Goal: Transaction & Acquisition: Purchase product/service

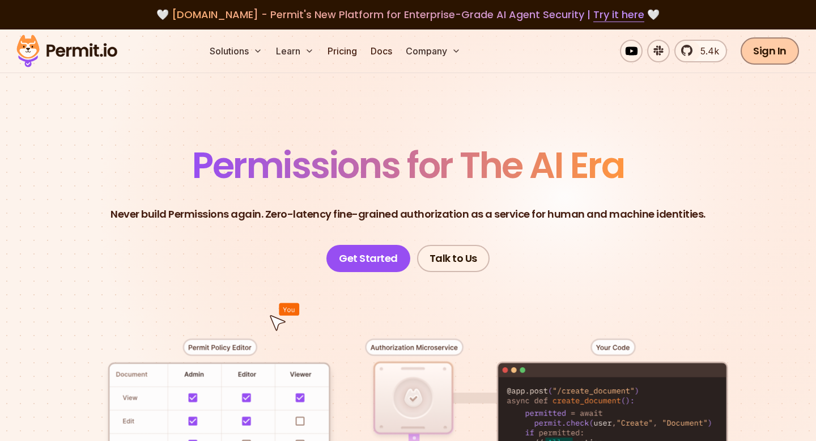
click at [753, 54] on link "Sign In" at bounding box center [769, 50] width 58 height 27
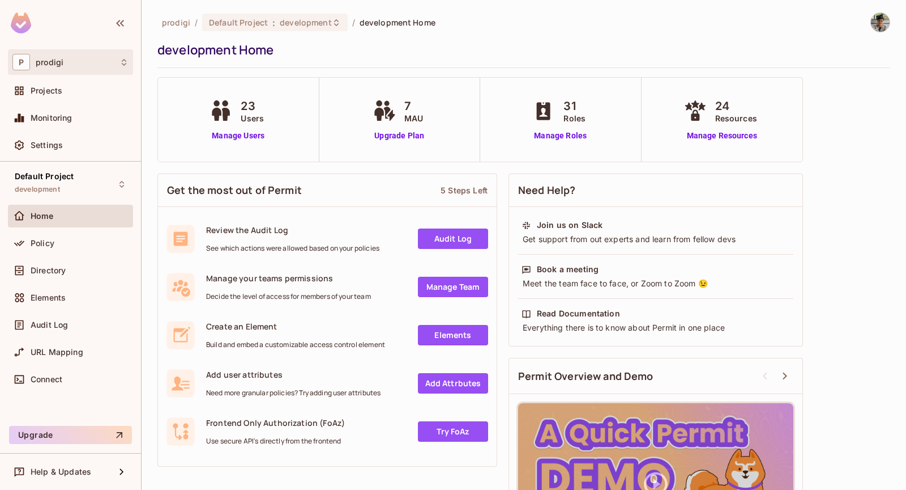
click at [87, 63] on div "P prodigi" at bounding box center [70, 62] width 116 height 16
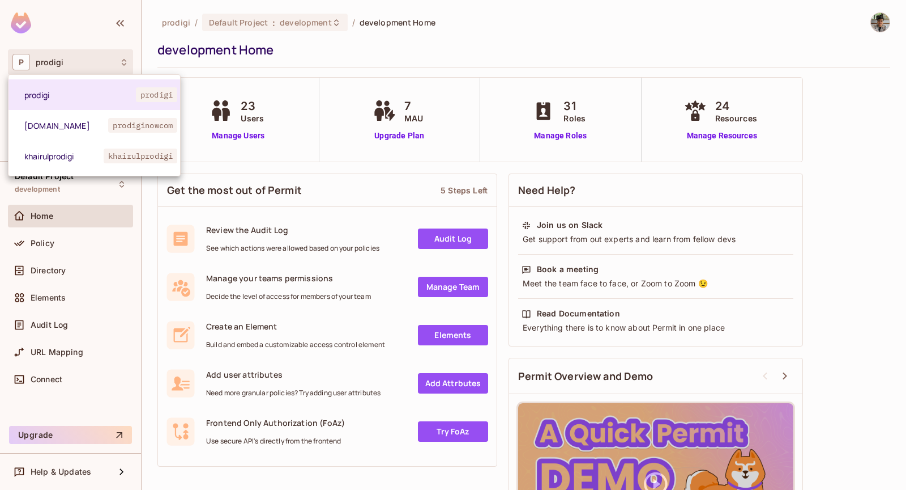
click at [87, 63] on div at bounding box center [453, 245] width 906 height 490
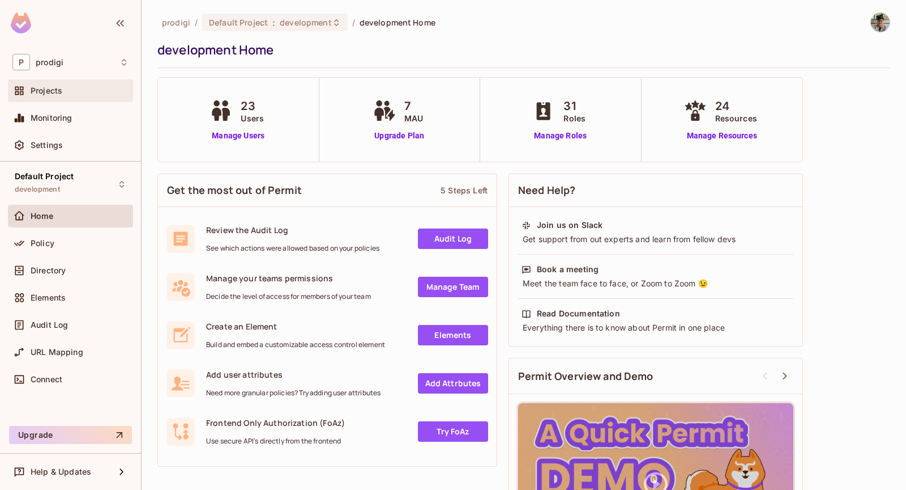
click at [78, 91] on div "Projects" at bounding box center [80, 90] width 98 height 9
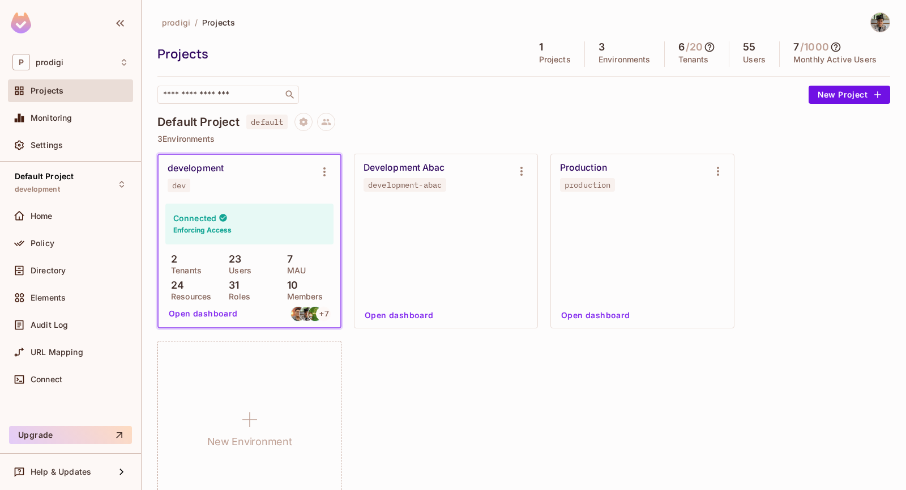
click at [593, 92] on div "​" at bounding box center [481, 95] width 646 height 18
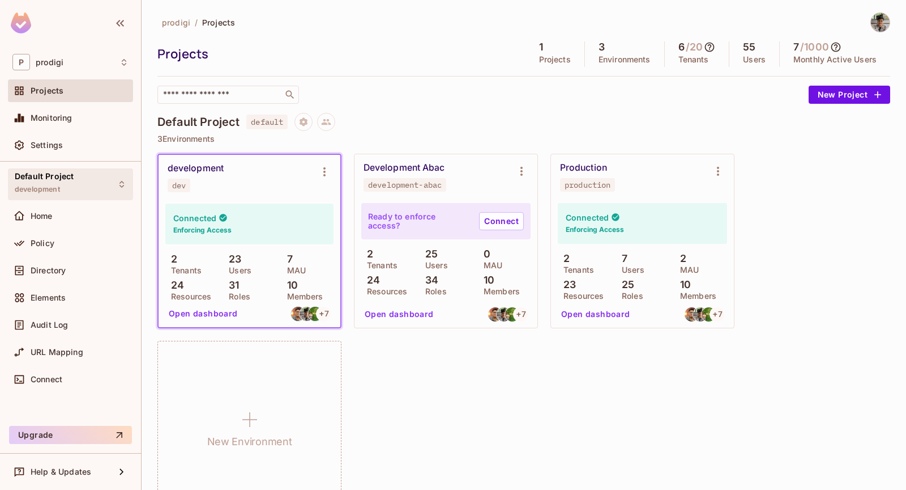
click at [89, 184] on div "Default Project development" at bounding box center [70, 183] width 125 height 31
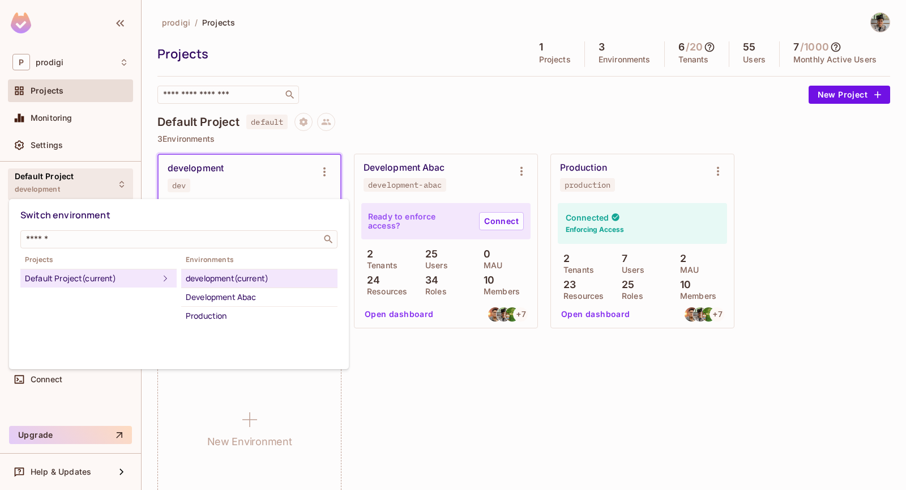
click at [89, 184] on div at bounding box center [453, 245] width 906 height 490
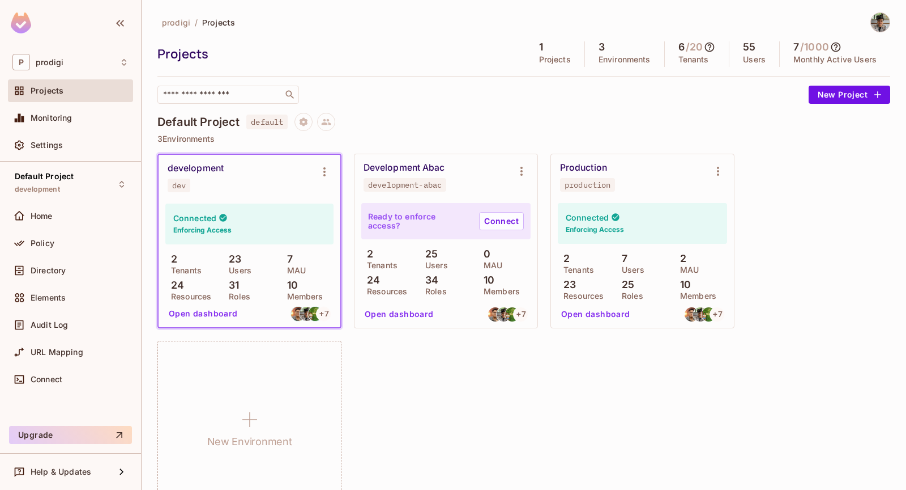
click at [320, 105] on div "prodigi / Projects Projects 1 Projects 3 Environments 6 / 20 Tenants 55 Users 7…" at bounding box center [524, 269] width 733 height 515
click at [259, 122] on span "default" at bounding box center [266, 121] width 41 height 15
click at [351, 73] on div "prodigi / Projects Projects 1 Projects 3 Environments 6 / 20 Tenants 55 Users 7…" at bounding box center [524, 57] width 733 height 91
click at [619, 56] on p "Environments" at bounding box center [625, 59] width 52 height 9
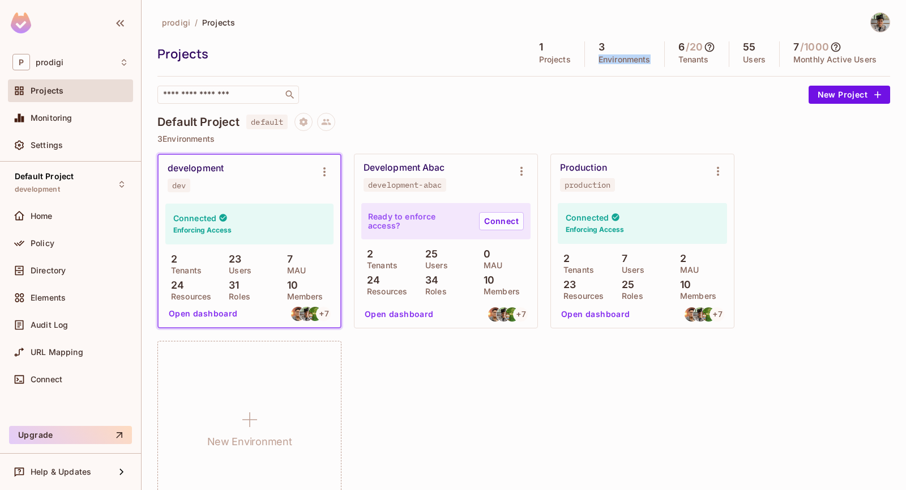
click at [619, 56] on p "Environments" at bounding box center [625, 59] width 52 height 9
click at [662, 74] on div "prodigi / Projects Projects 1 Projects 3 Environments 6 / 20 Tenants 55 Users 7…" at bounding box center [524, 57] width 733 height 91
click at [62, 221] on div "Home" at bounding box center [70, 216] width 116 height 14
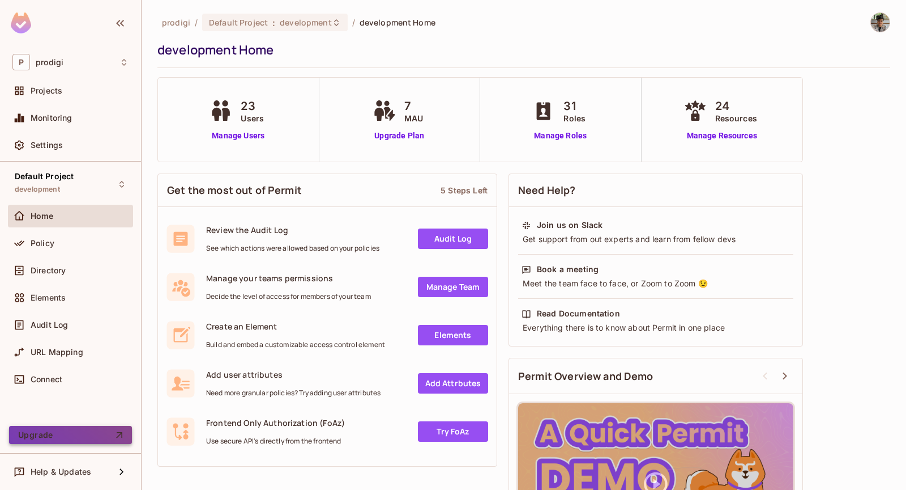
click at [59, 433] on button "Upgrade" at bounding box center [70, 434] width 123 height 18
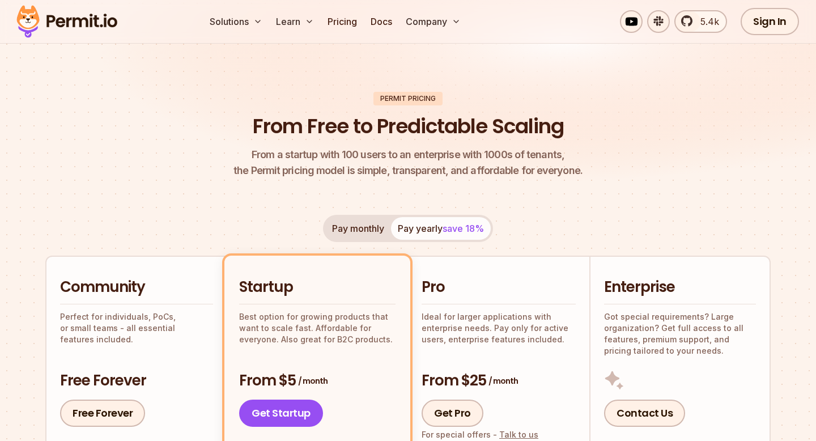
scroll to position [67, 0]
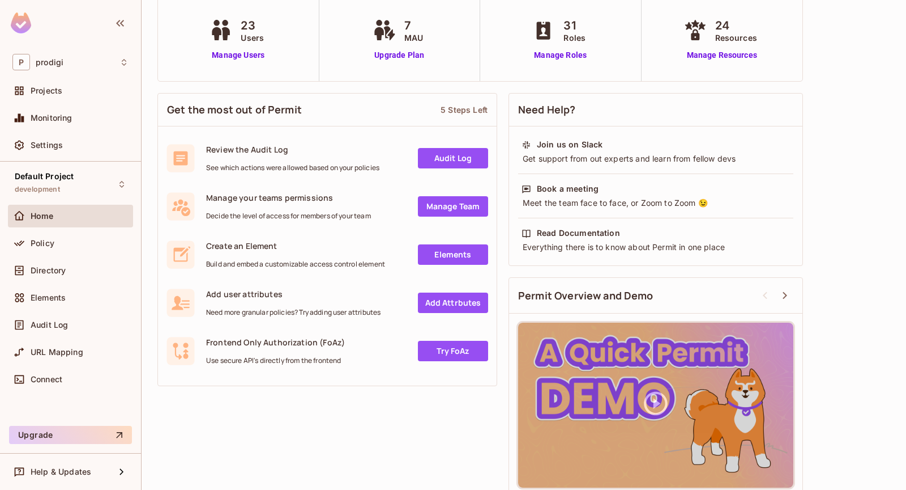
scroll to position [91, 0]
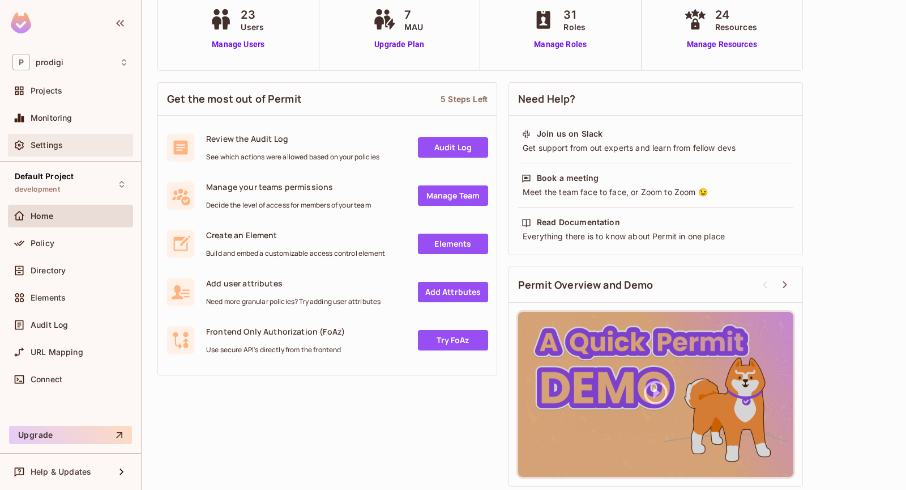
click at [94, 139] on div "Settings" at bounding box center [70, 145] width 116 height 14
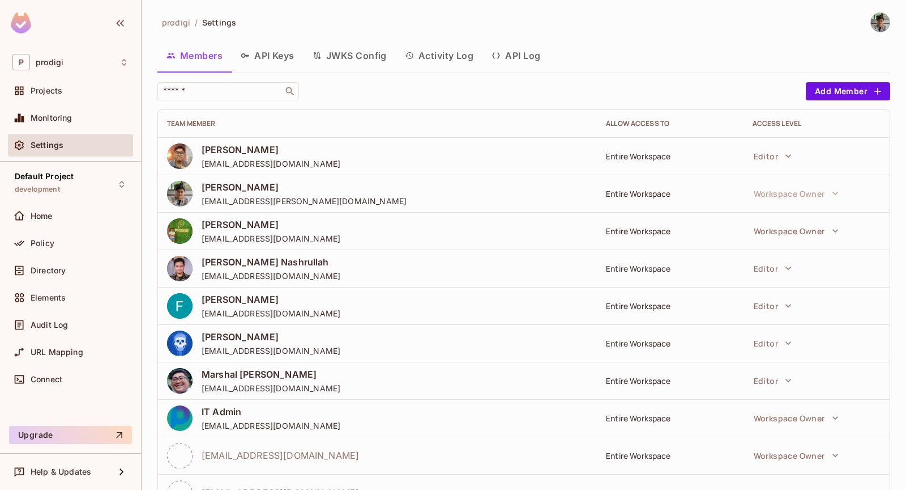
scroll to position [46, 0]
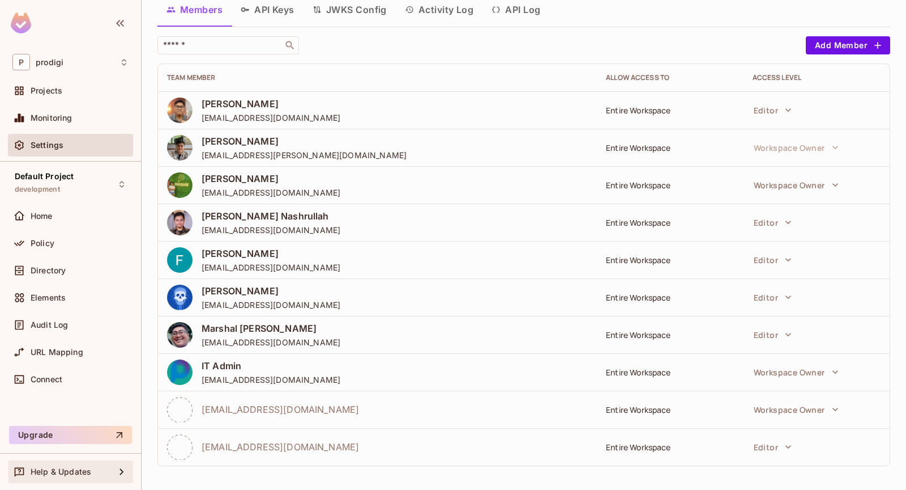
click at [78, 465] on div "Help & Updates" at bounding box center [70, 472] width 116 height 14
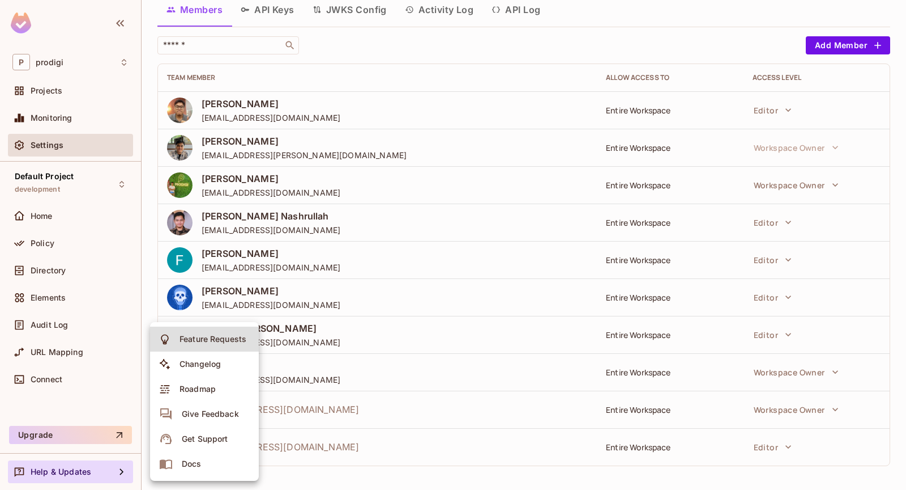
click at [77, 399] on div at bounding box center [453, 245] width 906 height 490
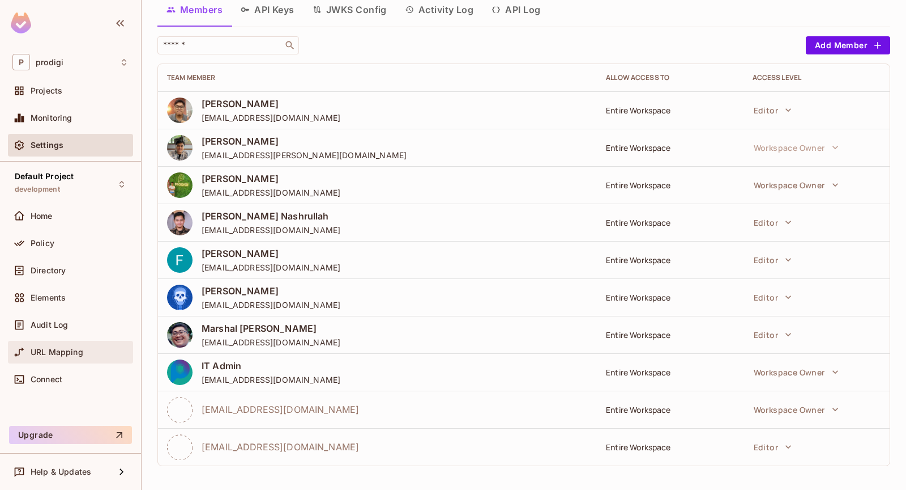
click at [65, 347] on span "URL Mapping" at bounding box center [57, 351] width 53 height 9
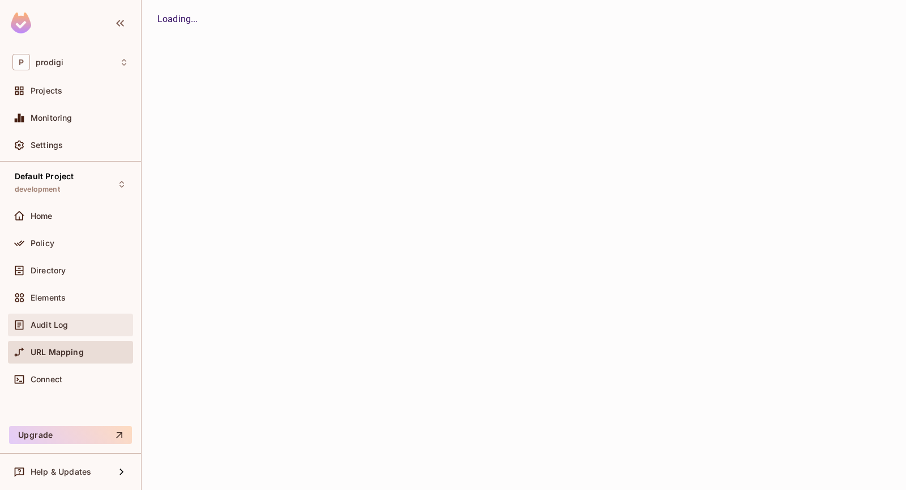
click at [85, 313] on div "Audit Log" at bounding box center [70, 324] width 125 height 23
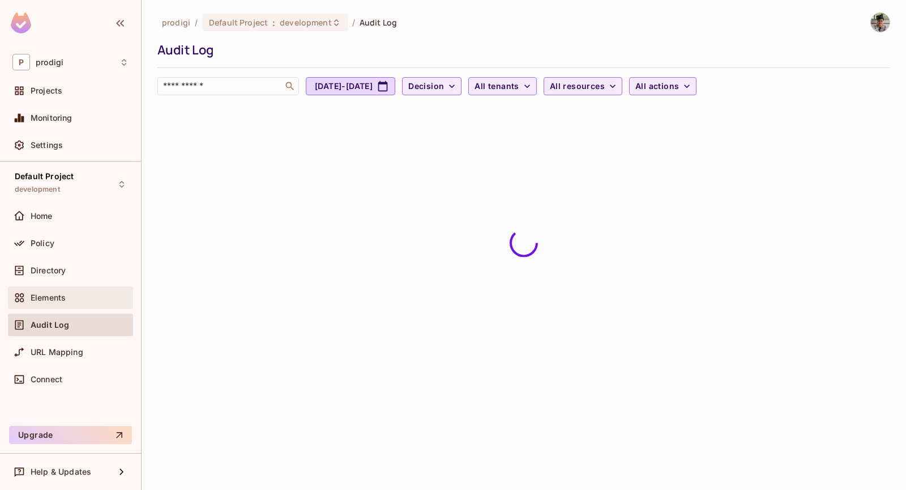
click at [98, 291] on div "Elements" at bounding box center [70, 298] width 116 height 14
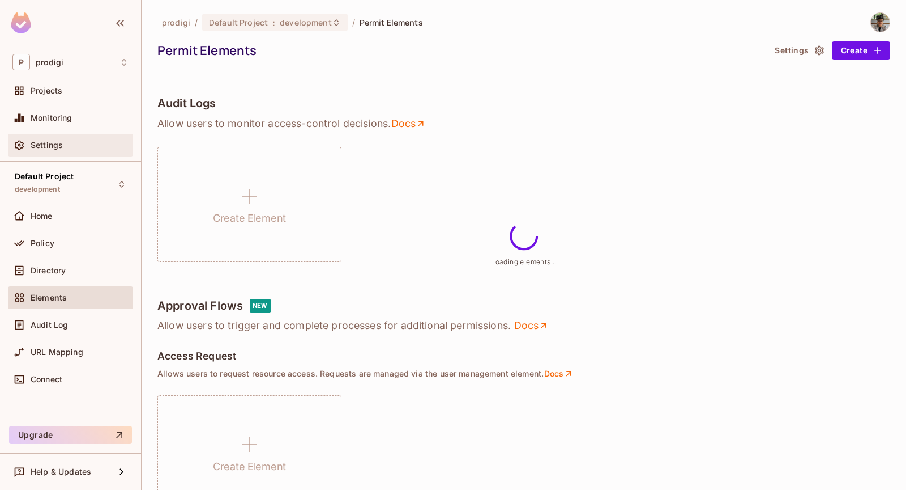
click at [108, 143] on div "Settings" at bounding box center [80, 145] width 98 height 9
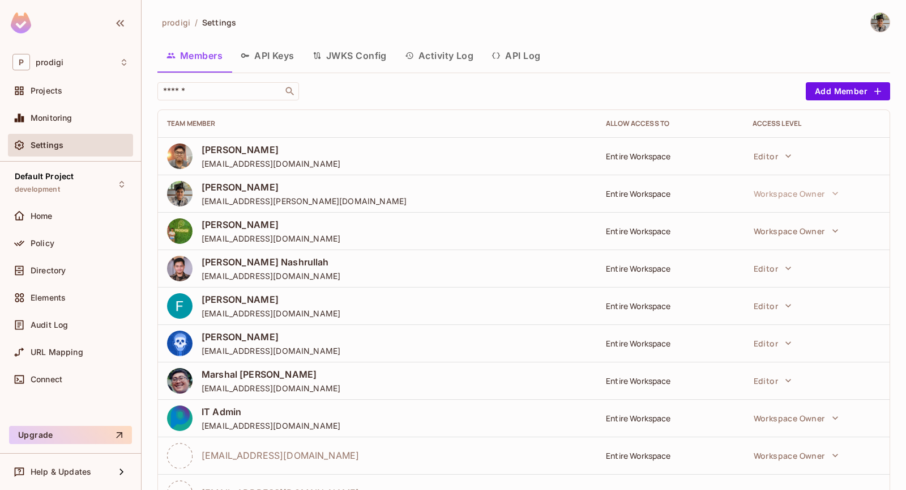
click at [276, 58] on button "API Keys" at bounding box center [268, 55] width 72 height 28
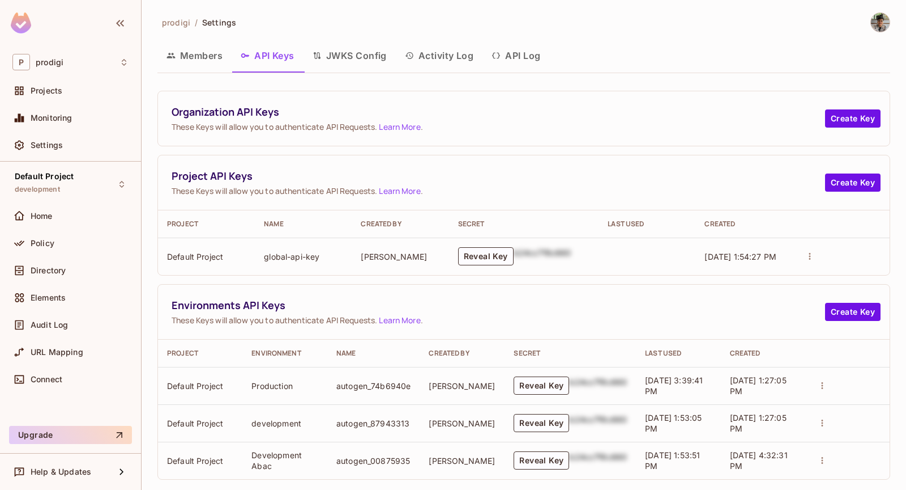
click at [79, 364] on div "URL Mapping" at bounding box center [70, 353] width 125 height 27
click at [79, 356] on div "URL Mapping" at bounding box center [70, 352] width 116 height 14
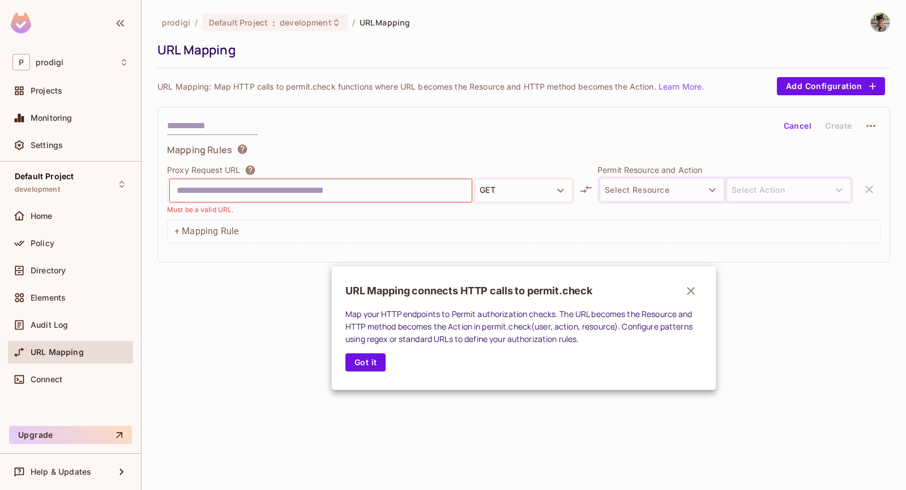
click at [254, 320] on div at bounding box center [453, 245] width 906 height 490
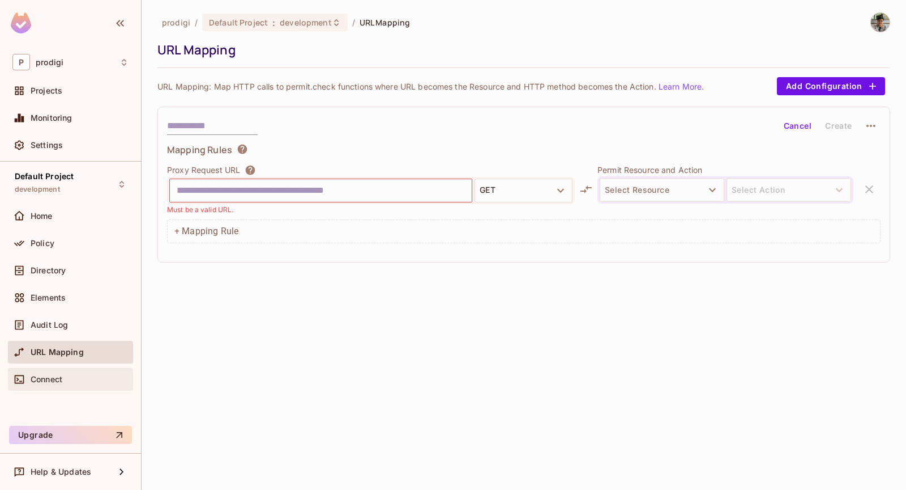
click at [78, 372] on div "Connect" at bounding box center [70, 379] width 116 height 14
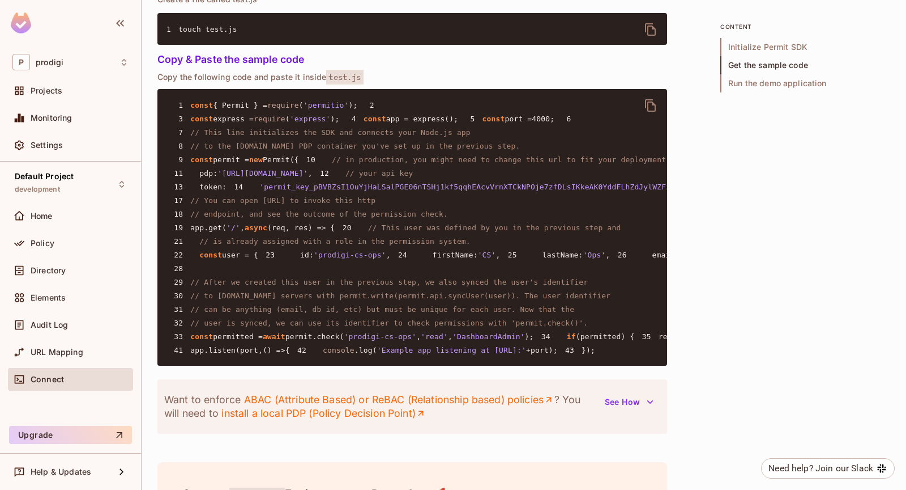
scroll to position [1374, 0]
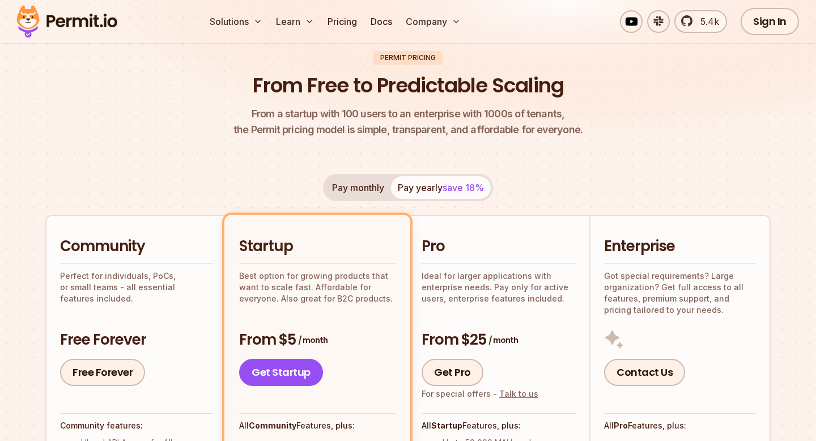
scroll to position [232, 0]
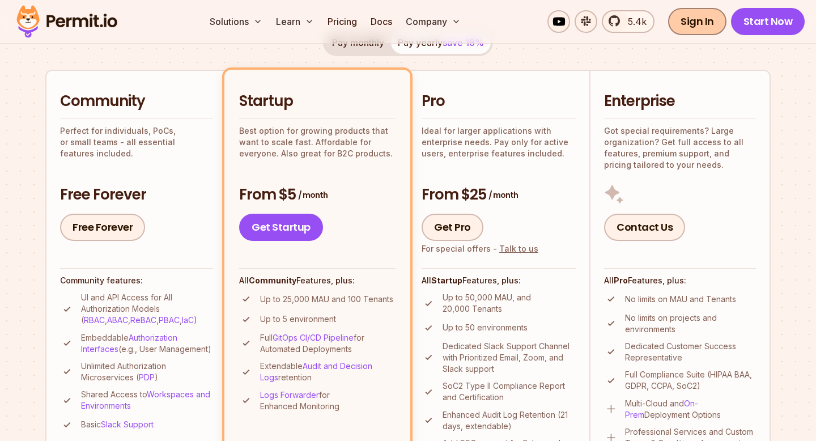
click at [709, 30] on link "Sign In" at bounding box center [697, 21] width 58 height 27
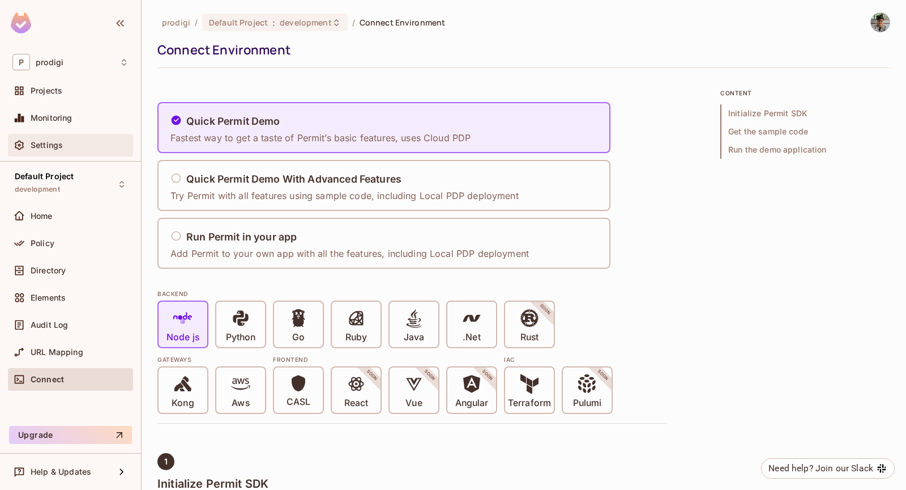
click at [79, 138] on div "Settings" at bounding box center [70, 145] width 116 height 14
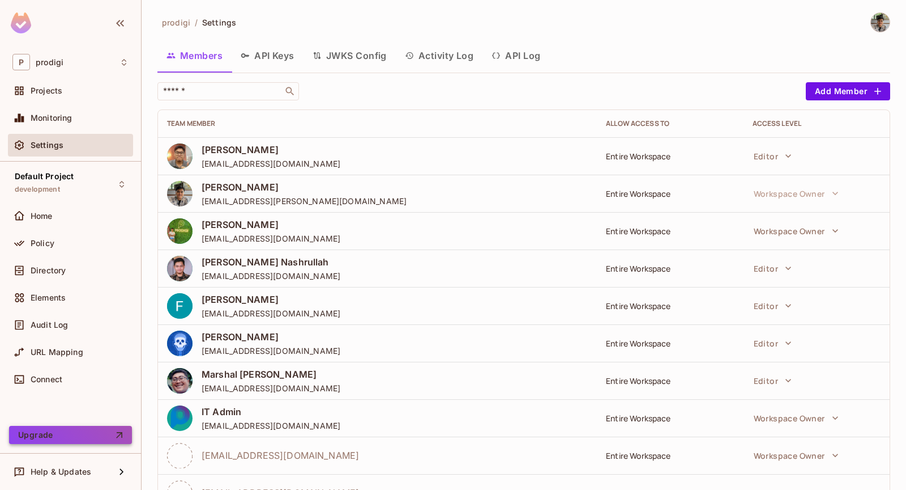
click at [77, 437] on button "Upgrade" at bounding box center [70, 434] width 123 height 18
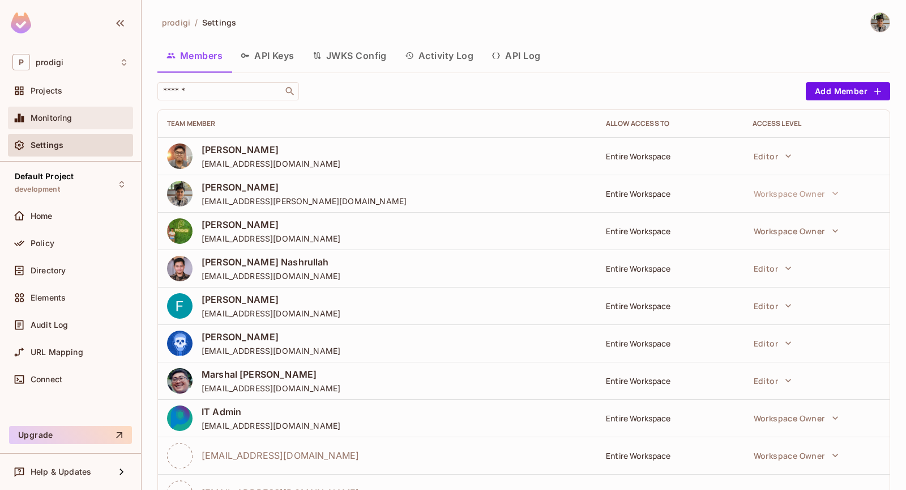
click at [85, 123] on div "Monitoring" at bounding box center [70, 118] width 116 height 14
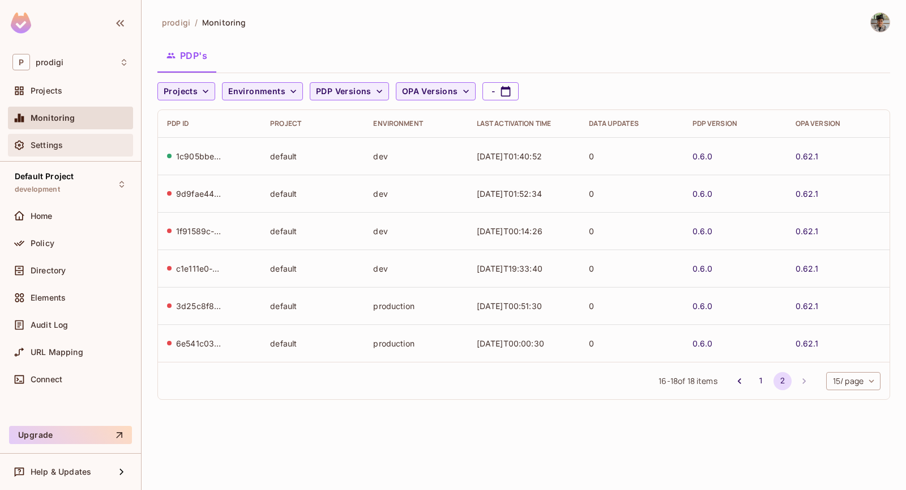
click at [115, 137] on div "Settings" at bounding box center [70, 145] width 125 height 23
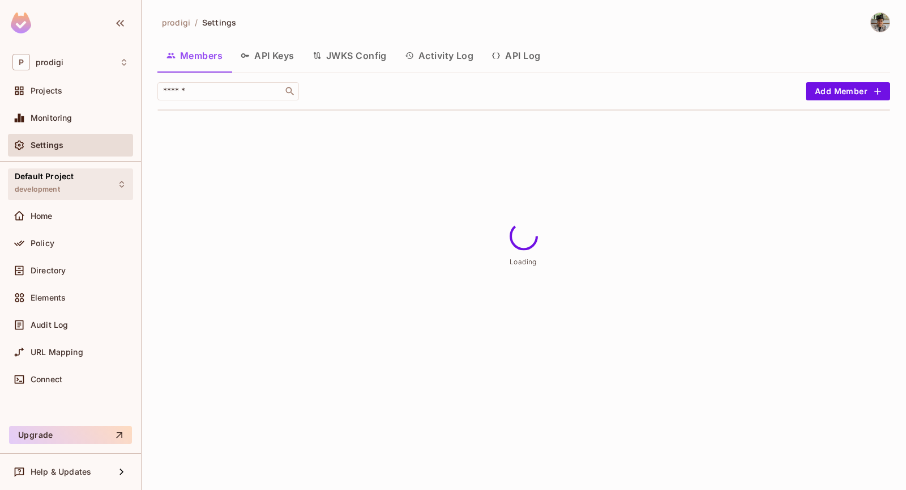
click at [114, 183] on div "Default Project development" at bounding box center [70, 183] width 125 height 31
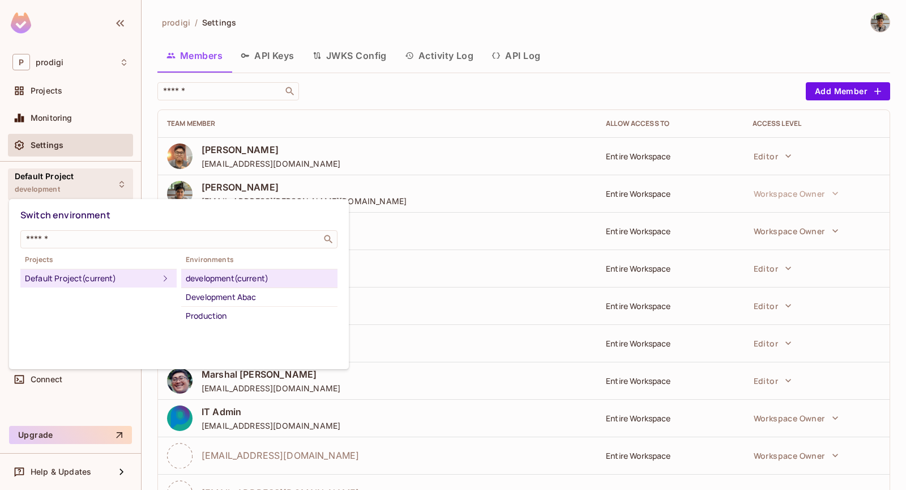
click at [126, 182] on div at bounding box center [453, 245] width 906 height 490
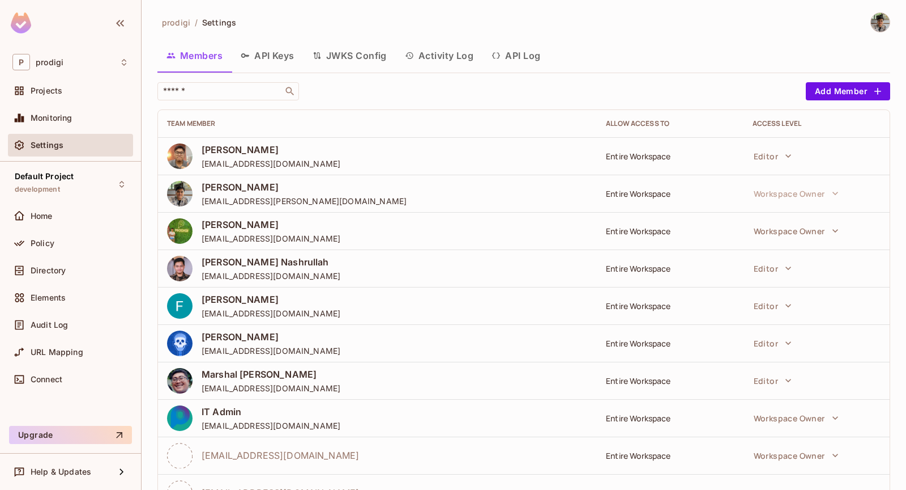
click at [126, 182] on div "Default Project development" at bounding box center [70, 183] width 125 height 31
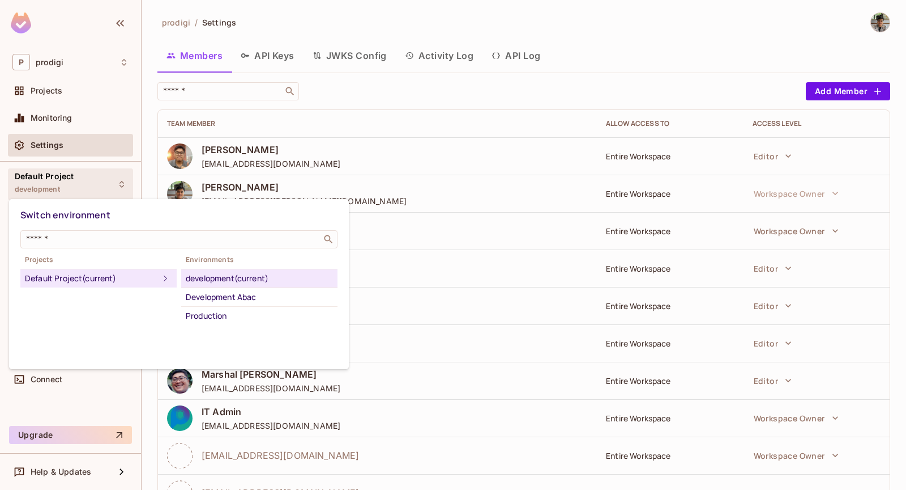
click at [102, 182] on div at bounding box center [453, 245] width 906 height 490
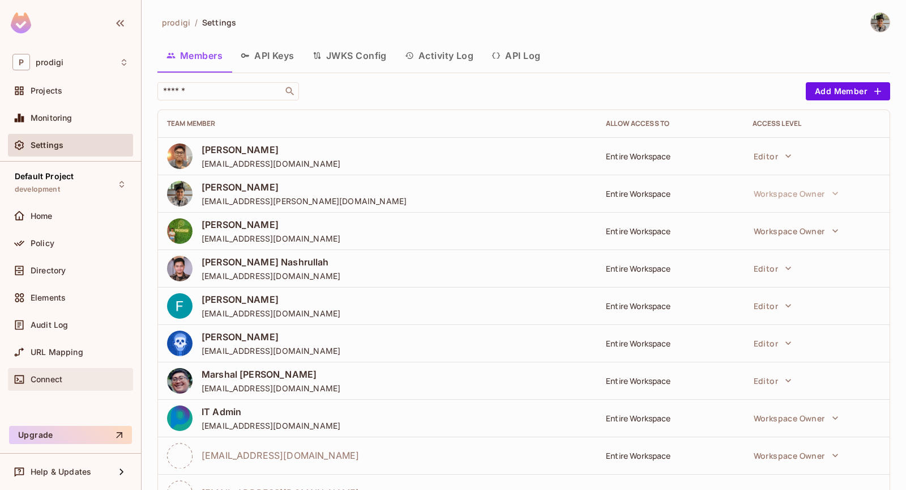
click at [54, 380] on span "Connect" at bounding box center [47, 378] width 32 height 9
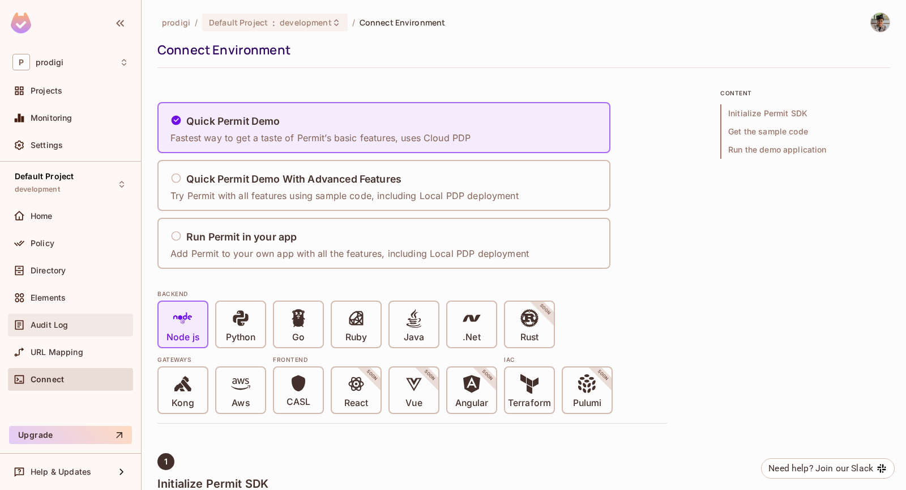
click at [77, 327] on div "Audit Log" at bounding box center [80, 324] width 98 height 9
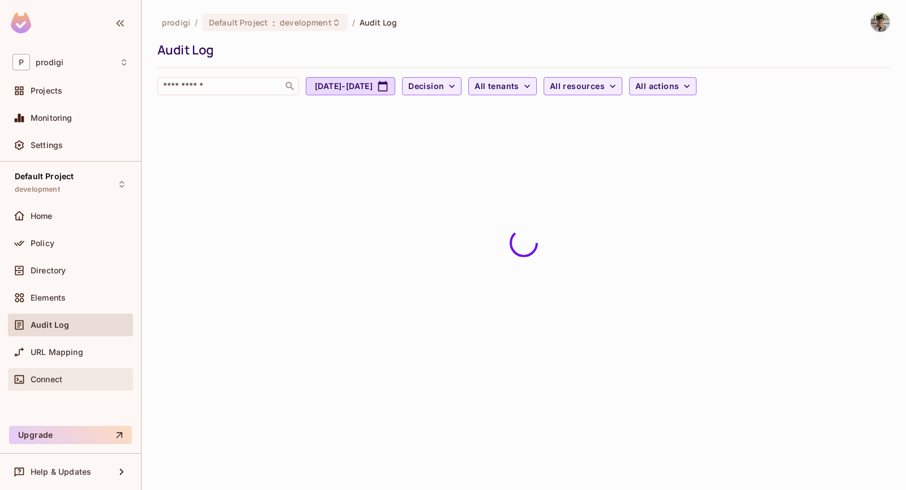
click at [70, 381] on div "Connect" at bounding box center [80, 378] width 98 height 9
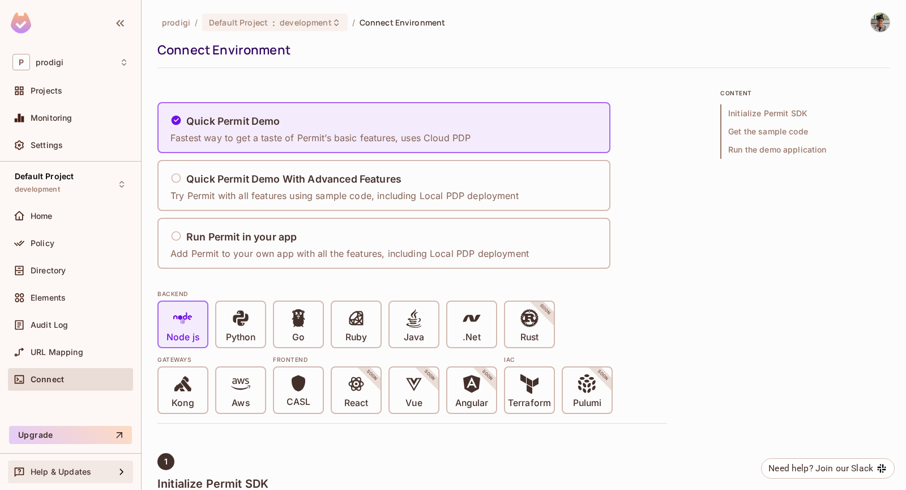
click at [72, 466] on div "Help & Updates" at bounding box center [70, 472] width 116 height 14
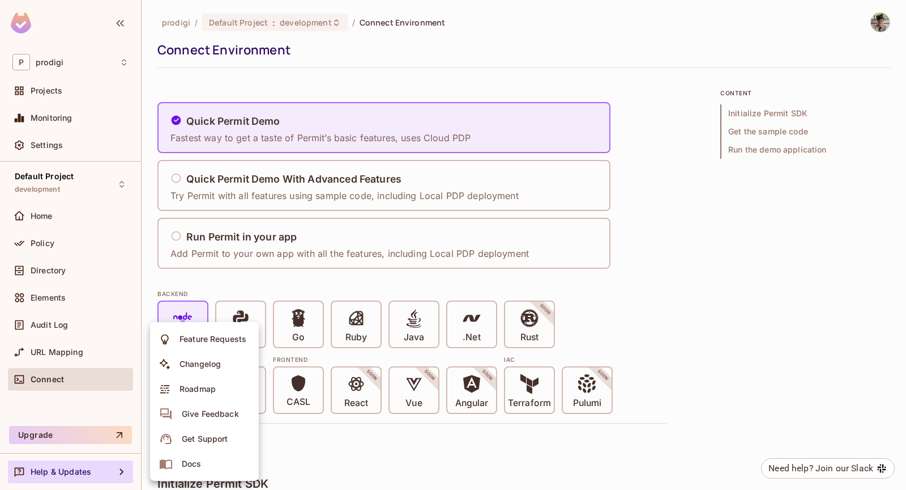
click at [152, 188] on div at bounding box center [453, 245] width 906 height 490
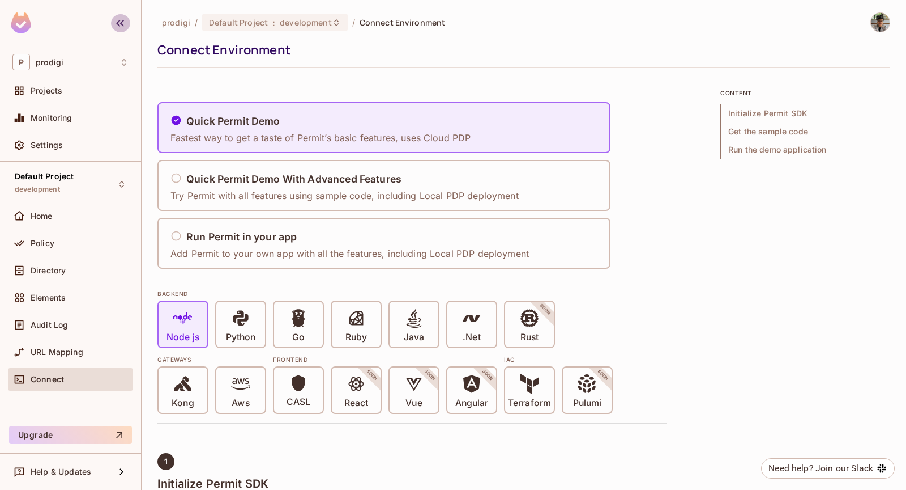
click at [127, 23] on button "button" at bounding box center [120, 23] width 19 height 18
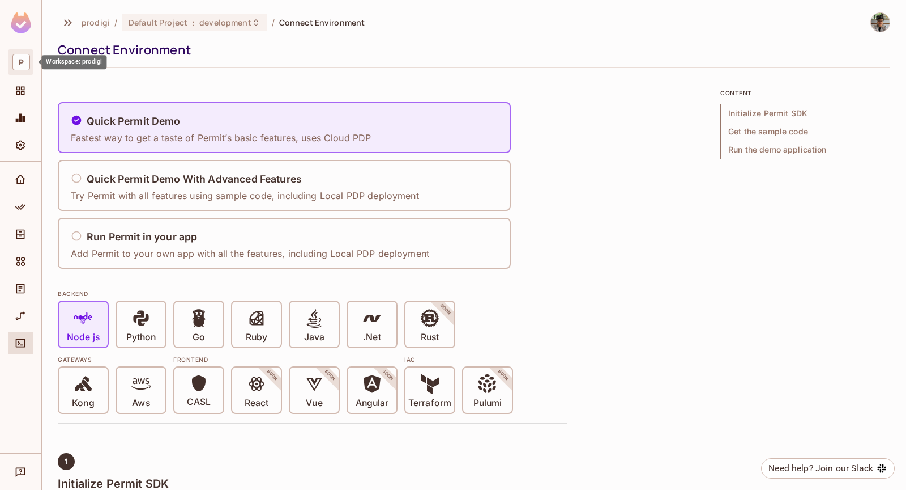
click at [28, 66] on span "P" at bounding box center [21, 62] width 18 height 16
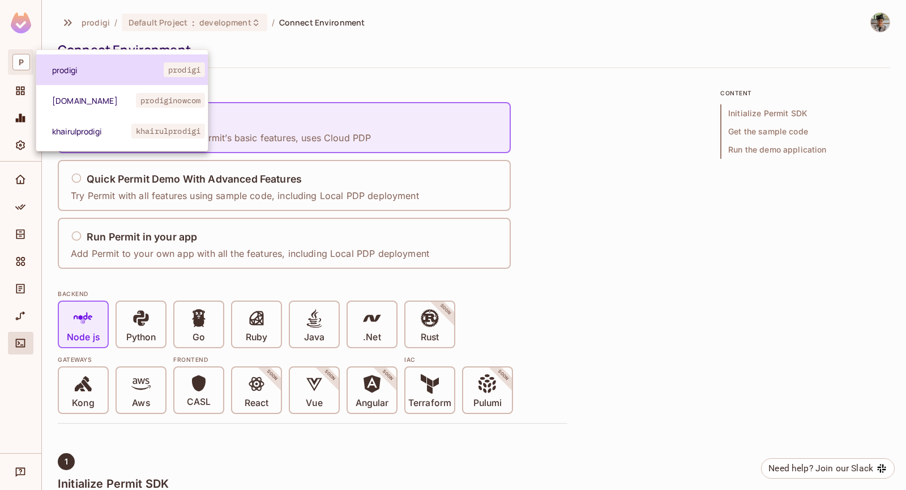
click at [78, 73] on span "prodigi" at bounding box center [108, 70] width 112 height 11
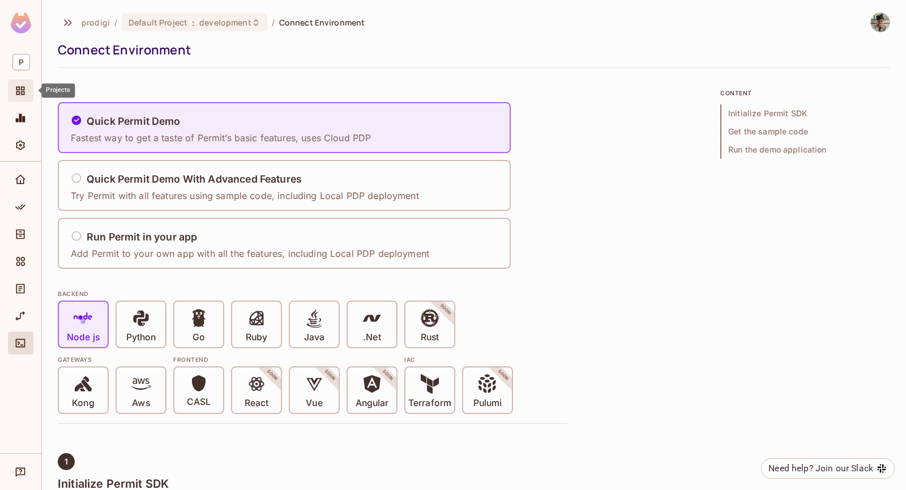
click at [23, 88] on icon "Projects" at bounding box center [20, 90] width 11 height 11
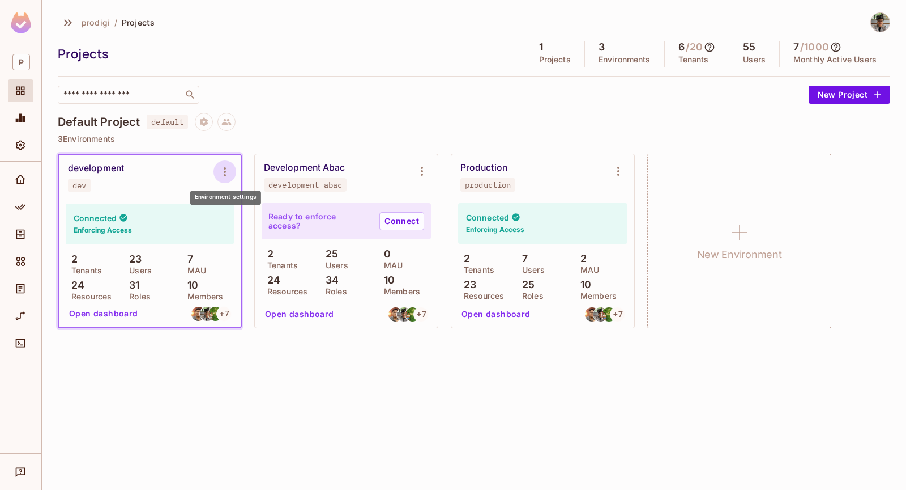
click at [223, 166] on icon "Environment settings" at bounding box center [225, 172] width 14 height 14
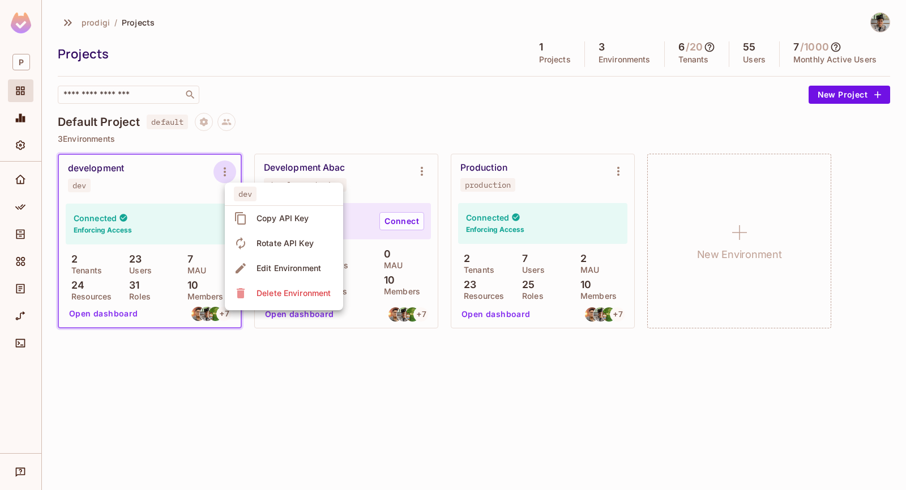
click at [202, 206] on div at bounding box center [453, 245] width 906 height 490
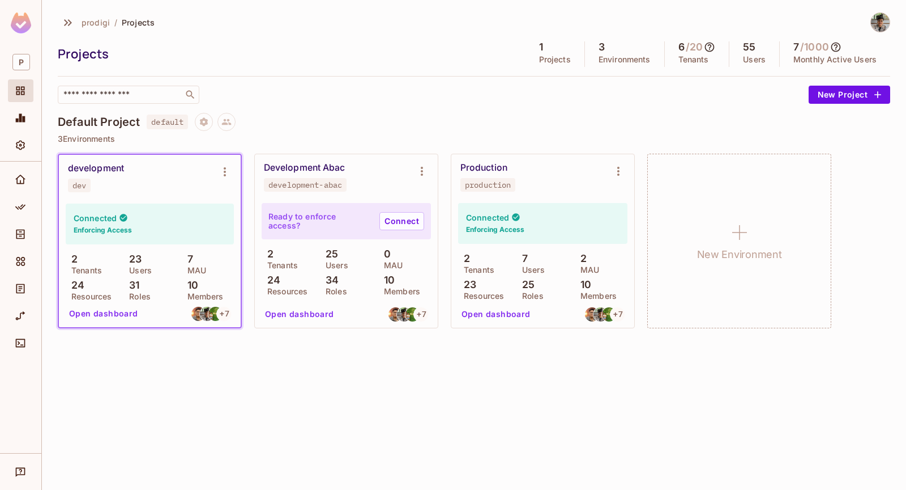
click at [607, 50] on div "3 Environments" at bounding box center [625, 53] width 80 height 25
click at [203, 124] on icon "Project settings" at bounding box center [204, 122] width 10 height 10
click at [302, 69] on div at bounding box center [453, 245] width 906 height 490
click at [229, 125] on icon at bounding box center [227, 122] width 10 height 10
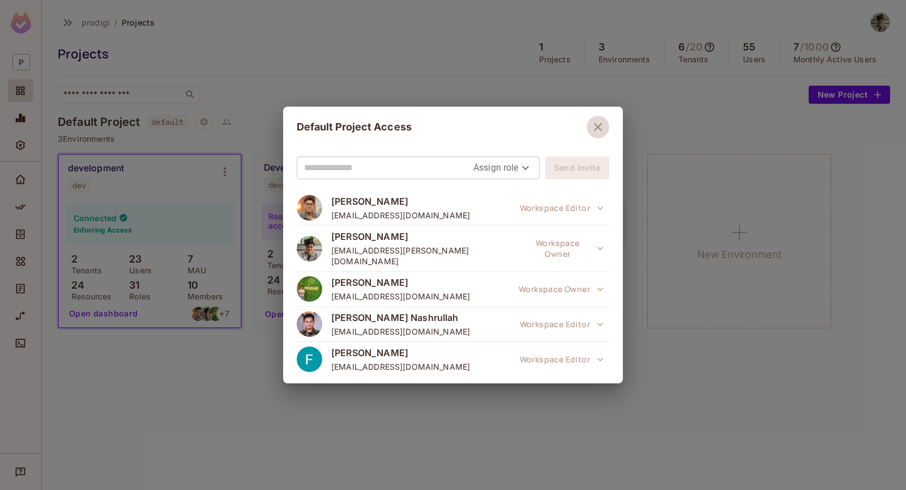
click at [591, 122] on icon "button" at bounding box center [598, 127] width 14 height 14
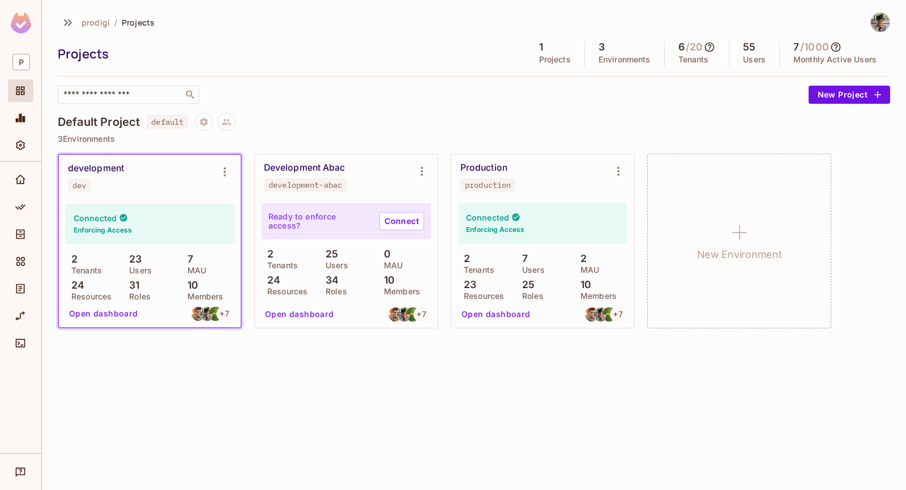
click at [97, 369] on div "prodigi / Projects Projects 1 Projects 3 Environments 6 / 20 Tenants 55 Users 7…" at bounding box center [474, 245] width 865 height 490
click at [69, 29] on icon "button" at bounding box center [68, 23] width 14 height 14
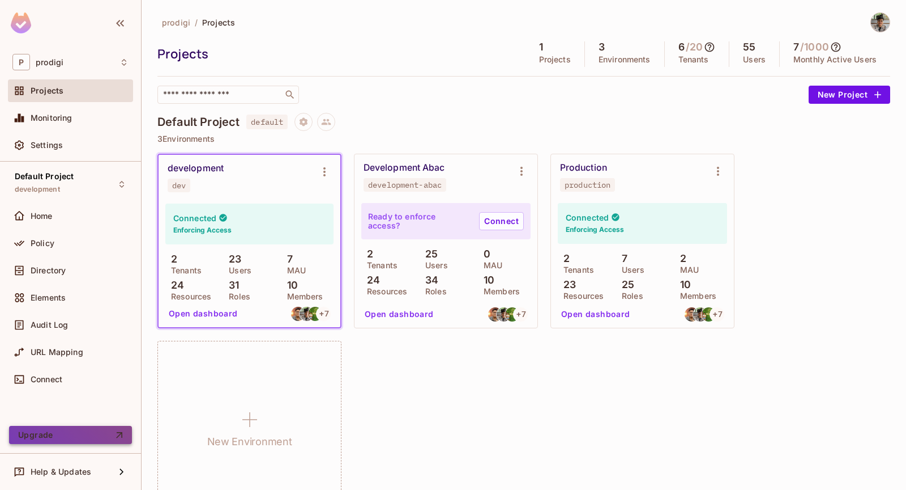
click at [64, 429] on button "Upgrade" at bounding box center [70, 434] width 123 height 18
click at [895, 29] on div "prodigi / Projects Projects 1 Projects 3 Environments 6 / 20 Tenants 55 Users 7…" at bounding box center [524, 245] width 765 height 490
click at [885, 28] on img at bounding box center [880, 22] width 19 height 19
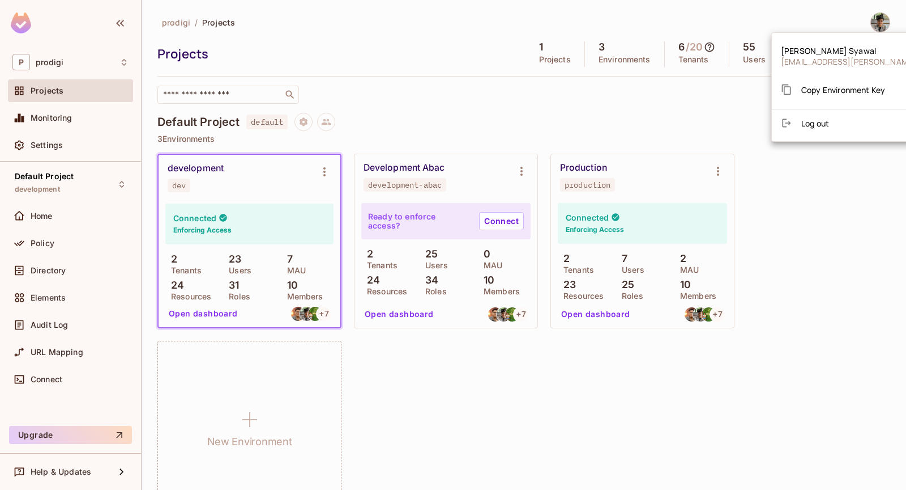
click at [806, 116] on li "Log out" at bounding box center [881, 123] width 219 height 18
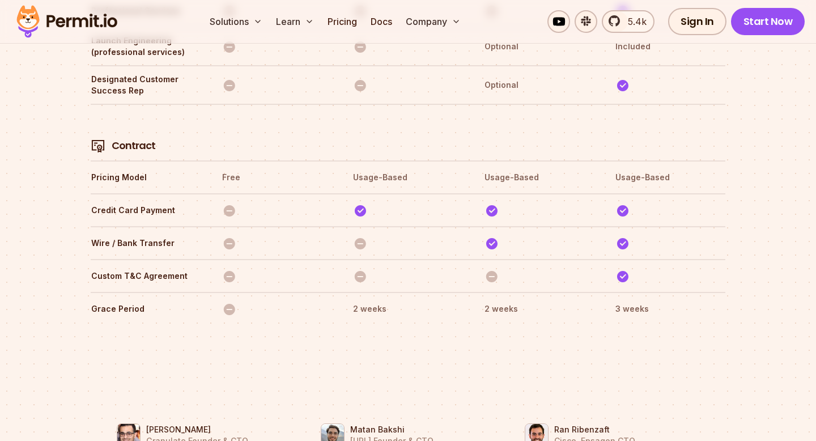
scroll to position [3534, 0]
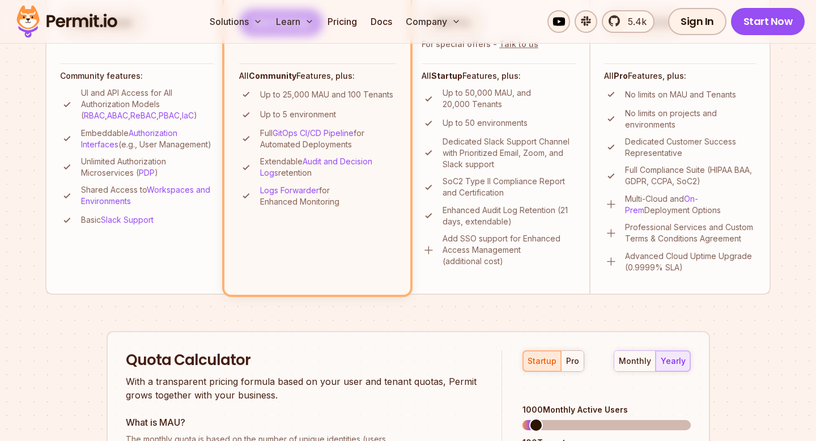
scroll to position [392, 0]
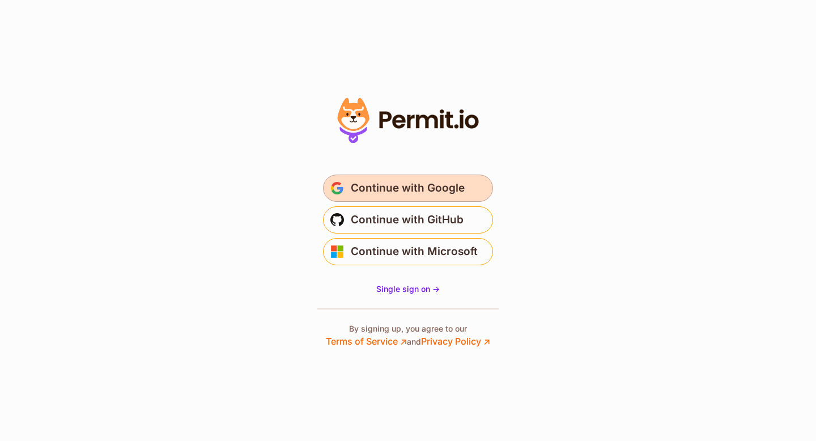
click at [409, 174] on button "Continue with Google" at bounding box center [408, 187] width 170 height 27
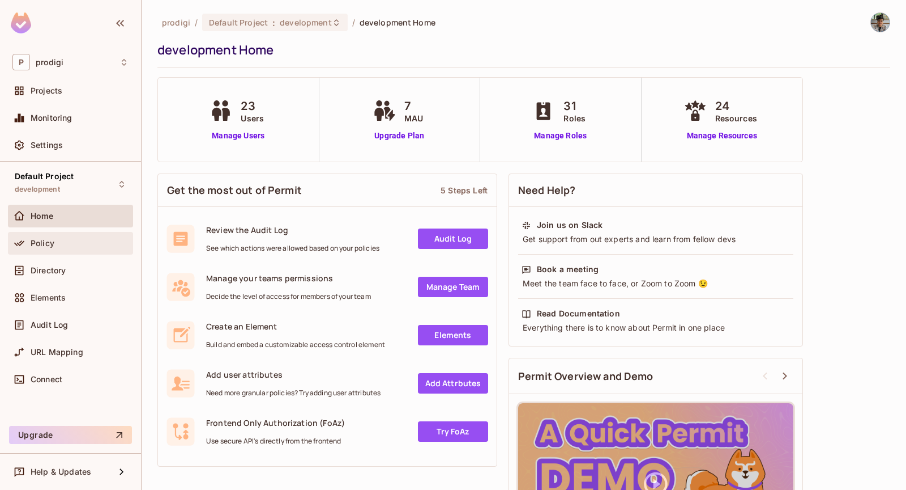
click at [52, 236] on div "Policy" at bounding box center [70, 243] width 116 height 14
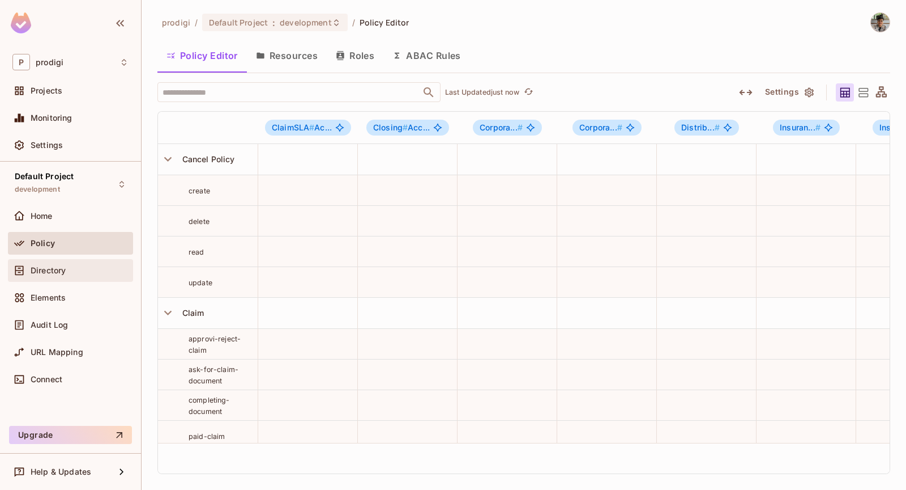
click at [54, 277] on div "Directory" at bounding box center [70, 270] width 125 height 23
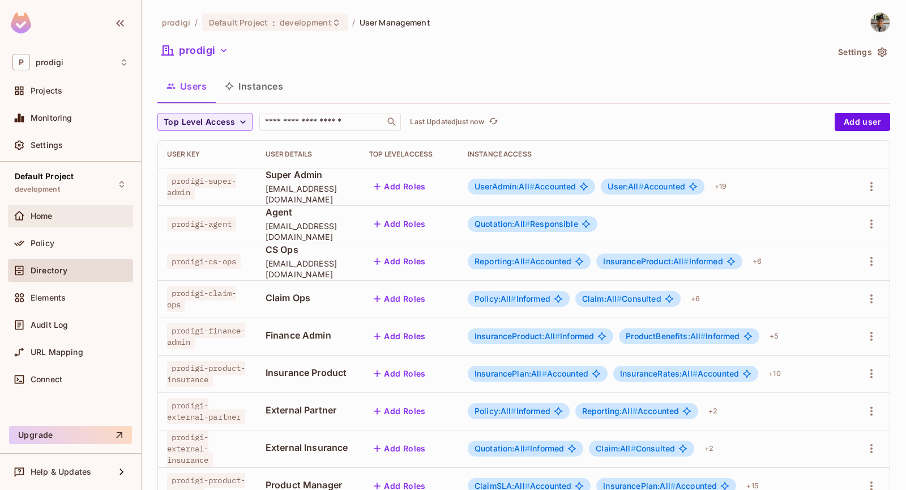
click at [99, 216] on div "Home" at bounding box center [80, 215] width 98 height 9
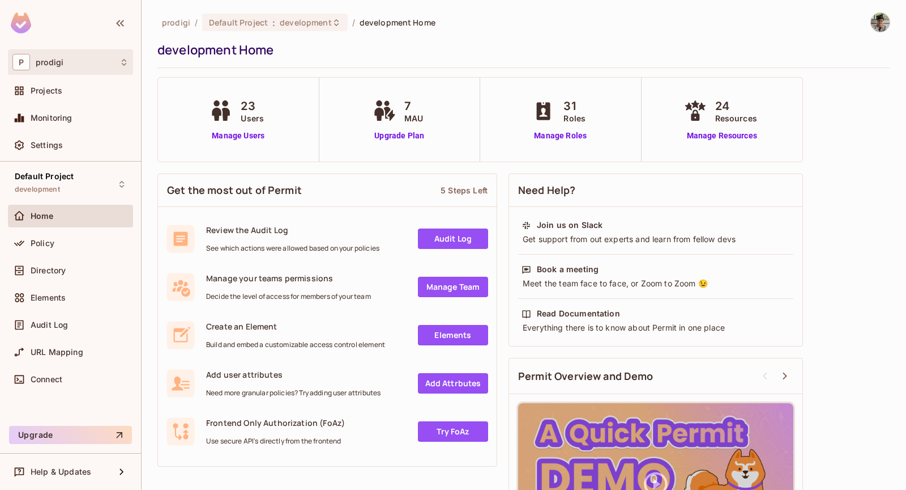
click at [100, 67] on div "P prodigi" at bounding box center [70, 62] width 116 height 16
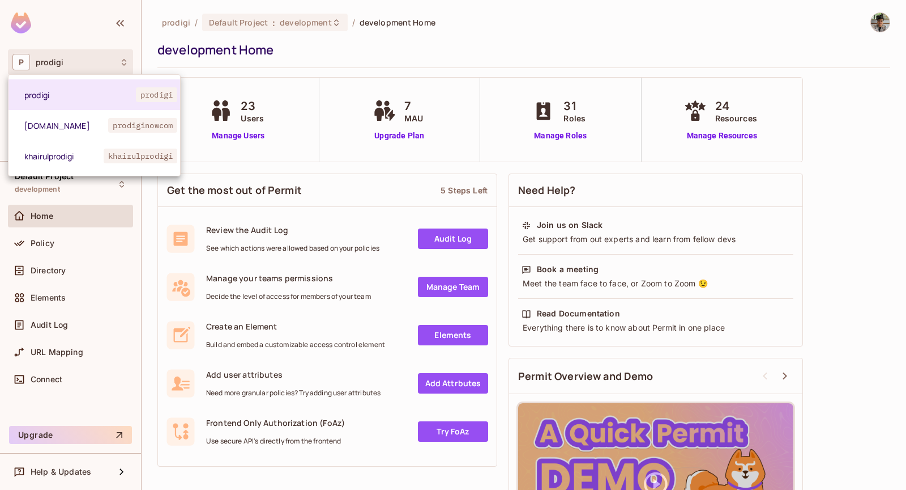
click at [96, 67] on div at bounding box center [453, 245] width 906 height 490
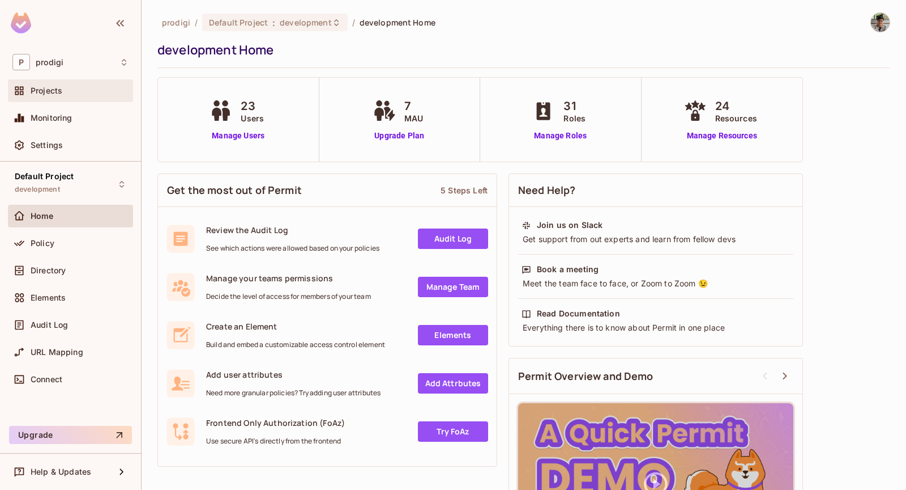
click at [71, 95] on div "Projects" at bounding box center [70, 91] width 116 height 14
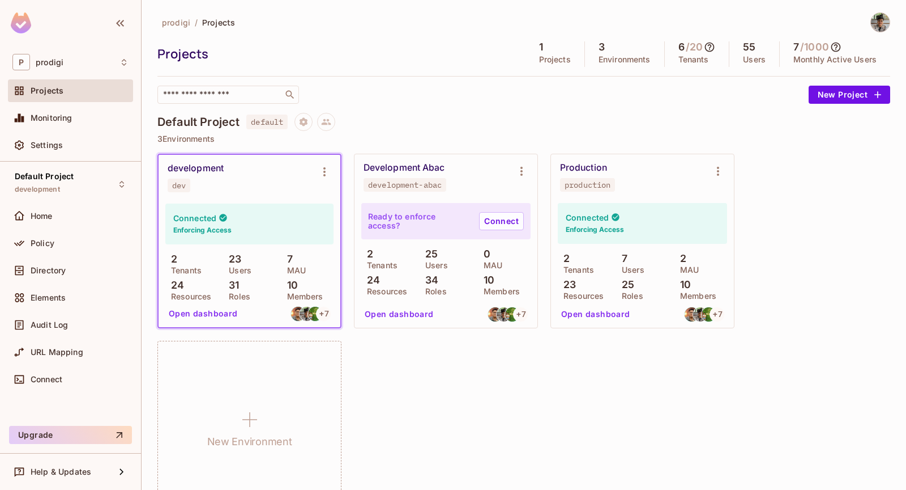
click at [710, 46] on icon at bounding box center [709, 46] width 11 height 11
click at [737, 41] on div at bounding box center [453, 245] width 906 height 490
click at [707, 48] on icon at bounding box center [710, 47] width 10 height 10
click at [659, 45] on div at bounding box center [453, 245] width 906 height 490
click at [836, 43] on icon at bounding box center [837, 47] width 10 height 10
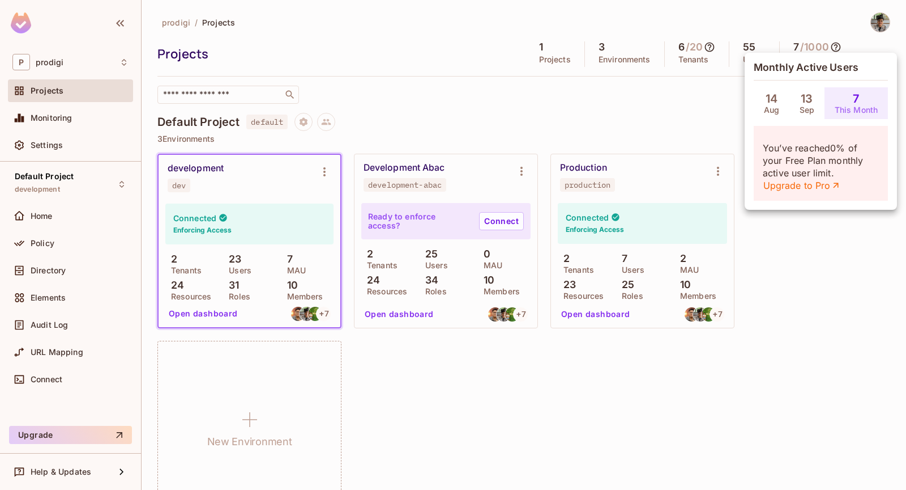
click at [789, 147] on p "You’ve reached 0 % of your Free Plan monthly active user limit. Upgrade to Pro" at bounding box center [821, 167] width 116 height 50
click at [812, 153] on p "You’ve reached 0 % of your Free Plan monthly active user limit. Upgrade to Pro" at bounding box center [821, 167] width 116 height 50
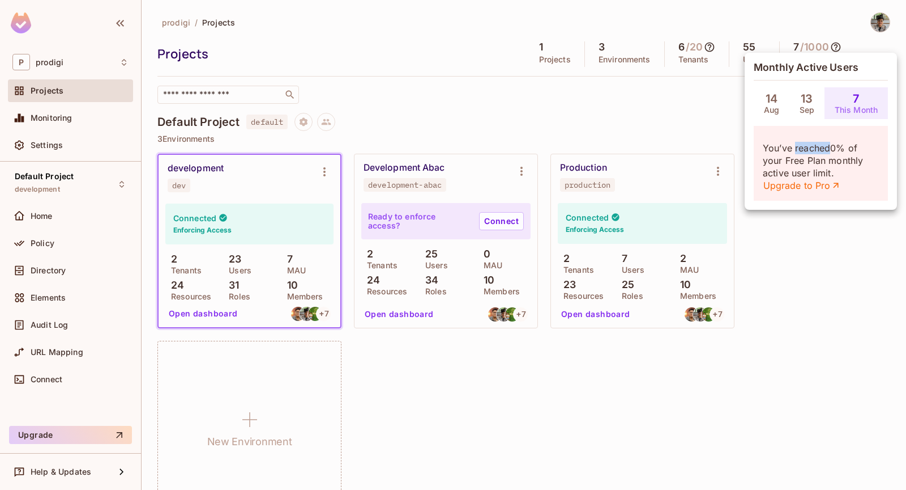
click at [812, 153] on p "You’ve reached 0 % of your Free Plan monthly active user limit. Upgrade to Pro" at bounding box center [821, 167] width 116 height 50
click at [831, 156] on p "You’ve reached 0 % of your Free Plan monthly active user limit. Upgrade to Pro" at bounding box center [821, 167] width 116 height 50
click at [802, 189] on link "Upgrade to Pro" at bounding box center [802, 185] width 78 height 12
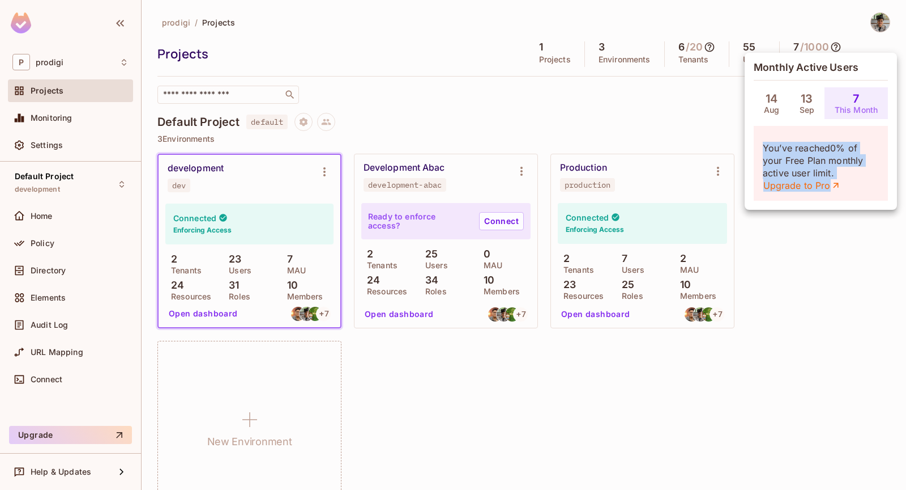
click at [92, 180] on div at bounding box center [453, 245] width 906 height 490
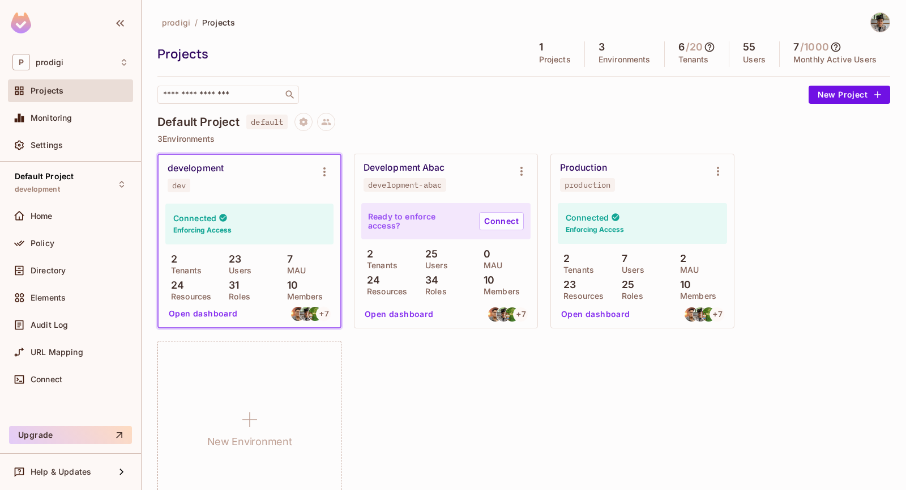
click at [102, 178] on div "Default Project development" at bounding box center [70, 183] width 125 height 31
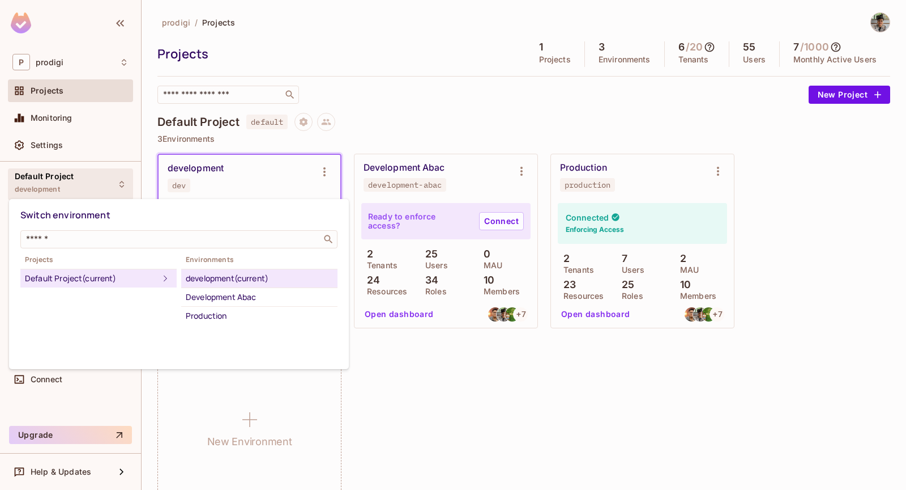
click at [102, 178] on div at bounding box center [453, 245] width 906 height 490
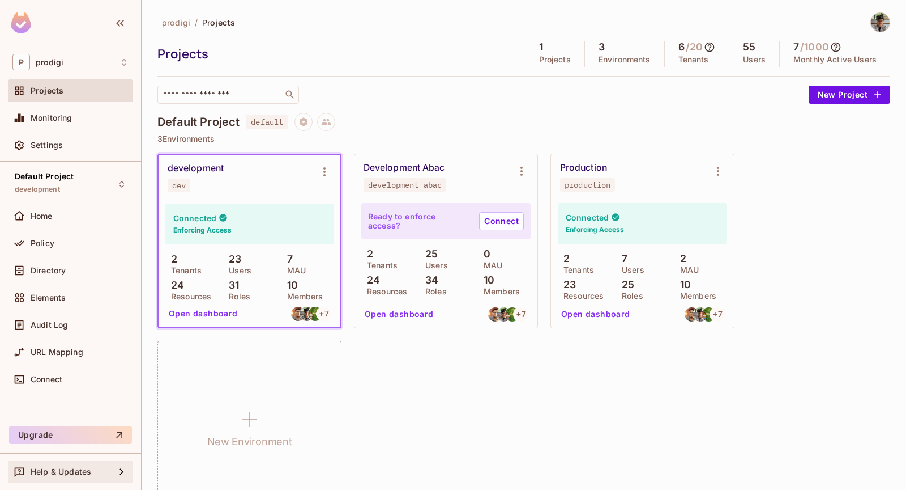
click at [84, 461] on div "Help & Updates" at bounding box center [70, 471] width 125 height 23
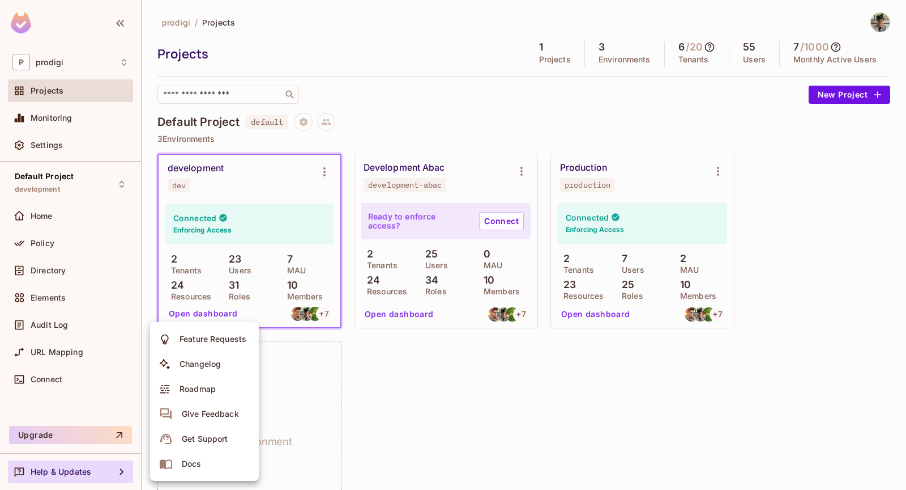
click at [123, 395] on div at bounding box center [453, 245] width 906 height 490
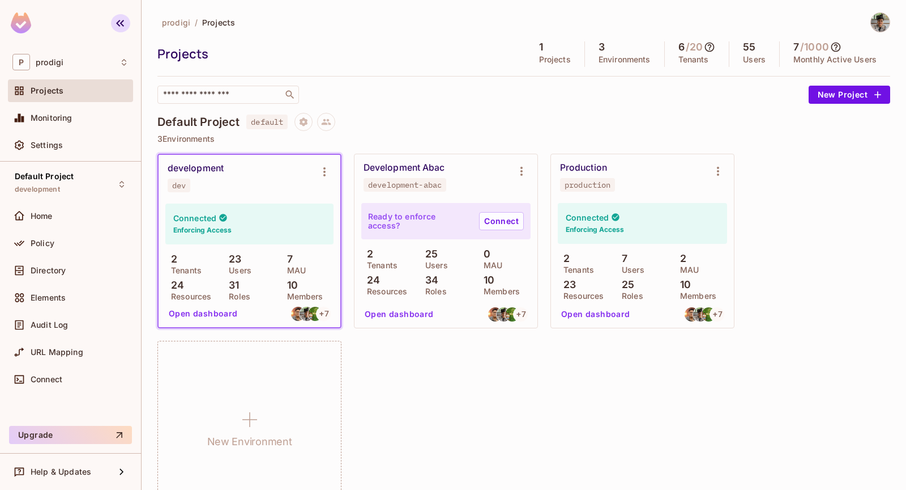
click at [126, 23] on icon "button" at bounding box center [120, 23] width 14 height 14
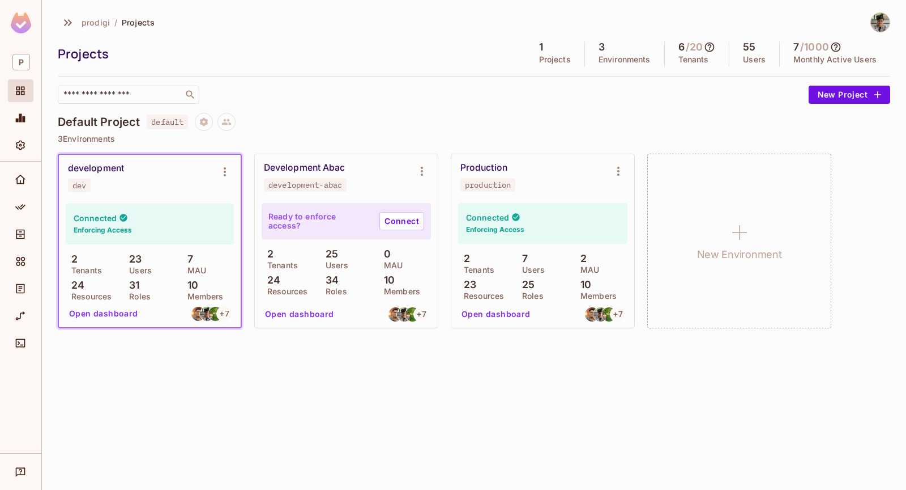
click at [100, 24] on span "prodigi" at bounding box center [96, 22] width 28 height 11
click at [138, 23] on span "Projects" at bounding box center [138, 22] width 33 height 11
click at [66, 23] on icon "button" at bounding box center [68, 22] width 8 height 7
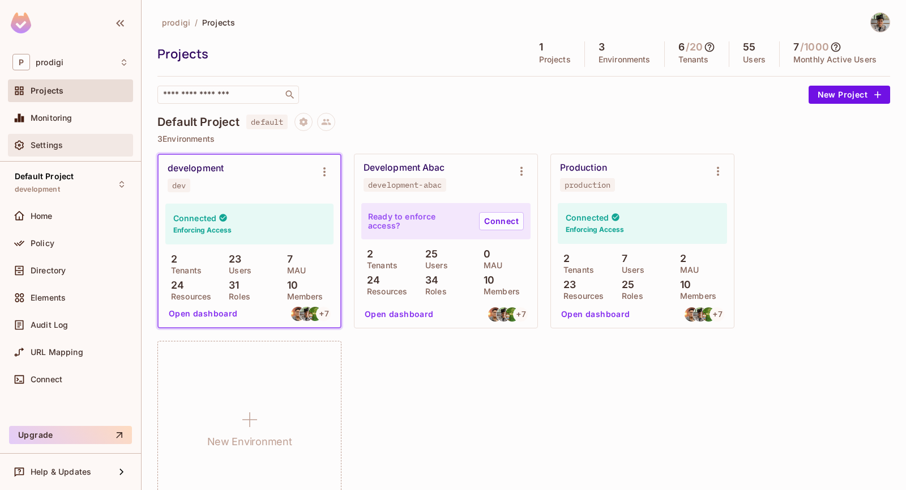
click at [95, 153] on div "Settings" at bounding box center [70, 145] width 125 height 23
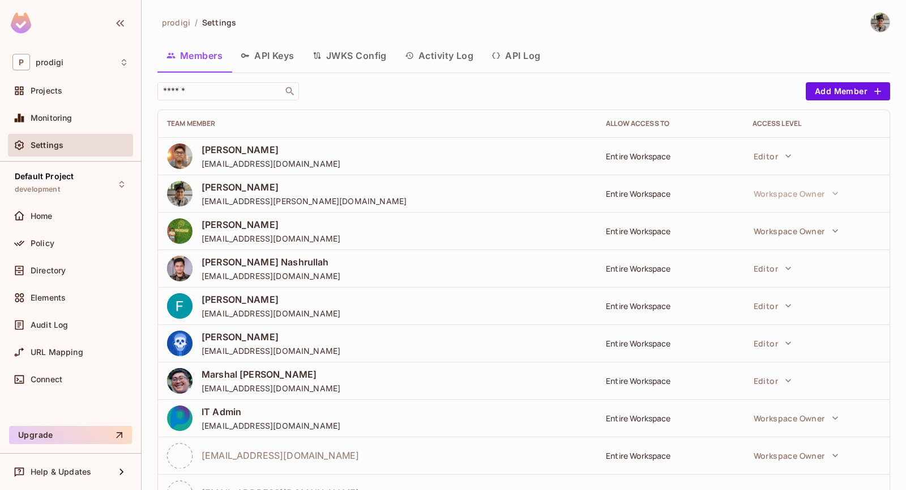
click at [292, 49] on button "API Keys" at bounding box center [268, 55] width 72 height 28
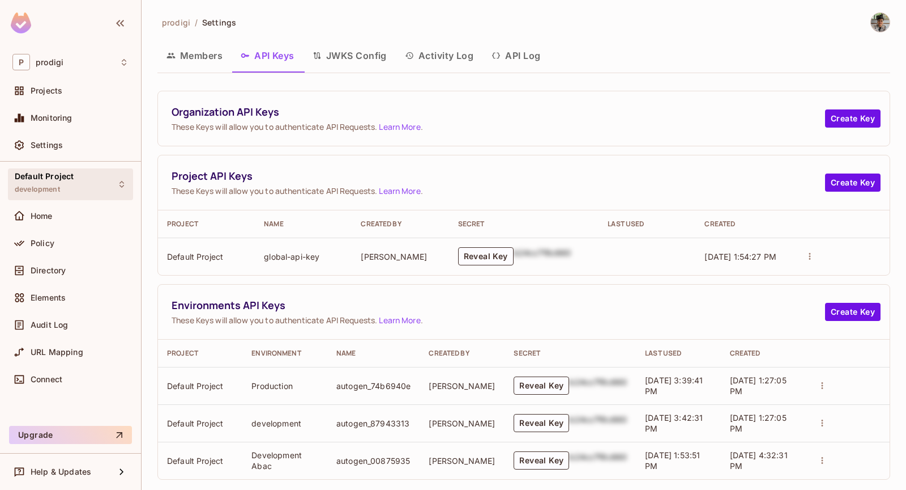
click at [52, 197] on div "Default Project development" at bounding box center [70, 183] width 125 height 31
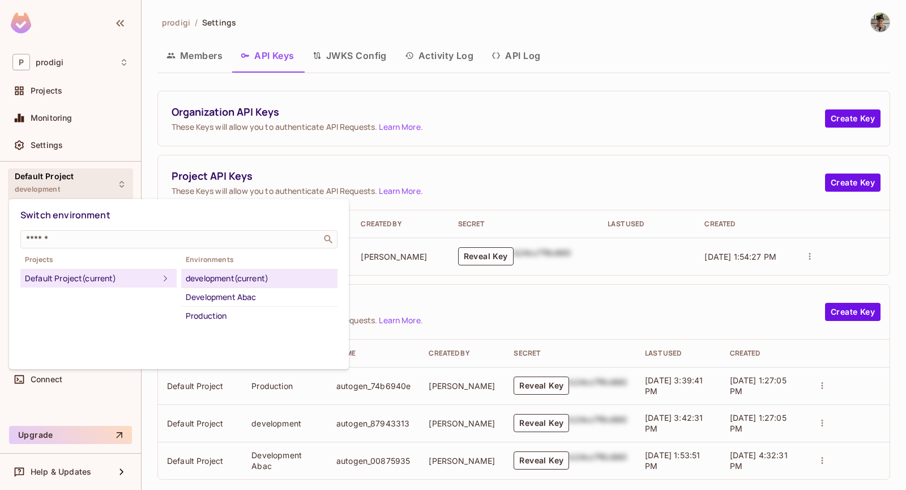
click at [52, 197] on div at bounding box center [453, 245] width 906 height 490
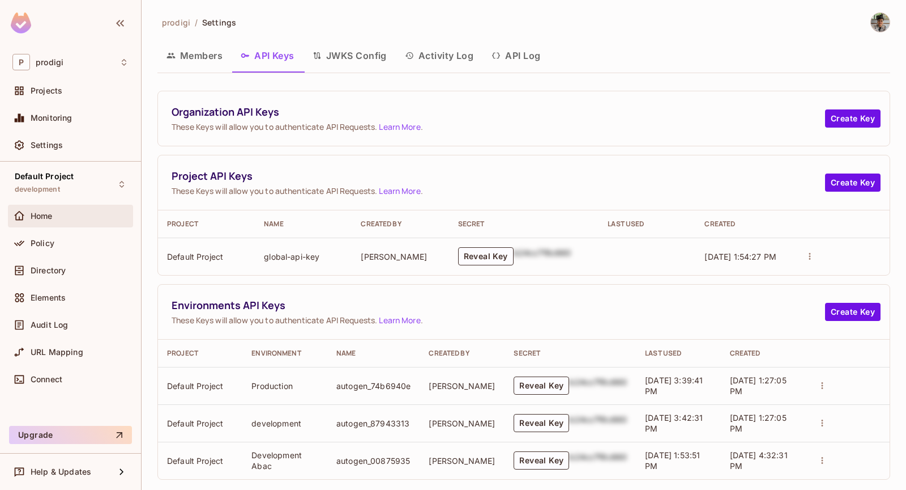
click at [54, 219] on div "Home" at bounding box center [80, 215] width 98 height 9
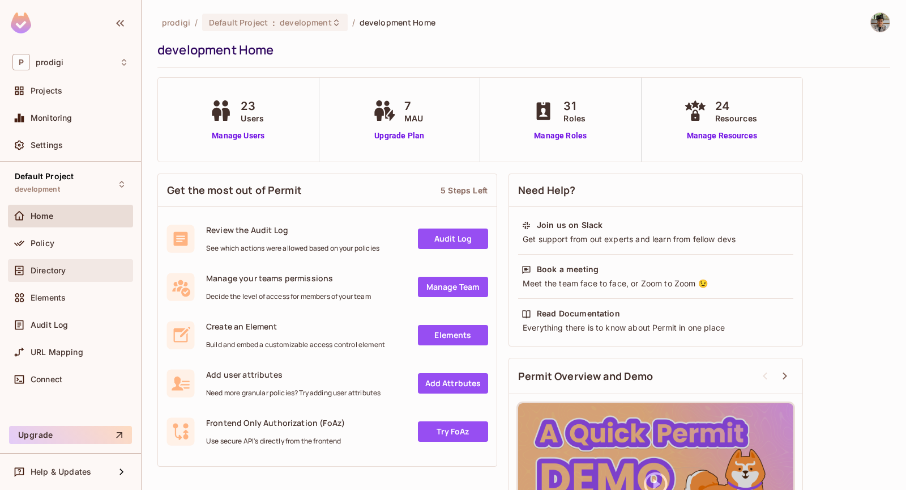
click at [53, 270] on span "Directory" at bounding box center [48, 270] width 35 height 9
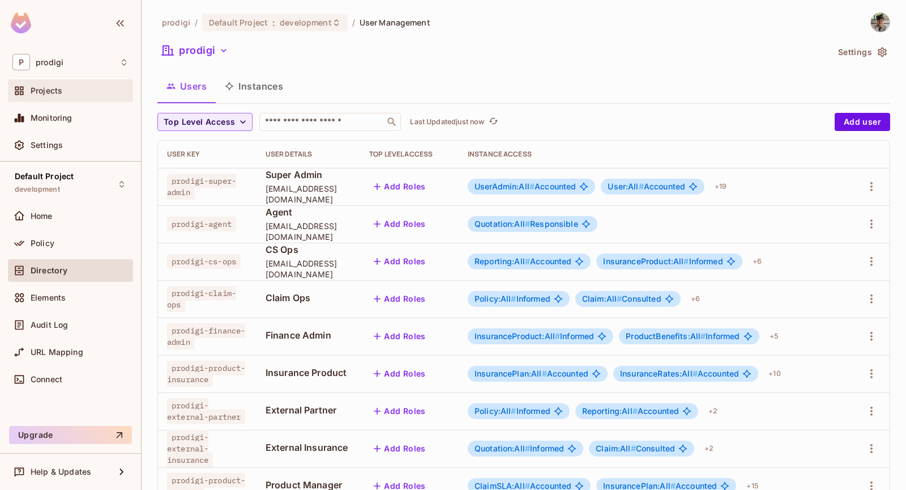
click at [82, 99] on div "Projects" at bounding box center [70, 90] width 125 height 23
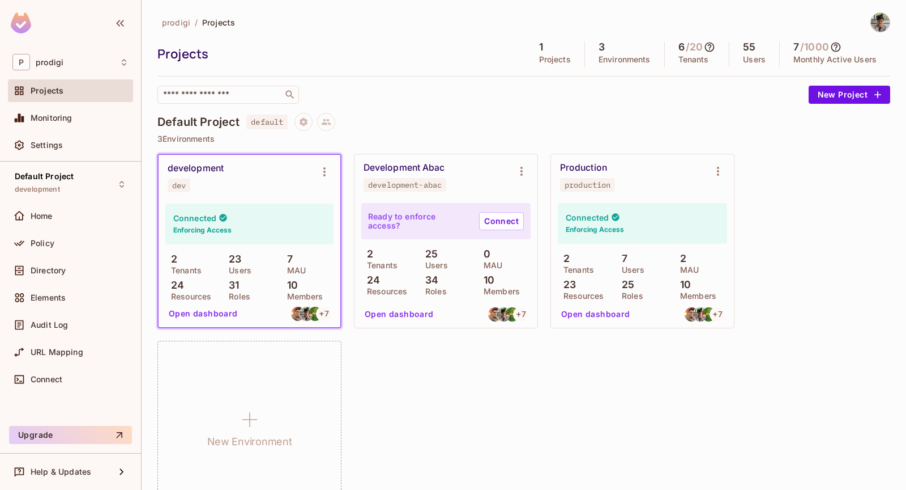
click at [270, 127] on span "default" at bounding box center [266, 121] width 41 height 15
click at [266, 126] on span "default" at bounding box center [266, 121] width 41 height 15
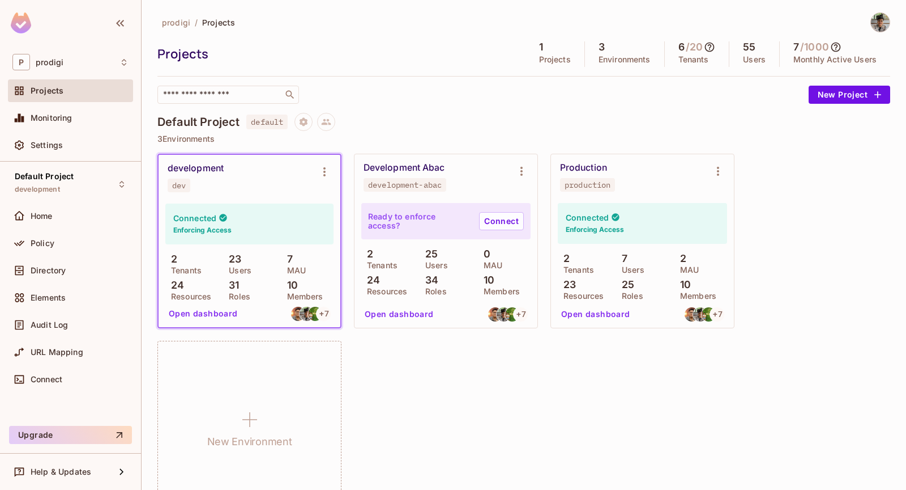
click at [266, 126] on span "default" at bounding box center [266, 121] width 41 height 15
click at [415, 82] on div "prodigi / Projects Projects 1 Projects 3 Environments 6 / 20 Tenants 55 Users 7…" at bounding box center [524, 57] width 733 height 91
click at [276, 119] on span "default" at bounding box center [266, 121] width 41 height 15
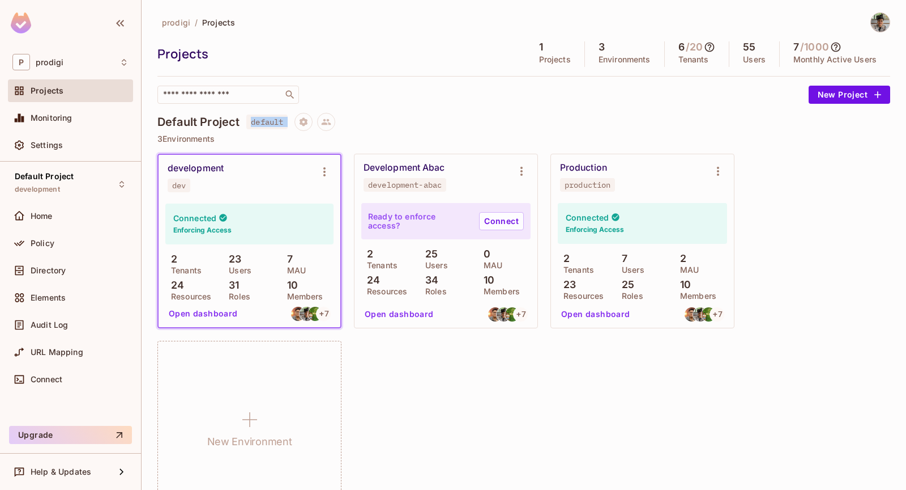
click at [372, 96] on div "​" at bounding box center [481, 95] width 646 height 18
click at [272, 124] on span "default" at bounding box center [266, 121] width 41 height 15
click at [349, 108] on div "prodigi / Projects Projects 1 Projects 3 Environments 6 / 20 Tenants 55 Users 7…" at bounding box center [524, 269] width 733 height 515
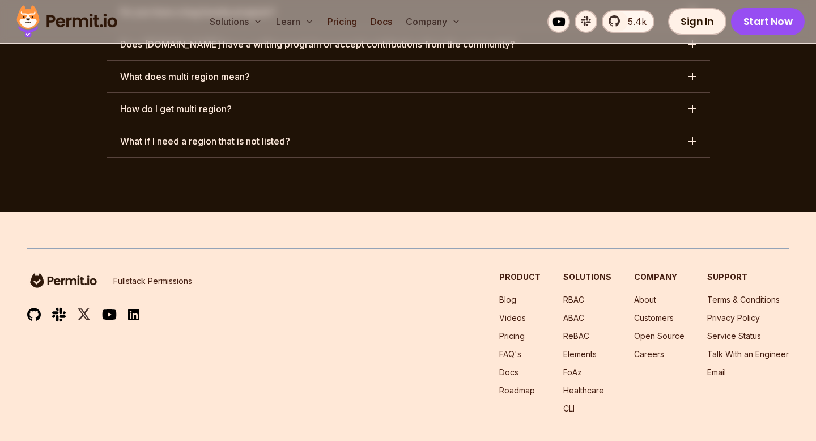
scroll to position [6046, 0]
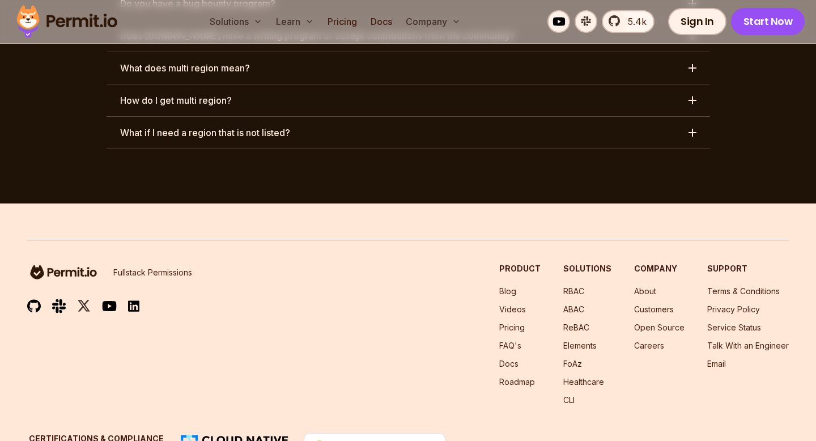
click at [358, 341] on div "Fullstack Permissions Product Blog Videos Pricing FAQ's Docs Roadmap Solutions …" at bounding box center [407, 334] width 761 height 143
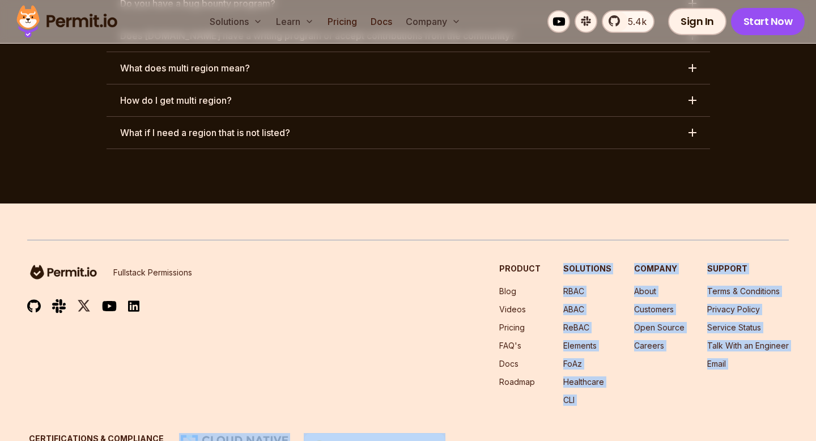
drag, startPoint x: 347, startPoint y: 329, endPoint x: 383, endPoint y: 440, distance: 116.8
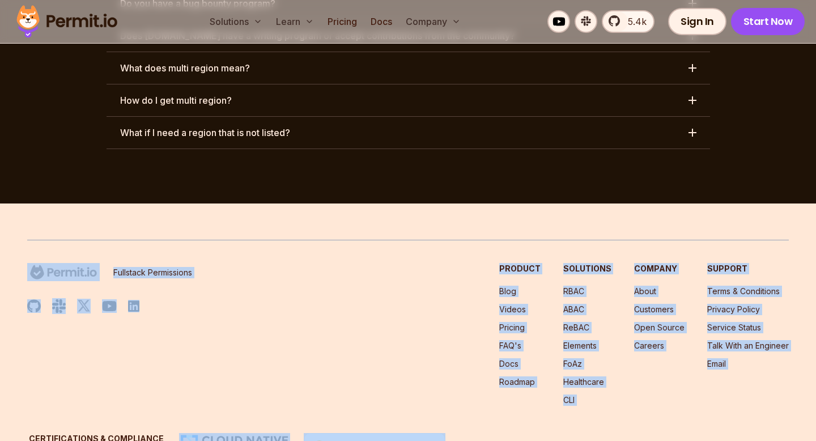
drag, startPoint x: 481, startPoint y: 410, endPoint x: 445, endPoint y: 131, distance: 281.1
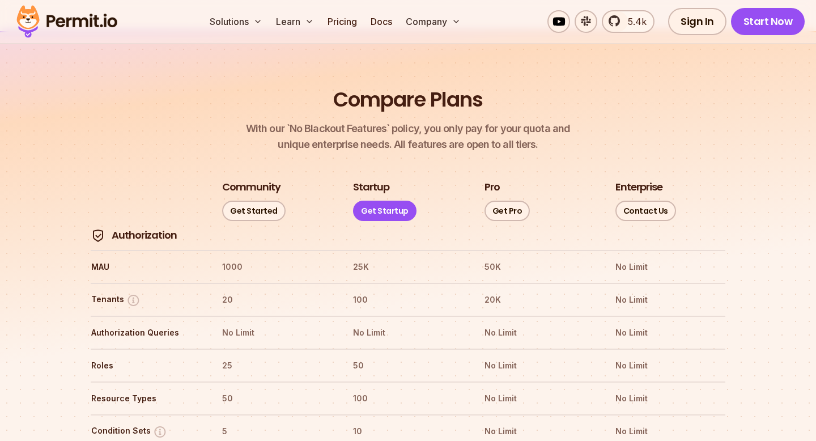
scroll to position [1230, 0]
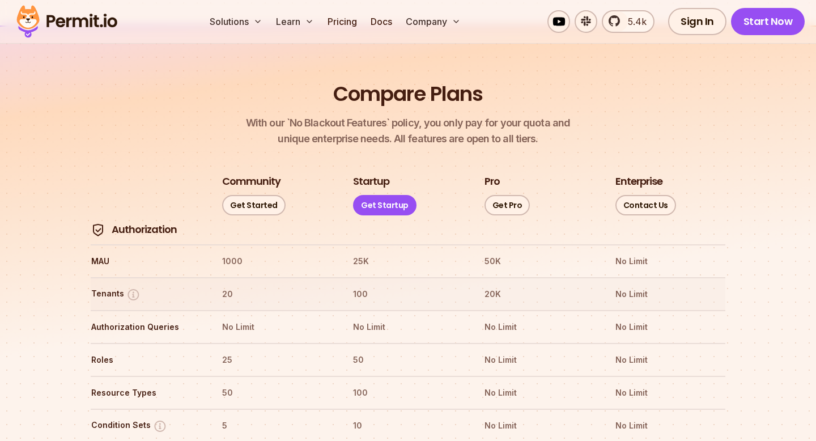
click at [364, 285] on th "100" at bounding box center [407, 294] width 110 height 18
click at [374, 318] on th "No Limit" at bounding box center [407, 327] width 110 height 18
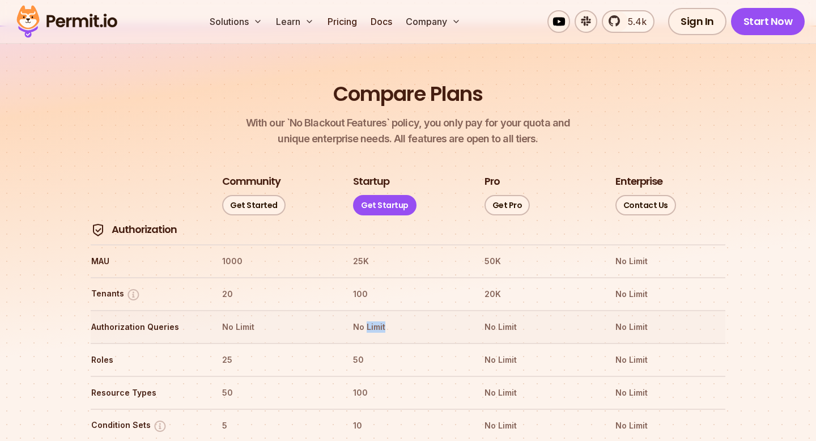
click at [374, 318] on th "No Limit" at bounding box center [407, 327] width 110 height 18
click at [356, 351] on th "50" at bounding box center [407, 360] width 110 height 18
click at [490, 285] on th "20K" at bounding box center [539, 294] width 110 height 18
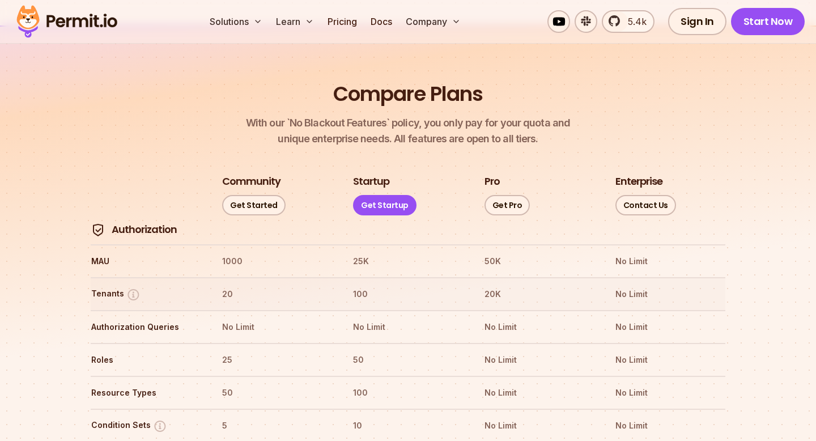
click at [490, 285] on th "20K" at bounding box center [539, 294] width 110 height 18
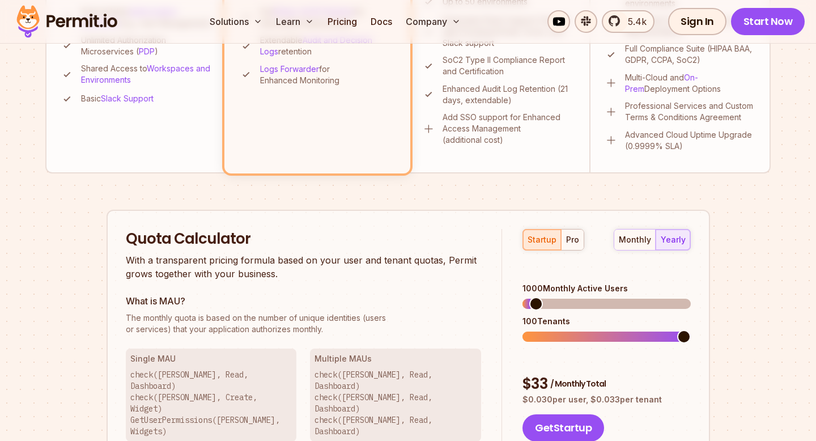
scroll to position [560, 0]
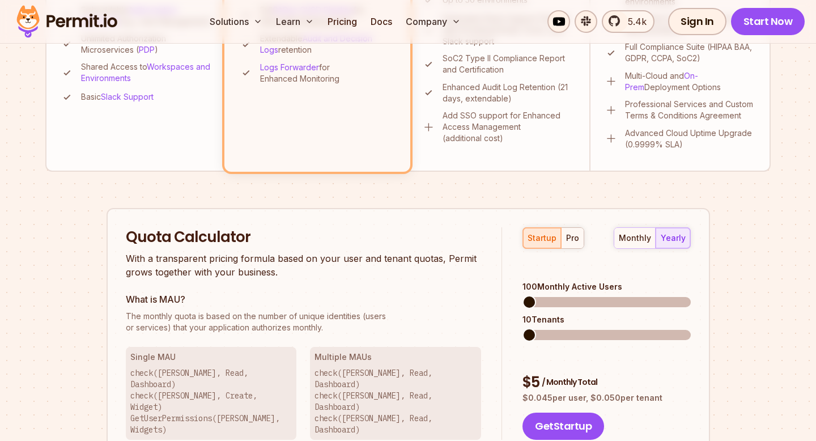
click at [522, 295] on span at bounding box center [529, 302] width 14 height 14
click at [573, 240] on div "pro" at bounding box center [572, 237] width 13 height 11
click at [475, 309] on div "What is MAU? The monthly quota is based on the number of unique identities (use…" at bounding box center [304, 312] width 356 height 41
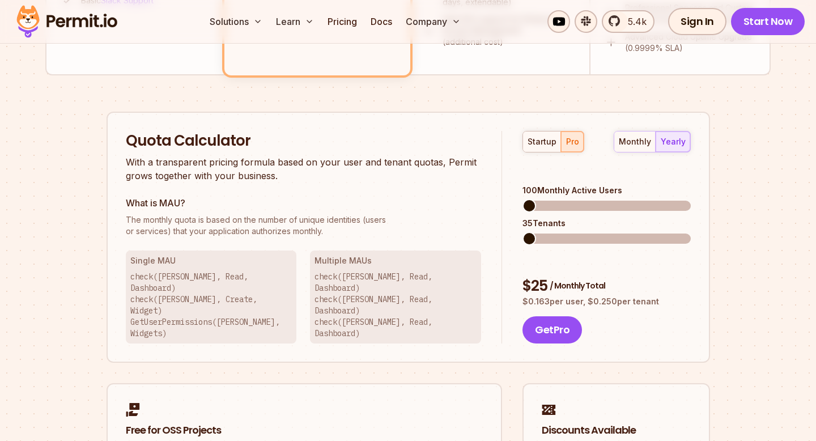
scroll to position [618, 0]
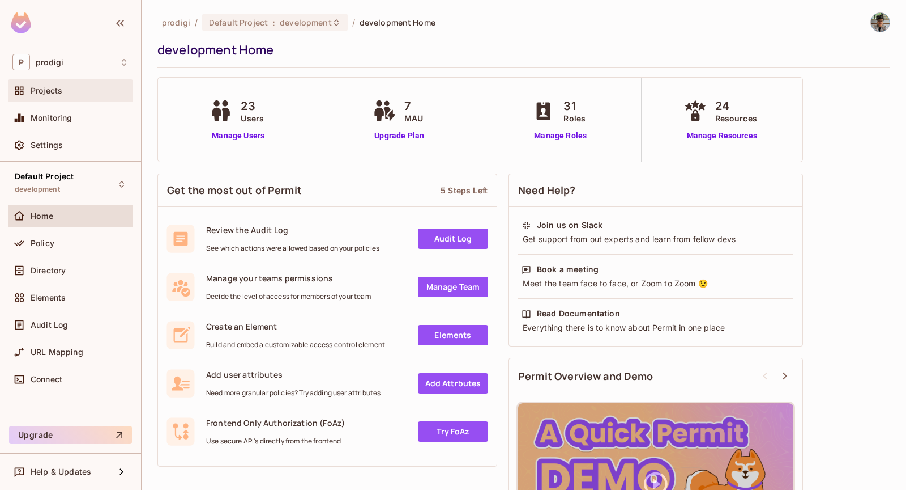
click at [88, 97] on div "Projects" at bounding box center [70, 90] width 125 height 23
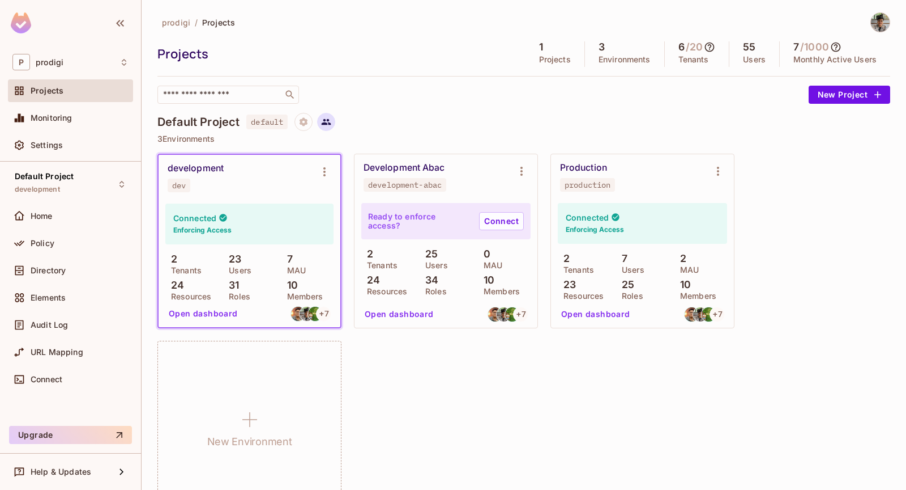
click at [327, 127] on button at bounding box center [326, 122] width 18 height 18
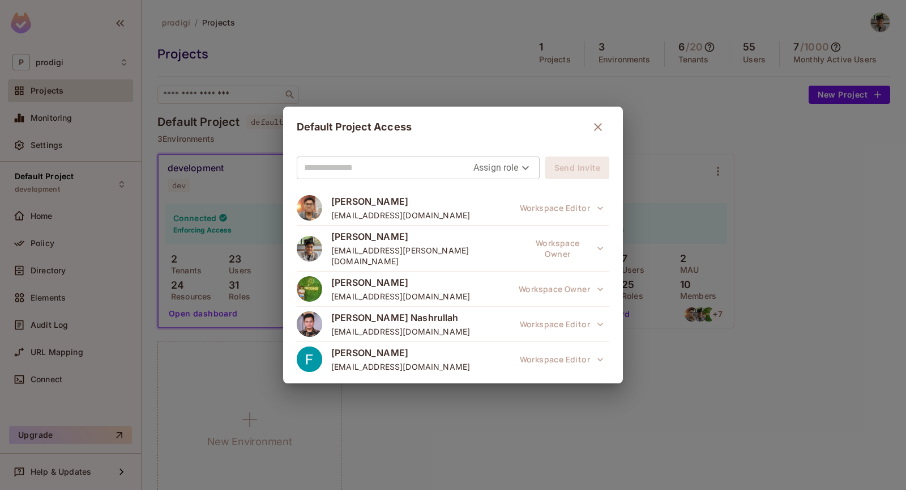
scroll to position [190, 0]
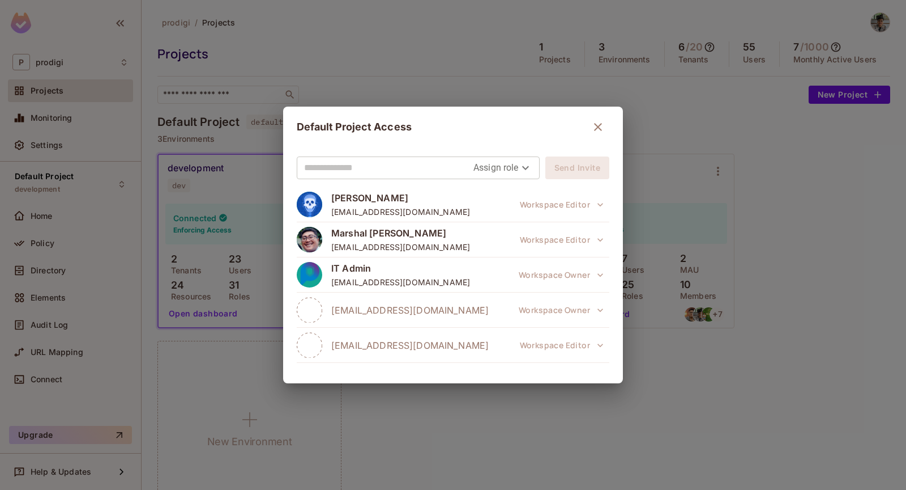
click at [596, 124] on icon "button" at bounding box center [598, 127] width 14 height 14
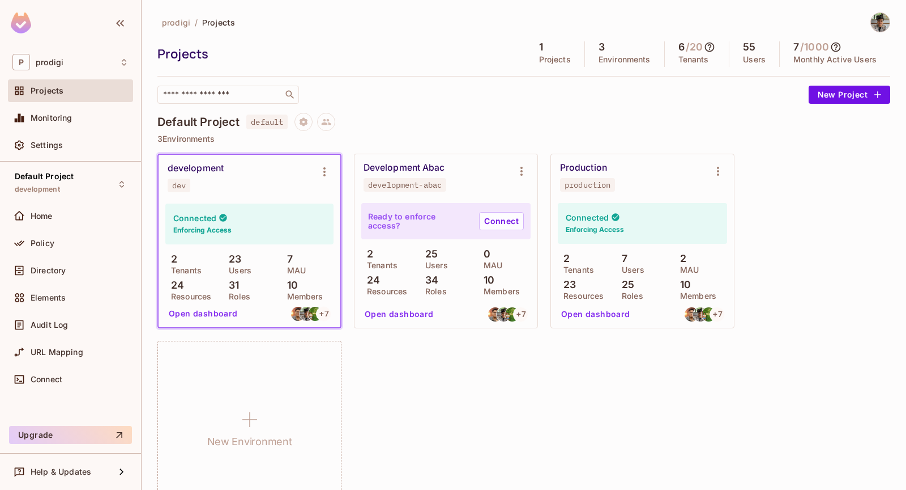
click at [709, 45] on icon at bounding box center [709, 46] width 11 height 11
click at [715, 33] on div at bounding box center [453, 245] width 906 height 490
click at [839, 43] on icon at bounding box center [837, 47] width 10 height 10
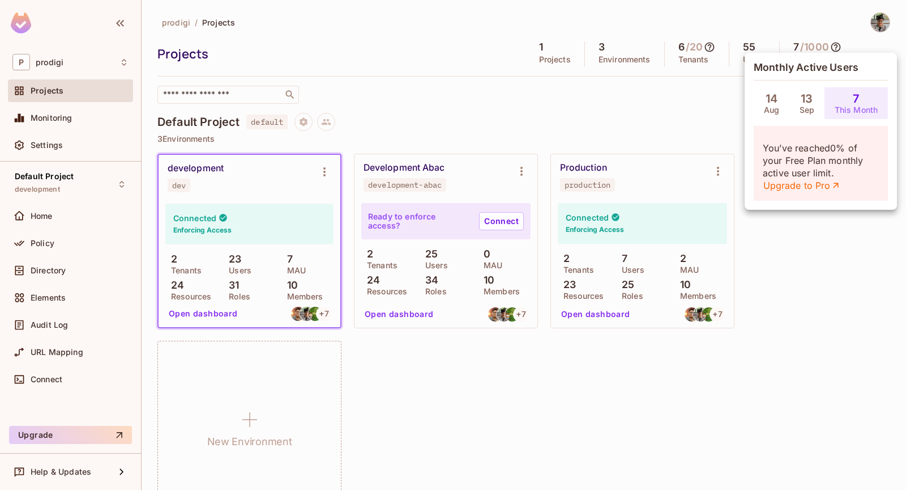
click at [751, 49] on div at bounding box center [453, 245] width 906 height 490
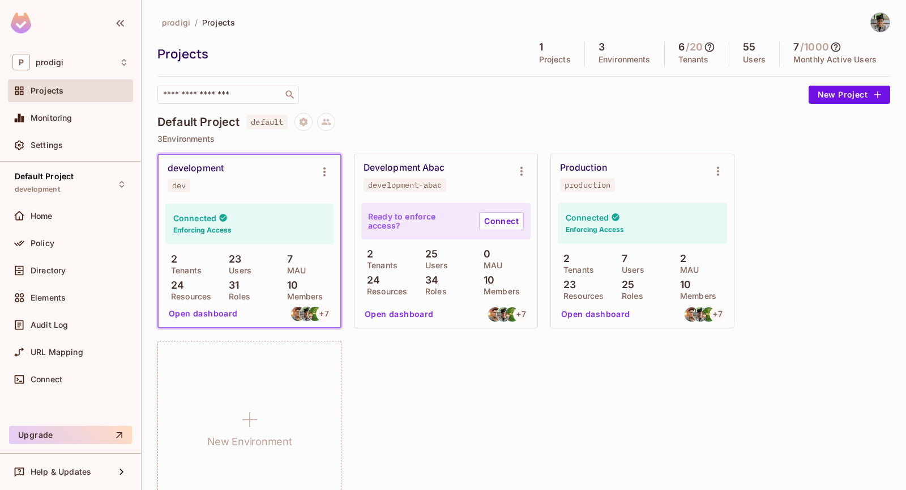
click at [710, 45] on icon at bounding box center [710, 47] width 10 height 10
click at [589, 107] on div at bounding box center [453, 245] width 906 height 490
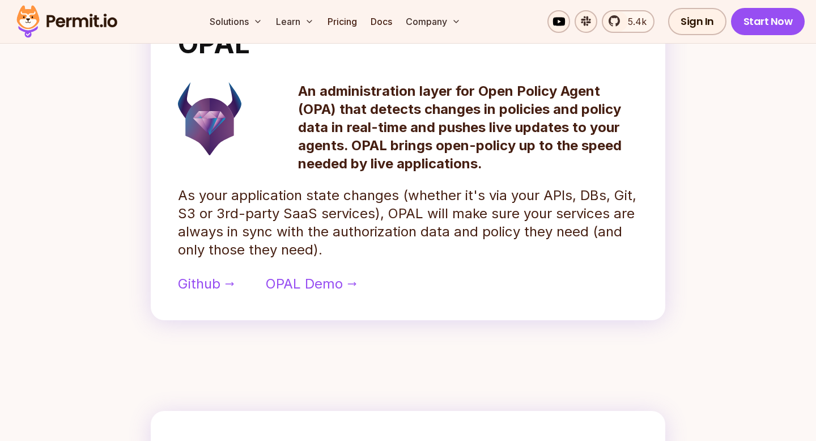
scroll to position [564, 0]
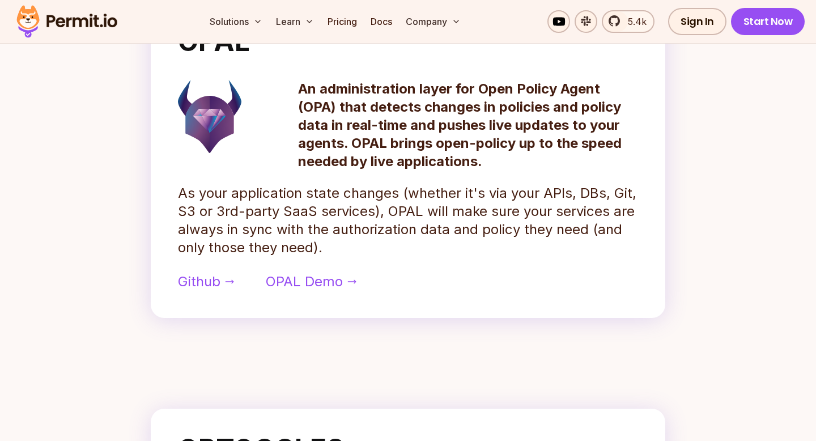
click at [436, 110] on p "An administration layer for Open Policy Agent (OPA) that detects changes in pol…" at bounding box center [468, 125] width 340 height 91
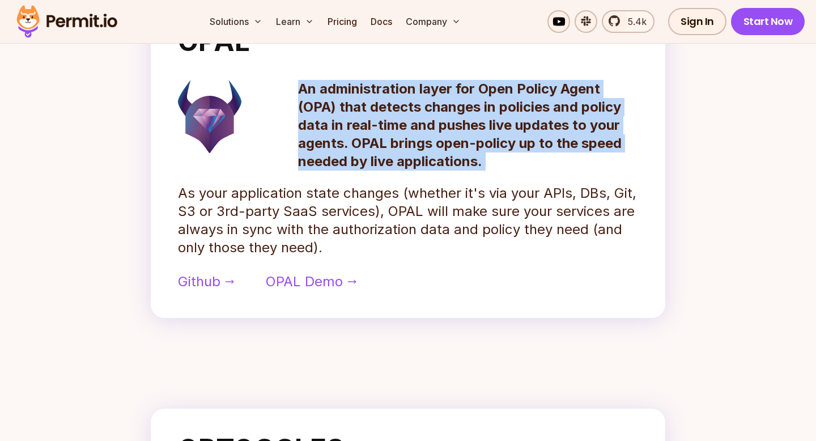
click at [362, 121] on p "An administration layer for Open Policy Agent (OPA) that detects changes in pol…" at bounding box center [468, 125] width 340 height 91
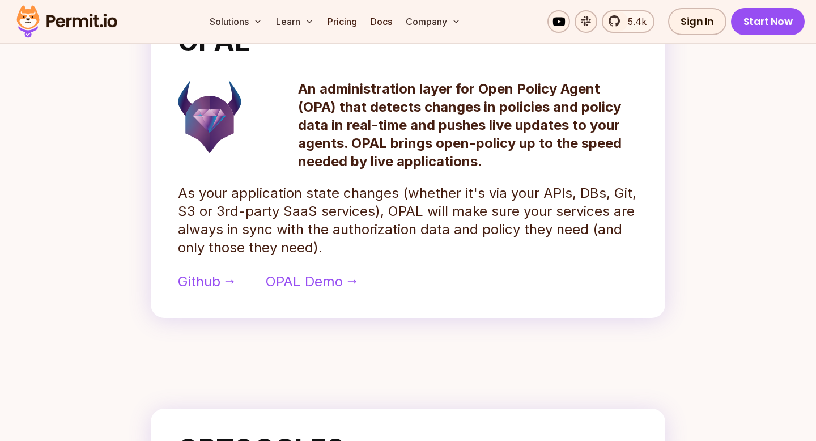
click at [362, 121] on p "An administration layer for Open Policy Agent (OPA) that detects changes in pol…" at bounding box center [468, 125] width 340 height 91
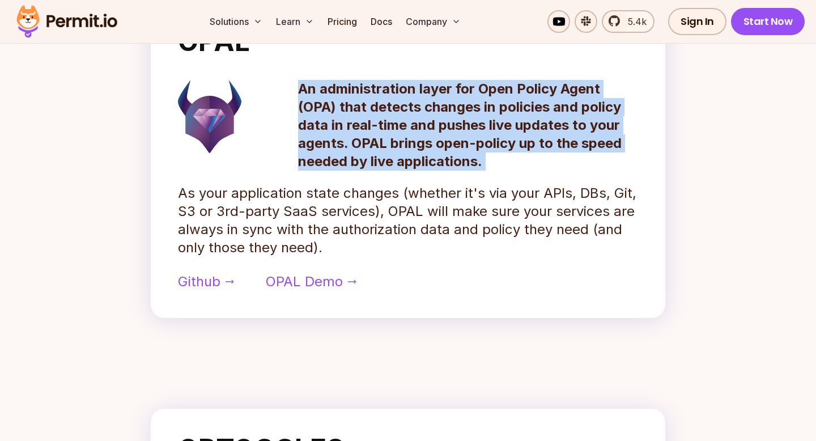
click at [356, 200] on p "As your application state changes (whether it's via your APIs, DBs, Git, S3 or …" at bounding box center [408, 220] width 460 height 73
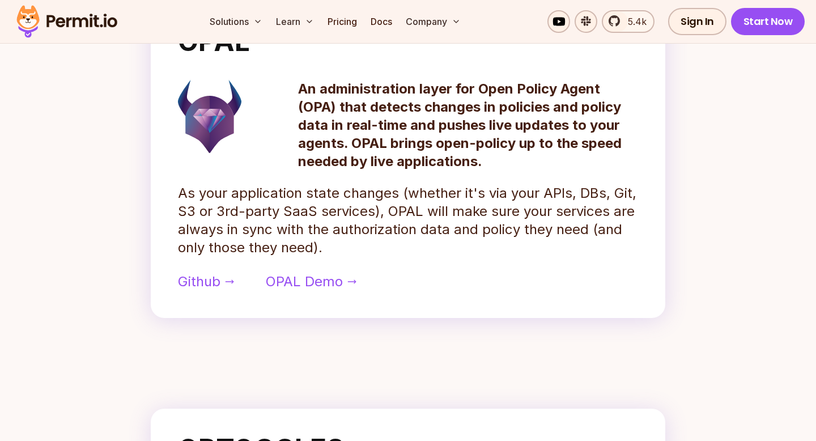
click at [356, 200] on p "As your application state changes (whether it's via your APIs, DBs, Git, S3 or …" at bounding box center [408, 220] width 460 height 73
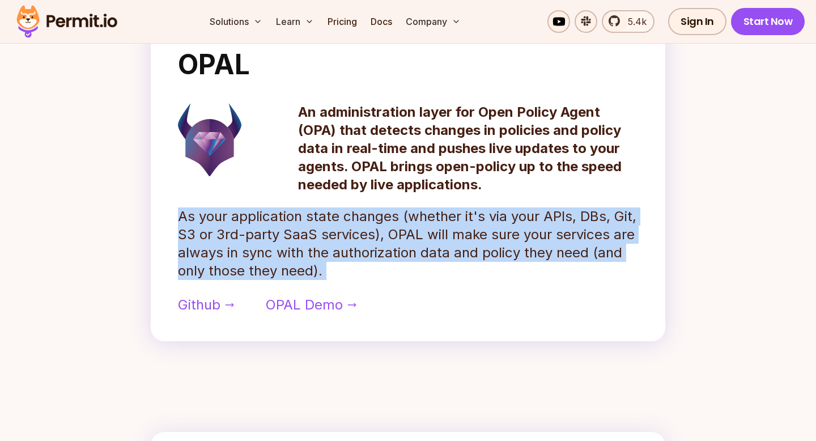
scroll to position [533, 0]
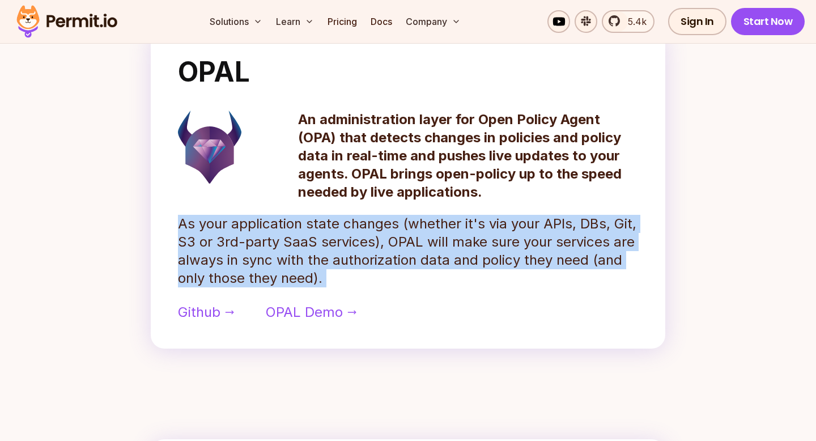
click at [338, 246] on p "As your application state changes (whether it's via your APIs, DBs, Git, S3 or …" at bounding box center [408, 251] width 460 height 73
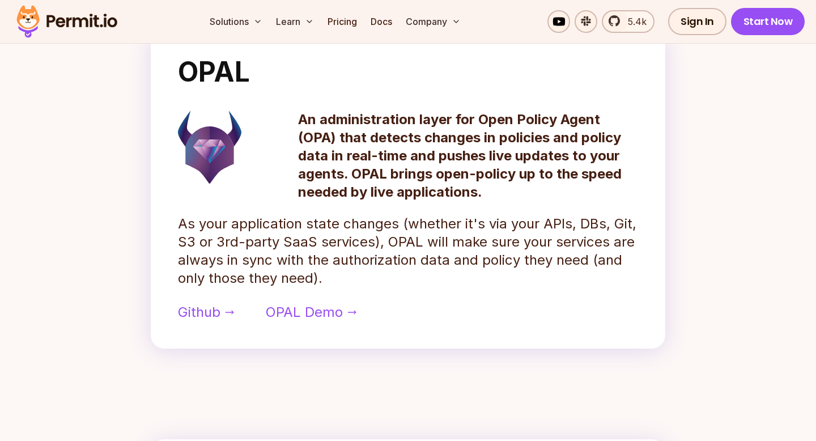
click at [338, 246] on p "As your application state changes (whether it's via your APIs, DBs, Git, S3 or …" at bounding box center [408, 251] width 460 height 73
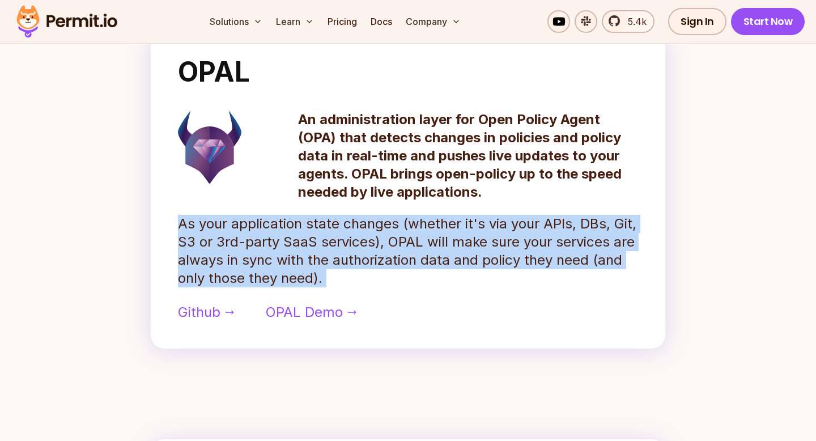
click at [413, 249] on p "As your application state changes (whether it's via your APIs, DBs, Git, S3 or …" at bounding box center [408, 251] width 460 height 73
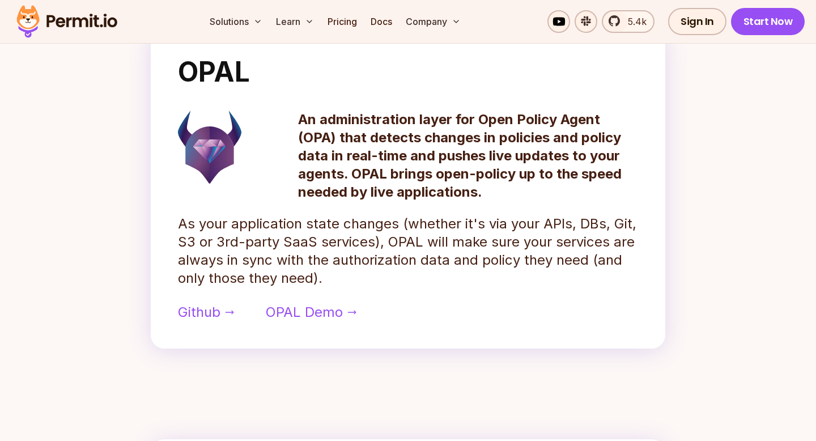
click at [413, 249] on p "As your application state changes (whether it's via your APIs, DBs, Git, S3 or …" at bounding box center [408, 251] width 460 height 73
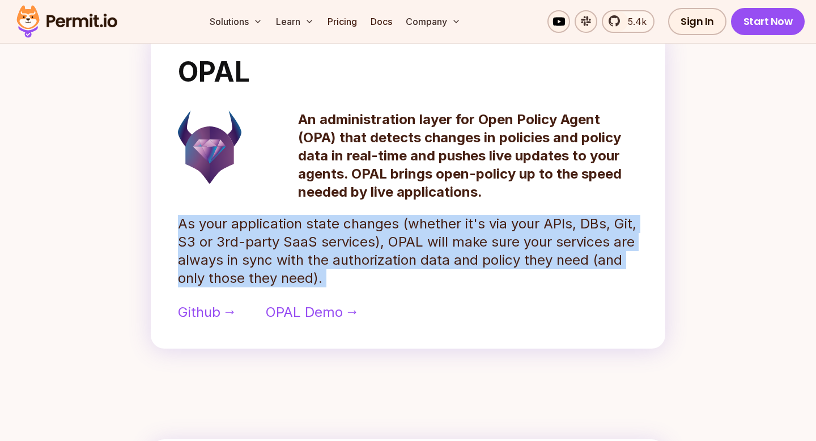
click at [389, 259] on p "As your application state changes (whether it's via your APIs, DBs, Git, S3 or …" at bounding box center [408, 251] width 460 height 73
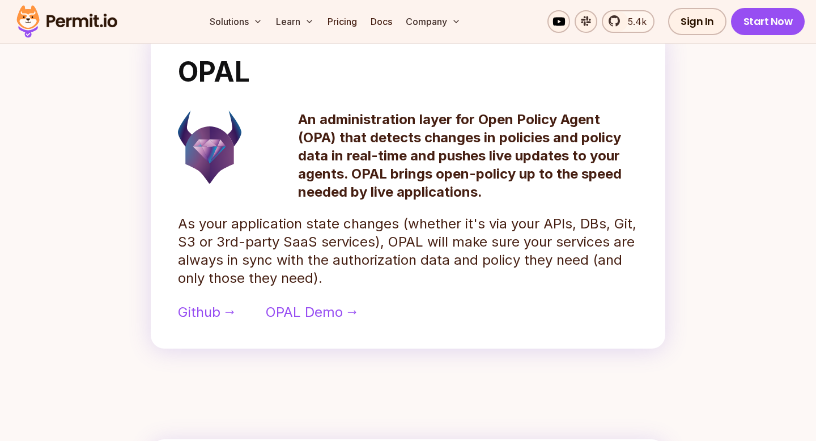
click at [389, 259] on p "As your application state changes (whether it's via your APIs, DBs, Git, S3 or …" at bounding box center [408, 251] width 460 height 73
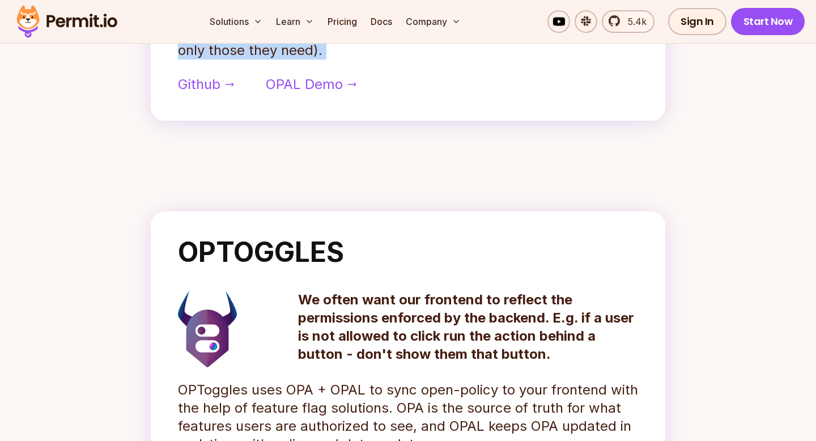
scroll to position [760, 0]
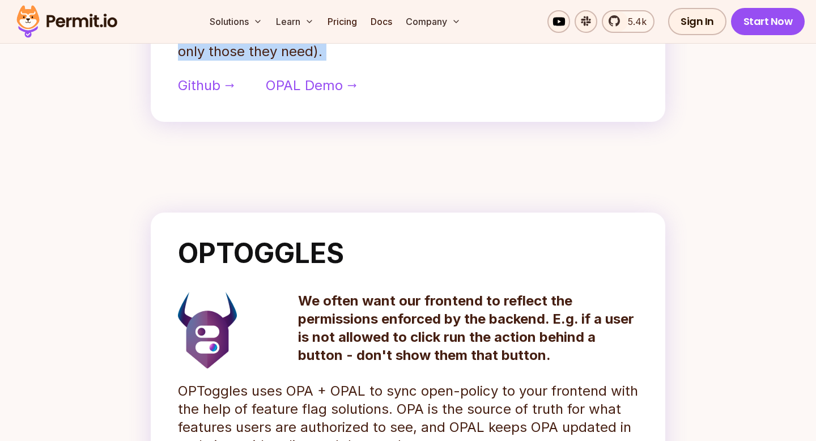
click at [380, 321] on p "We often want our frontend to reflect the permissions enforced by the backend. …" at bounding box center [468, 328] width 340 height 73
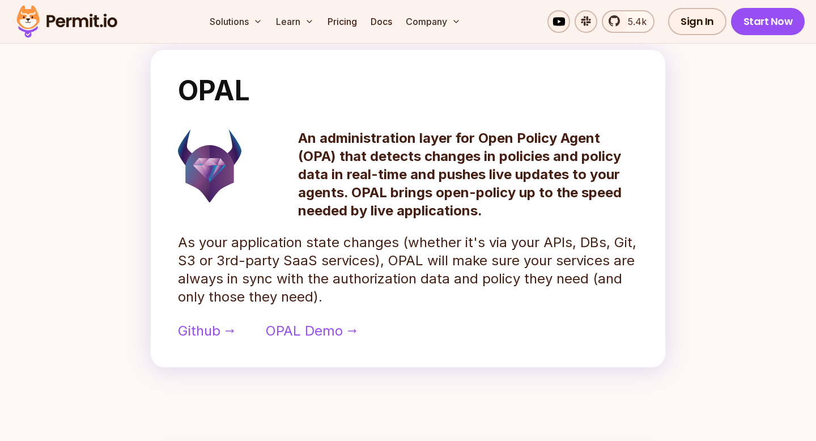
scroll to position [496, 0]
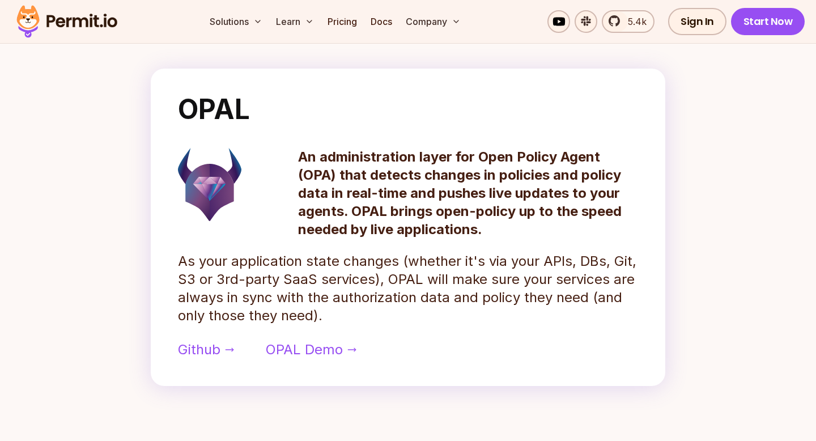
click at [418, 207] on p "An administration layer for Open Policy Agent (OPA) that detects changes in pol…" at bounding box center [468, 193] width 340 height 91
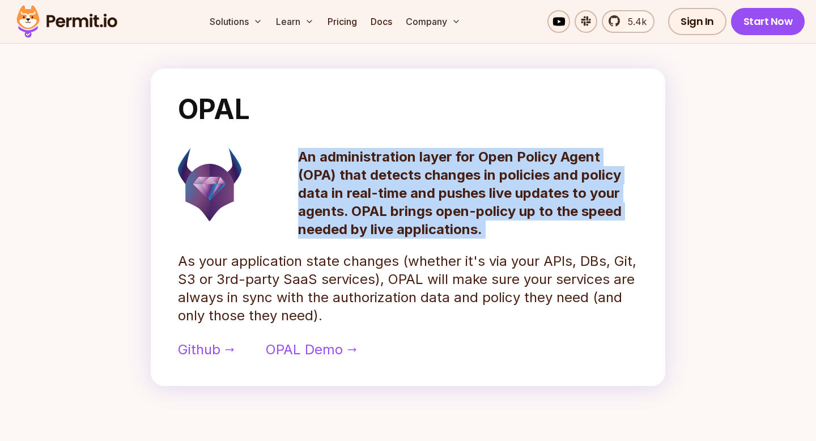
click at [389, 273] on p "As your application state changes (whether it's via your APIs, DBs, Git, S3 or …" at bounding box center [408, 288] width 460 height 73
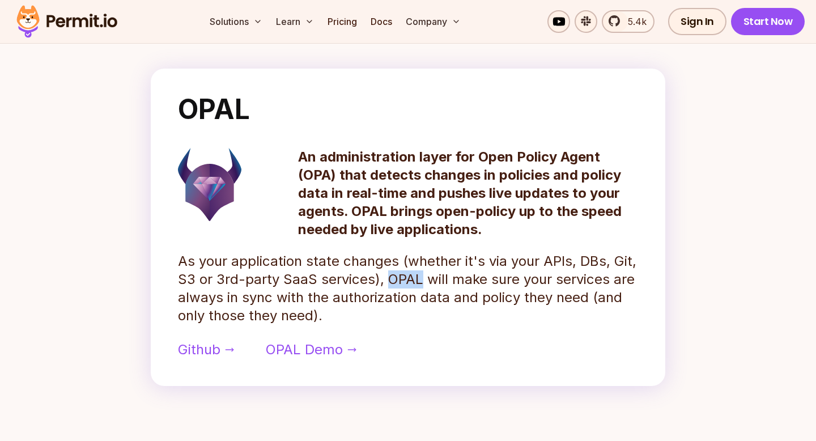
click at [389, 273] on p "As your application state changes (whether it's via your APIs, DBs, Git, S3 or …" at bounding box center [408, 288] width 460 height 73
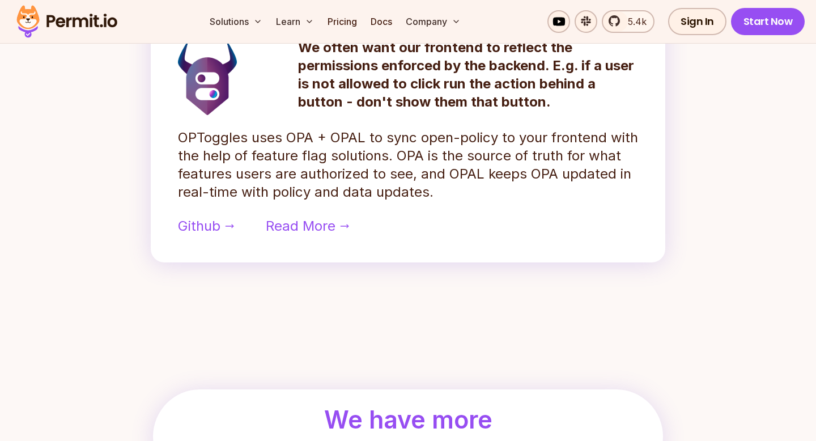
scroll to position [1015, 0]
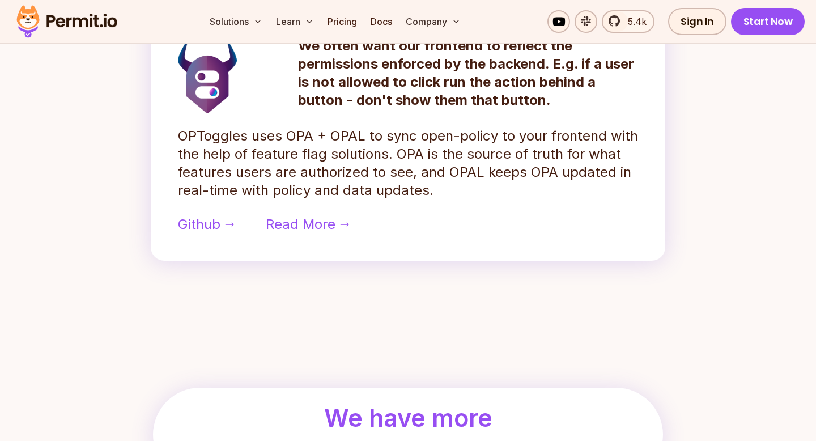
click at [402, 192] on p "OPToggles uses OPA + OPAL to sync open-policy to your frontend with the help of…" at bounding box center [408, 163] width 460 height 73
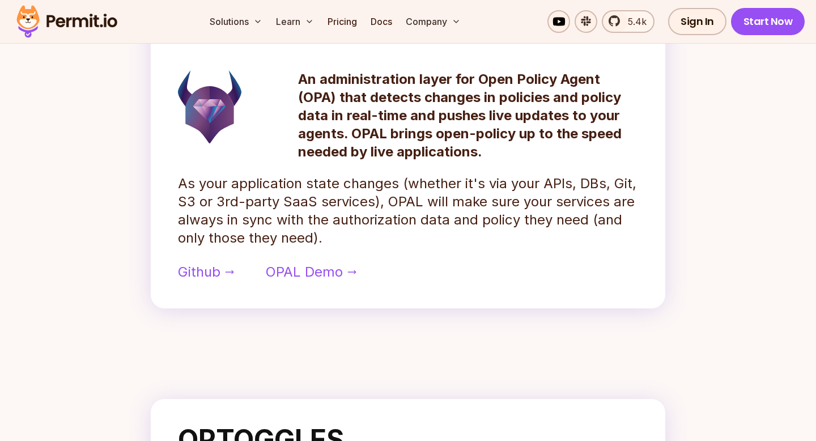
scroll to position [571, 0]
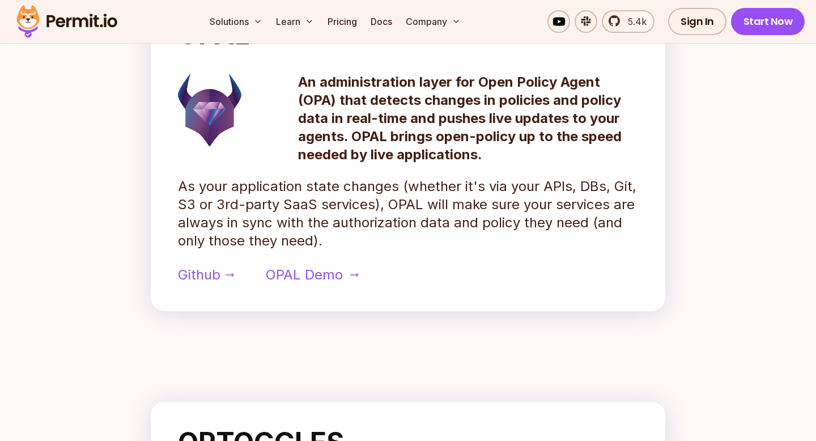
click at [326, 275] on span "OPAL Demo" at bounding box center [304, 275] width 77 height 18
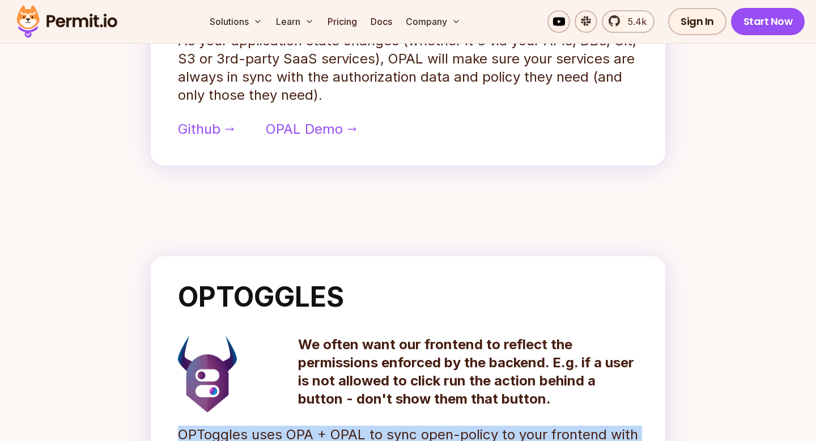
scroll to position [669, 0]
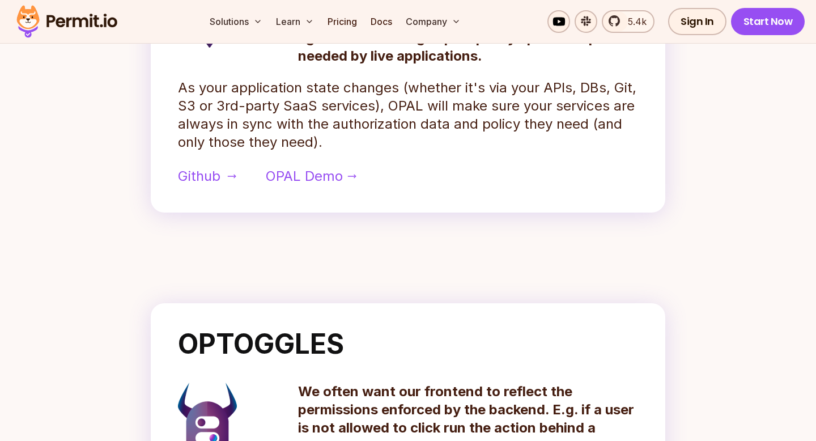
click at [220, 171] on link "Github" at bounding box center [206, 176] width 56 height 18
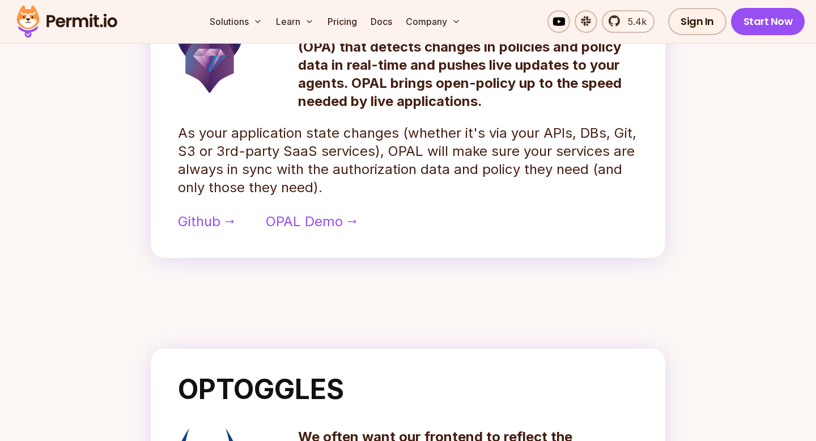
scroll to position [619, 0]
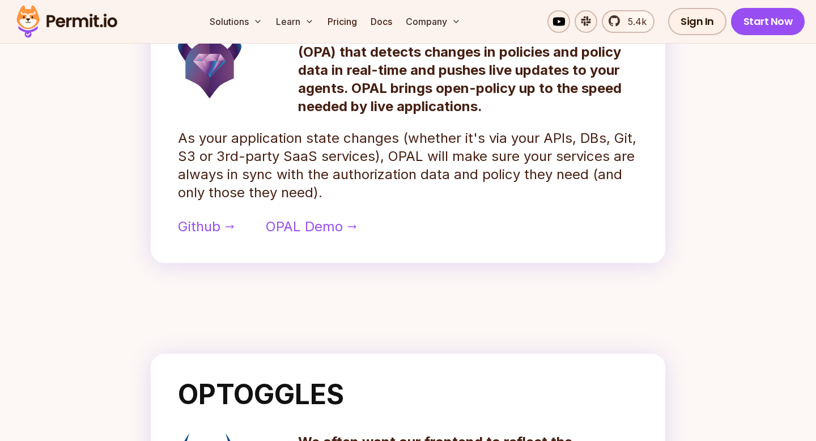
click at [464, 155] on p "As your application state changes (whether it's via your APIs, DBs, Git, S3 or …" at bounding box center [408, 165] width 460 height 73
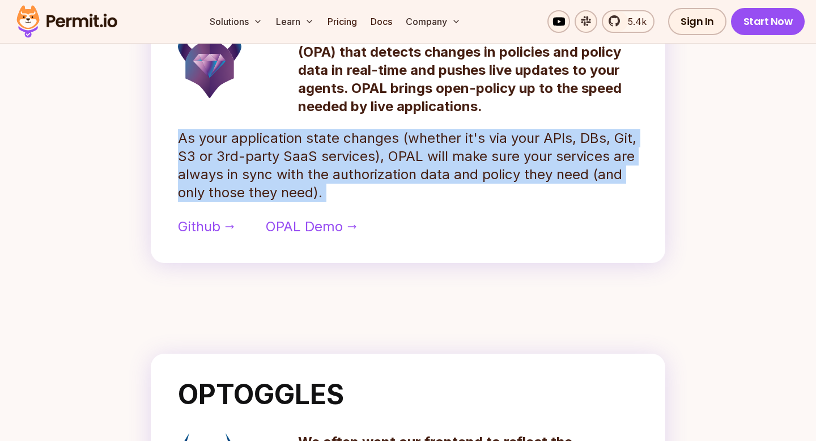
click at [436, 159] on p "As your application state changes (whether it's via your APIs, DBs, Git, S3 or …" at bounding box center [408, 165] width 460 height 73
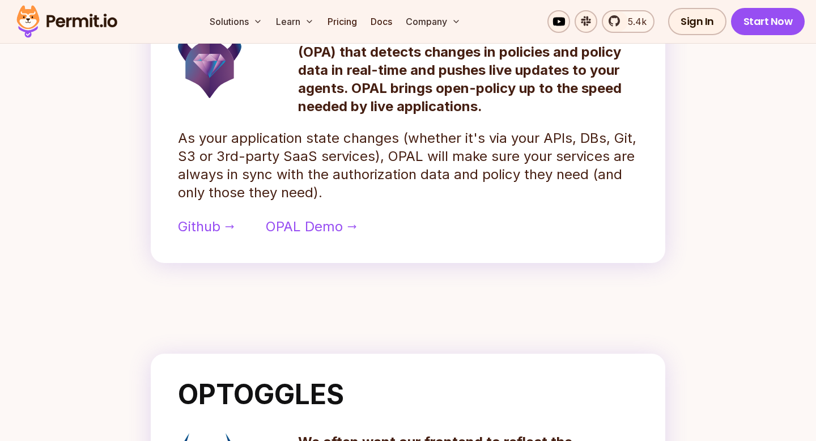
click at [436, 159] on p "As your application state changes (whether it's via your APIs, DBs, Git, S3 or …" at bounding box center [408, 165] width 460 height 73
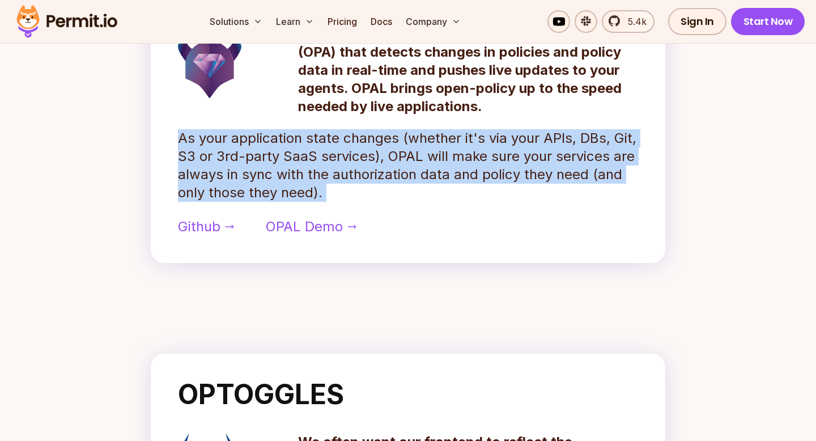
click at [391, 162] on p "As your application state changes (whether it's via your APIs, DBs, Git, S3 or …" at bounding box center [408, 165] width 460 height 73
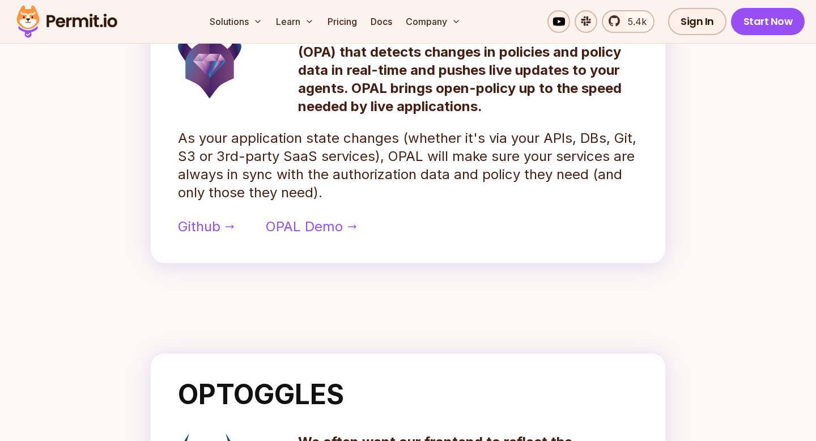
click at [391, 162] on p "As your application state changes (whether it's via your APIs, DBs, Git, S3 or …" at bounding box center [408, 165] width 460 height 73
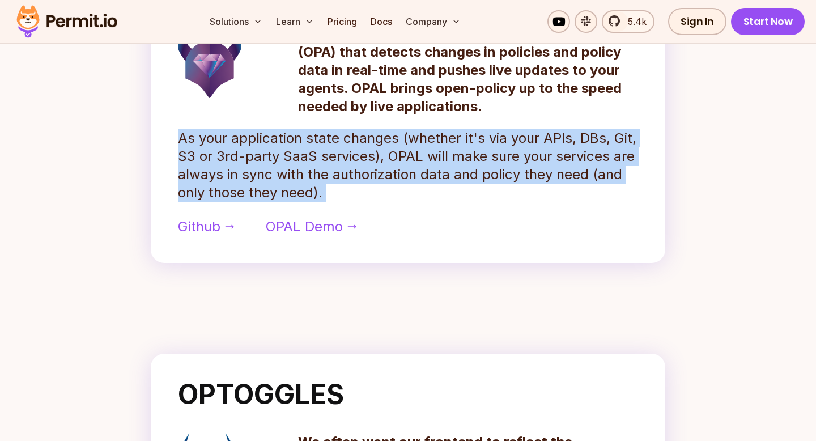
click at [415, 158] on p "As your application state changes (whether it's via your APIs, DBs, Git, S3 or …" at bounding box center [408, 165] width 460 height 73
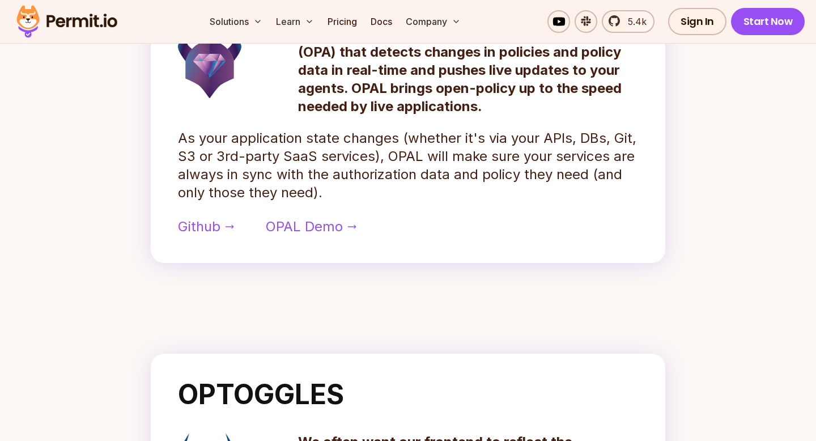
click at [415, 158] on p "As your application state changes (whether it's via your APIs, DBs, Git, S3 or …" at bounding box center [408, 165] width 460 height 73
click at [450, 160] on p "As your application state changes (whether it's via your APIs, DBs, Git, S3 or …" at bounding box center [408, 165] width 460 height 73
click at [401, 168] on p "As your application state changes (whether it's via your APIs, DBs, Git, S3 or …" at bounding box center [408, 165] width 460 height 73
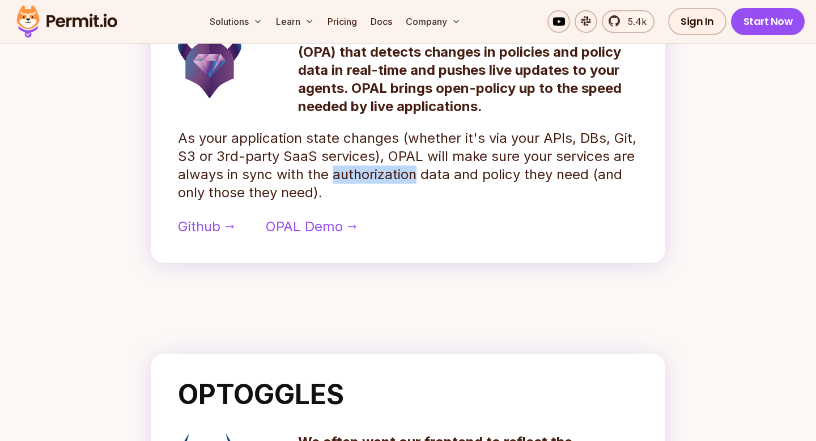
click at [401, 168] on p "As your application state changes (whether it's via your APIs, DBs, Git, S3 or …" at bounding box center [408, 165] width 460 height 73
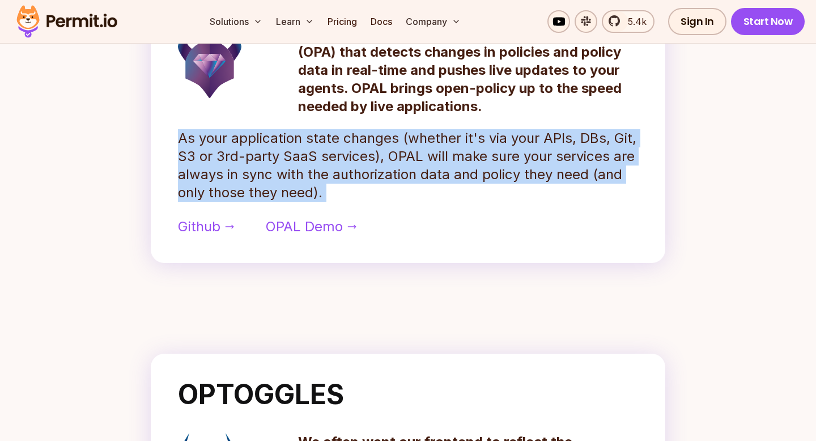
click at [446, 167] on p "As your application state changes (whether it's via your APIs, DBs, Git, S3 or …" at bounding box center [408, 165] width 460 height 73
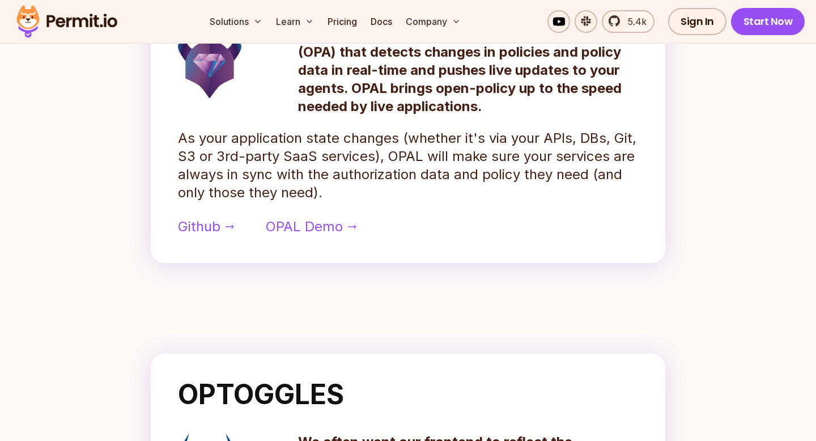
click at [446, 167] on p "As your application state changes (whether it's via your APIs, DBs, Git, S3 or …" at bounding box center [408, 165] width 460 height 73
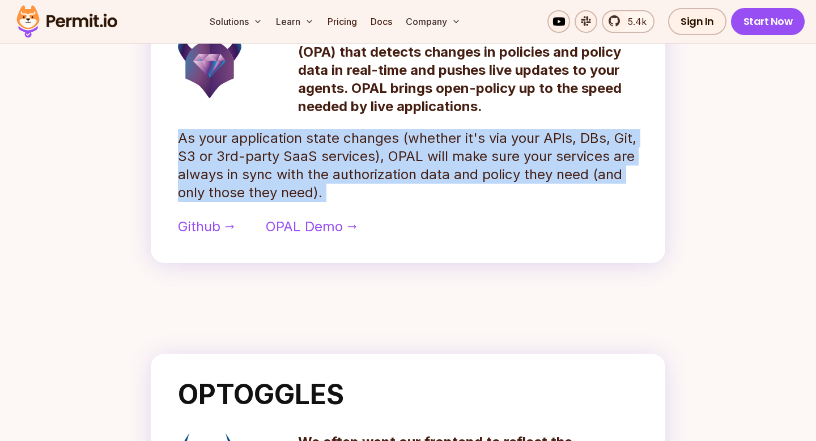
click at [509, 158] on p "As your application state changes (whether it's via your APIs, DBs, Git, S3 or …" at bounding box center [408, 165] width 460 height 73
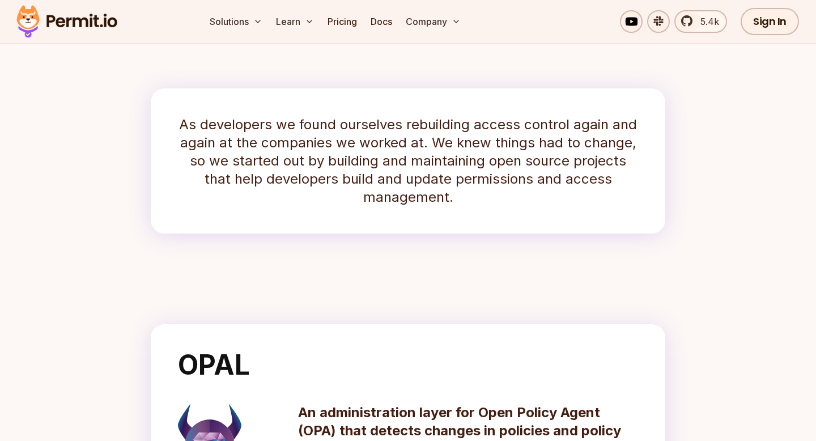
scroll to position [93, 0]
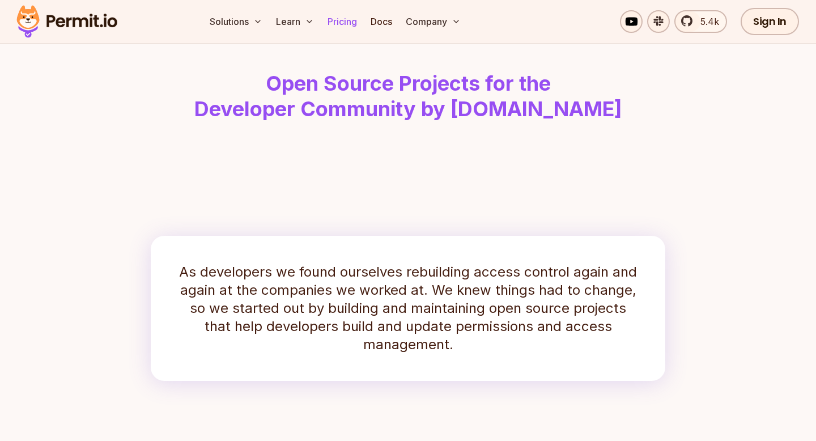
click at [339, 16] on link "Pricing" at bounding box center [342, 21] width 39 height 23
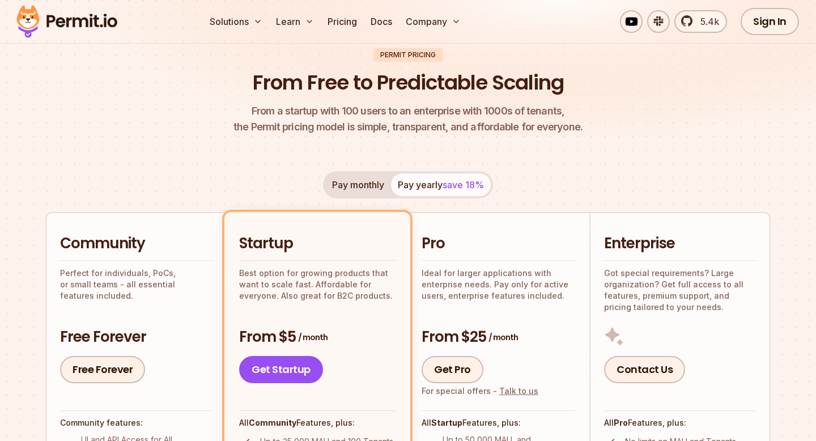
scroll to position [291, 0]
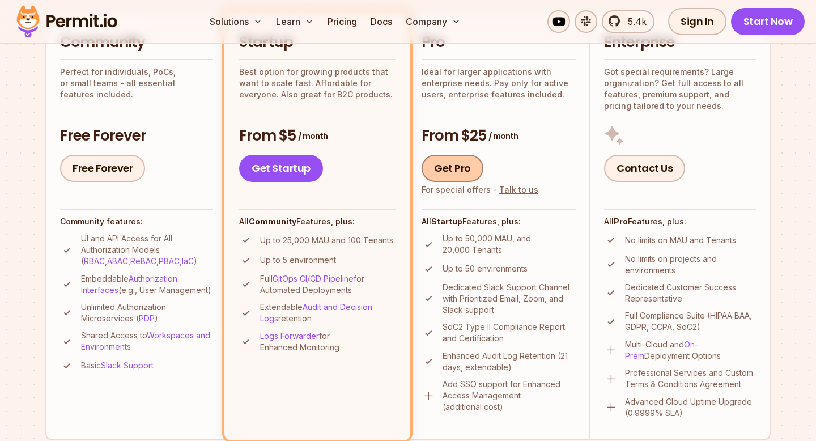
click at [450, 172] on link "Get Pro" at bounding box center [453, 168] width 62 height 27
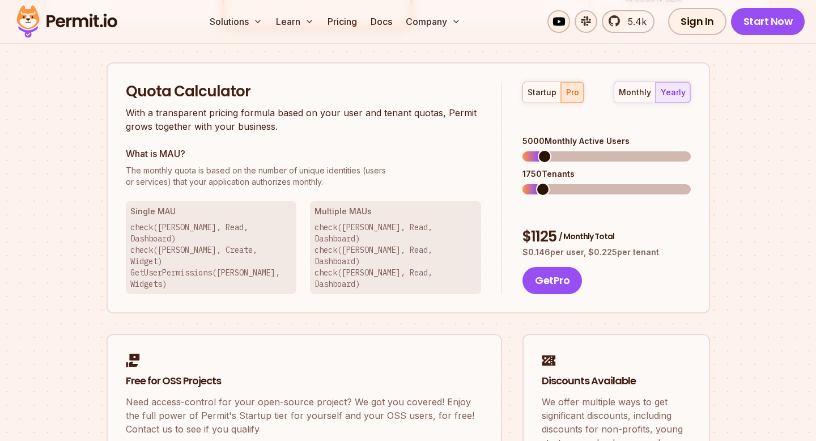
scroll to position [723, 0]
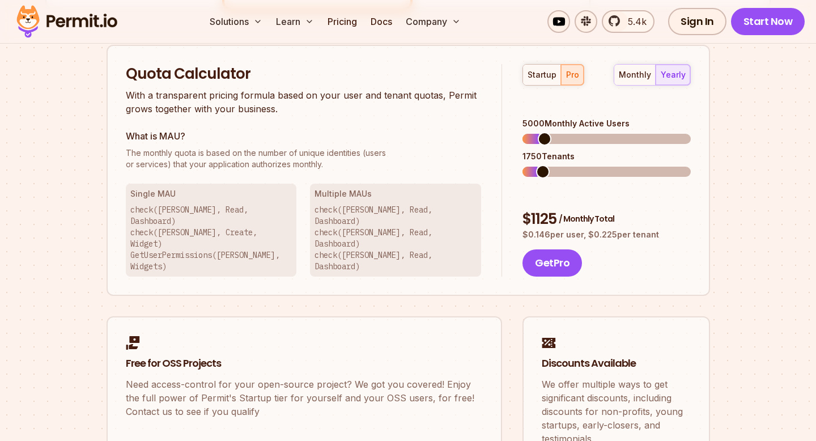
click at [538, 132] on span at bounding box center [545, 139] width 14 height 14
click at [557, 249] on button "Get Pro" at bounding box center [551, 262] width 59 height 27
click at [622, 76] on div "monthly" at bounding box center [635, 74] width 32 height 11
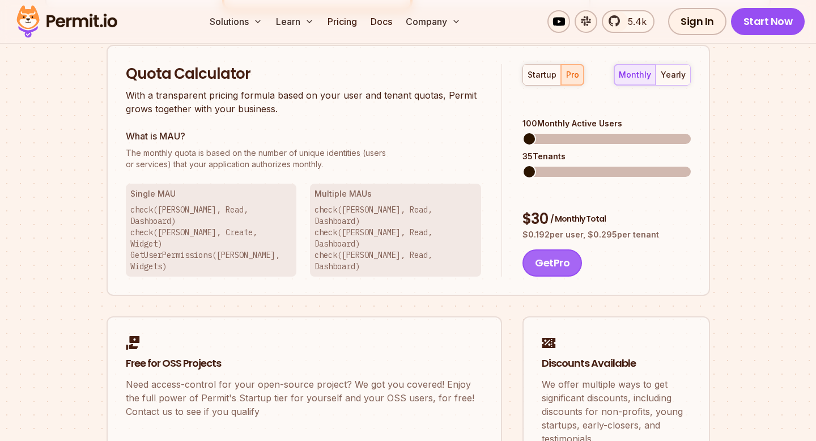
click at [541, 249] on button "Get Pro" at bounding box center [551, 262] width 59 height 27
click at [461, 173] on div "Quota Calculator With a transparent pricing formula based on your user and tena…" at bounding box center [314, 170] width 377 height 213
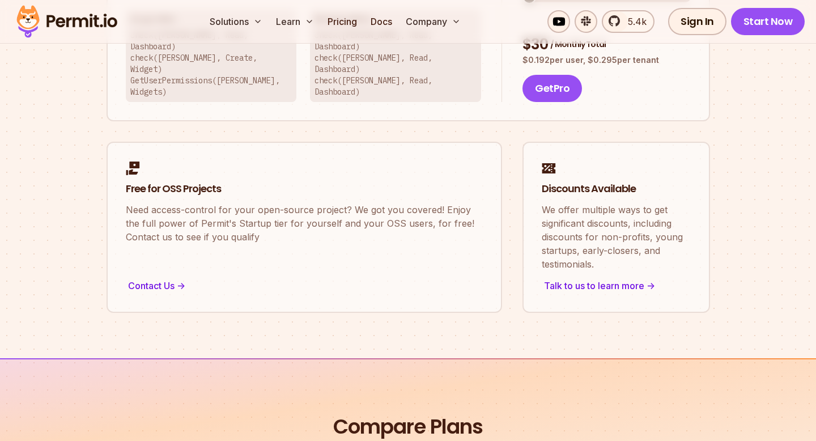
scroll to position [733, 0]
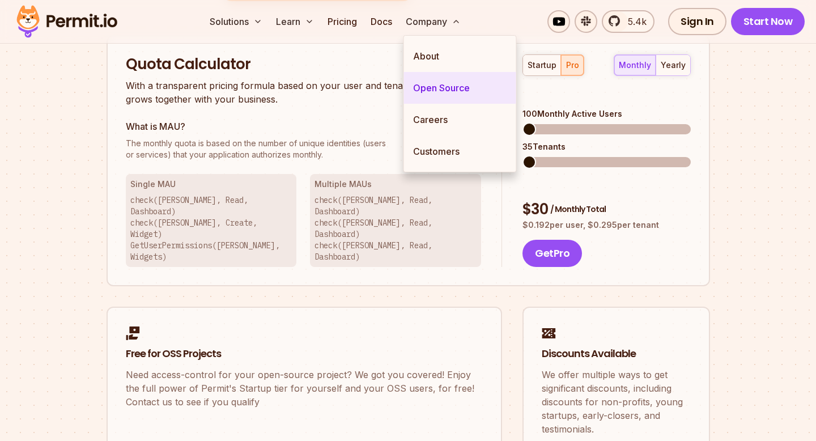
click at [440, 79] on link "Open Source" at bounding box center [460, 88] width 112 height 32
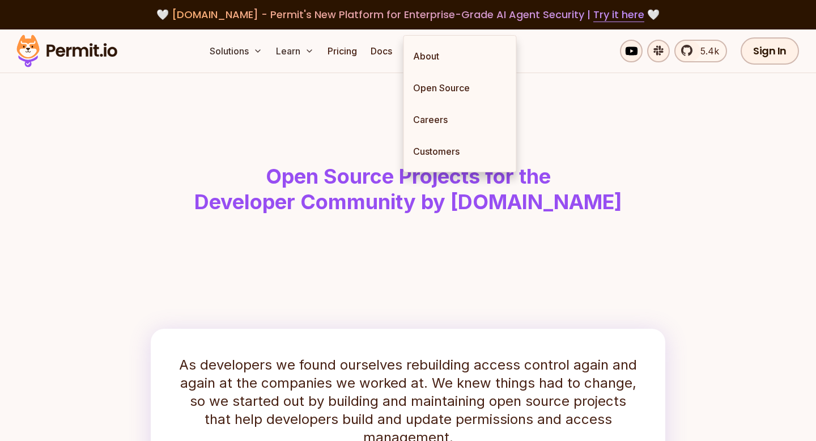
click at [412, 391] on p "As developers we found ourselves rebuilding access control again and again at t…" at bounding box center [408, 401] width 460 height 91
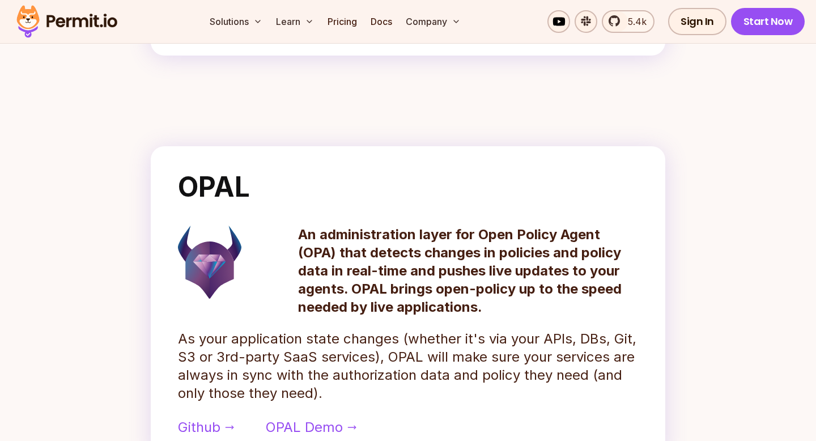
scroll to position [445, 0]
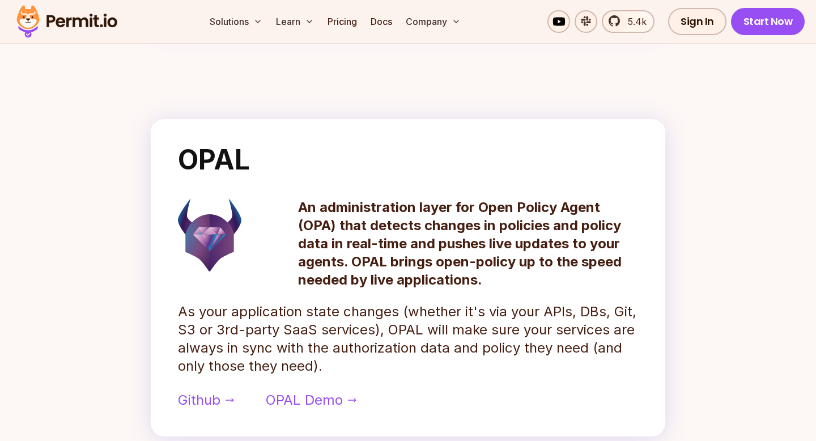
click at [419, 333] on p "As your application state changes (whether it's via your APIs, DBs, Git, S3 or …" at bounding box center [408, 339] width 460 height 73
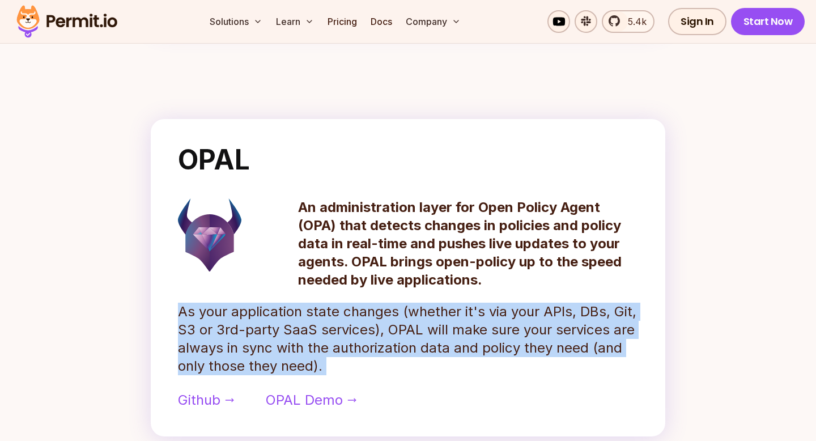
click at [433, 334] on p "As your application state changes (whether it's via your APIs, DBs, Git, S3 or …" at bounding box center [408, 339] width 460 height 73
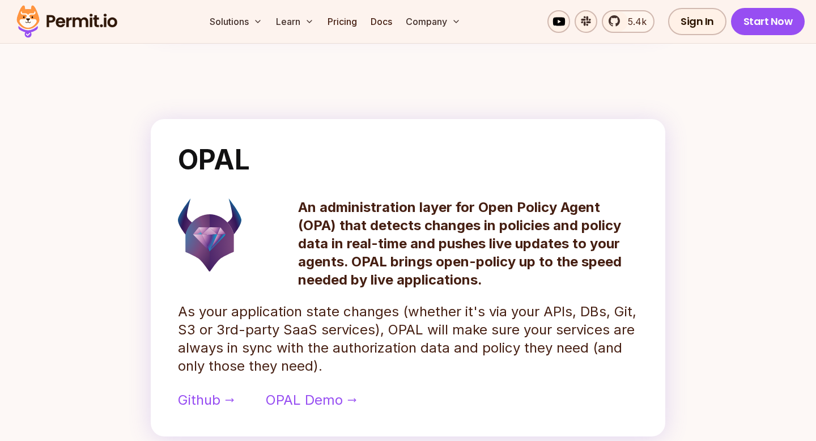
click at [433, 334] on p "As your application state changes (whether it's via your APIs, DBs, Git, S3 or …" at bounding box center [408, 339] width 460 height 73
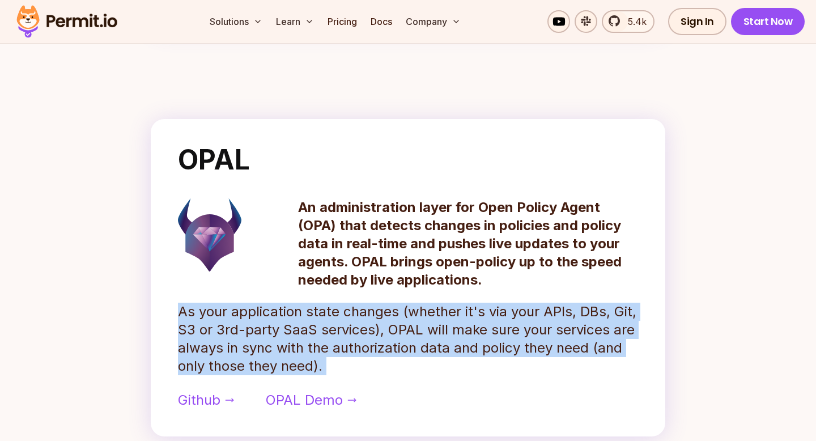
click at [398, 353] on p "As your application state changes (whether it's via your APIs, DBs, Git, S3 or …" at bounding box center [408, 339] width 460 height 73
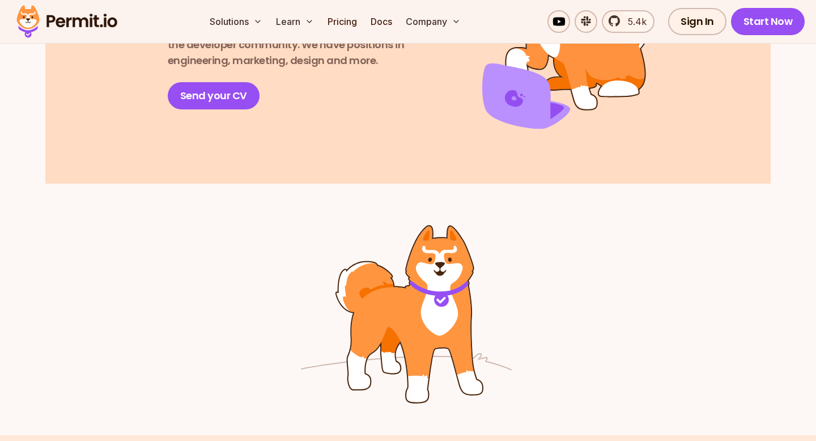
scroll to position [1632, 0]
click at [688, 27] on link "Sign In" at bounding box center [697, 21] width 58 height 27
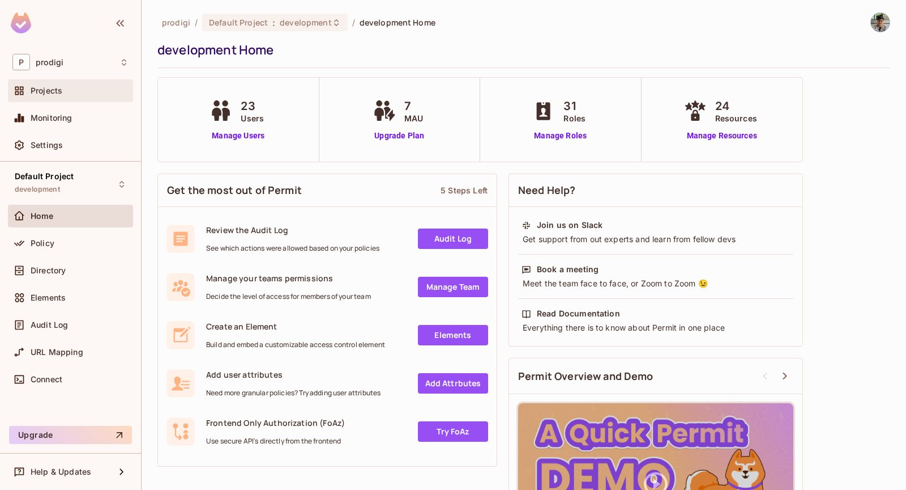
click at [117, 88] on div "Projects" at bounding box center [80, 90] width 98 height 9
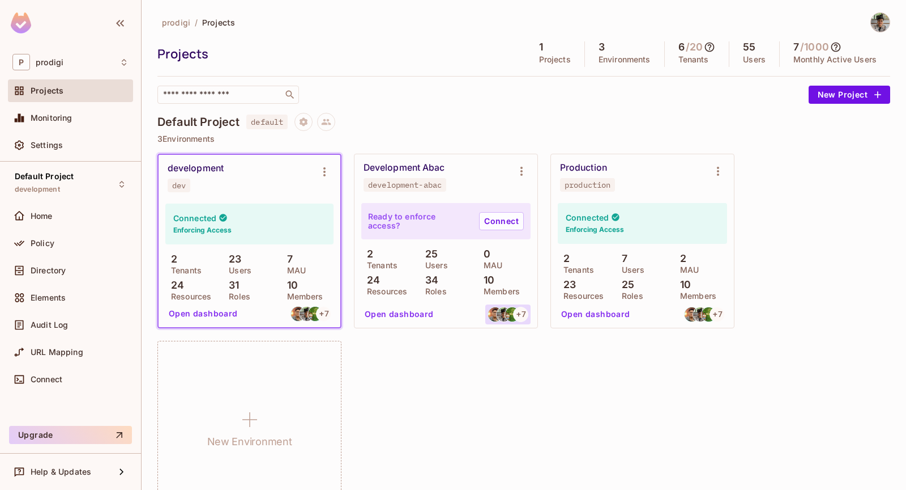
click at [496, 312] on img at bounding box center [495, 314] width 14 height 14
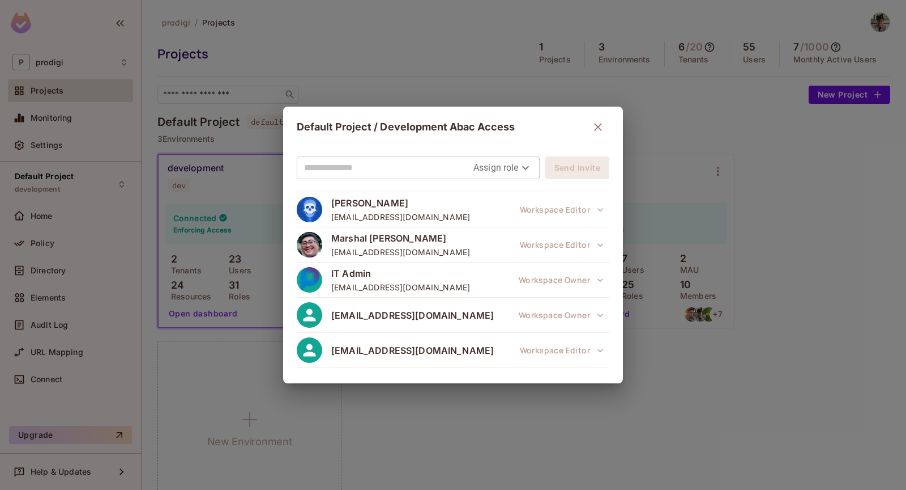
scroll to position [181, 0]
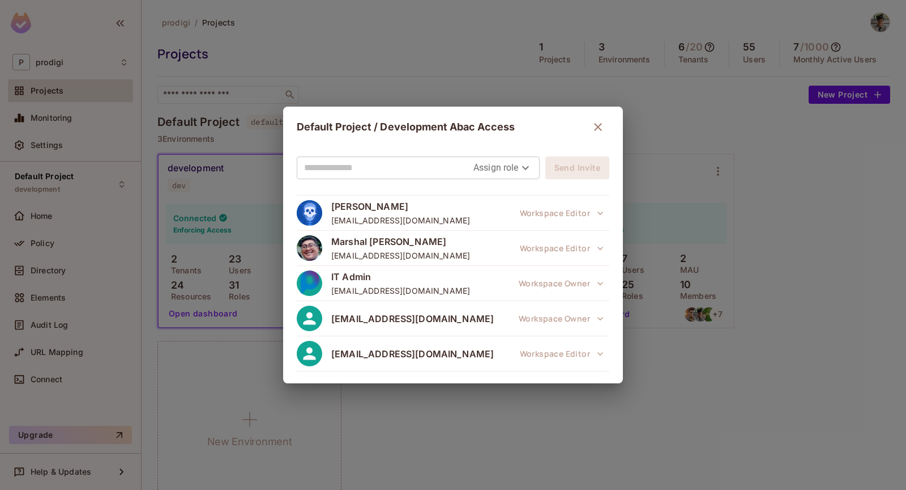
click at [592, 117] on button "button" at bounding box center [598, 127] width 23 height 23
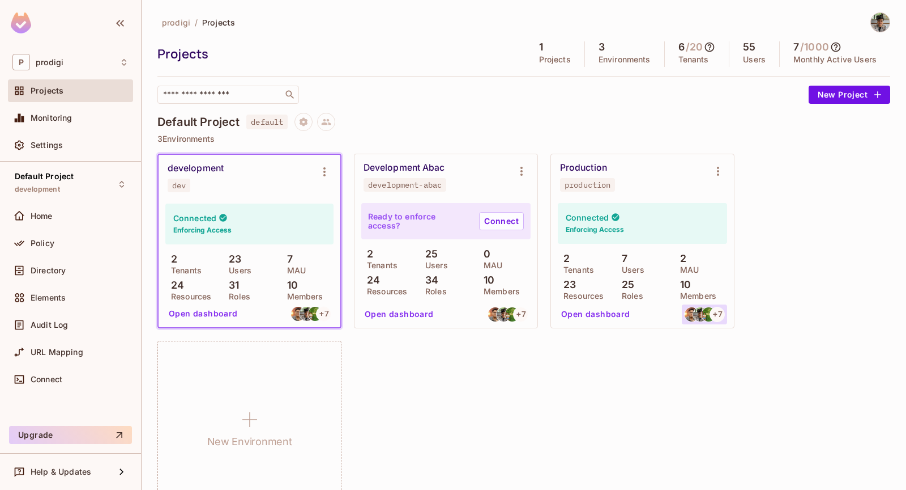
click at [685, 309] on div "+ 7" at bounding box center [704, 314] width 45 height 20
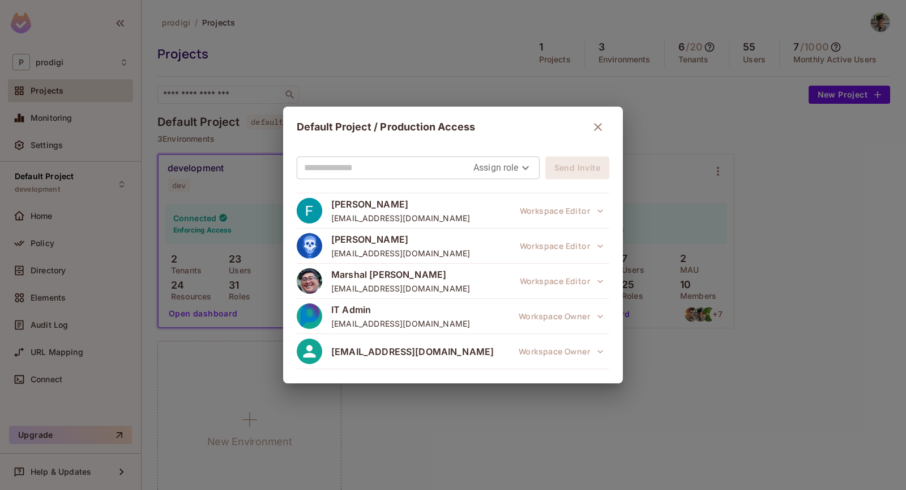
scroll to position [158, 0]
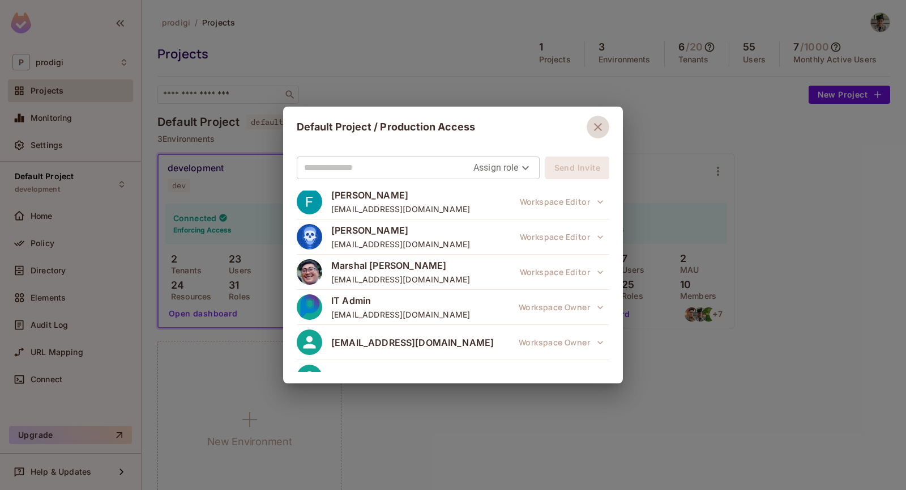
click at [591, 122] on icon "button" at bounding box center [598, 127] width 14 height 14
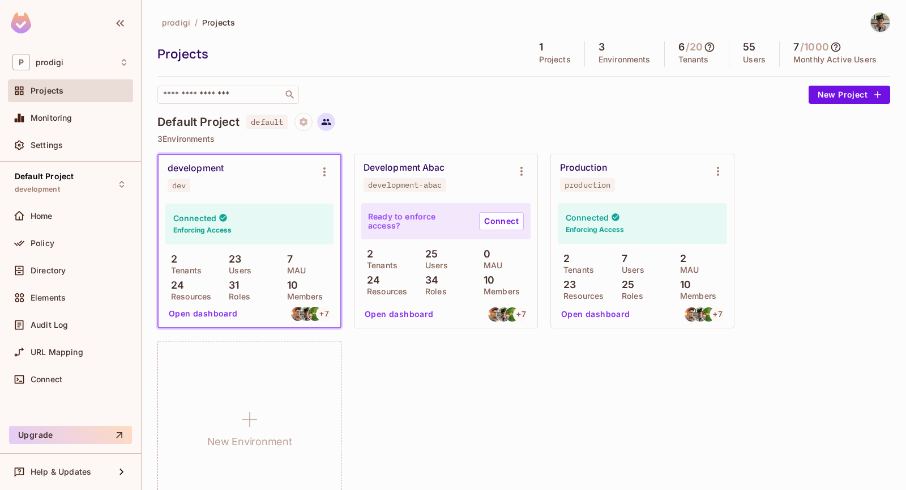
click at [321, 123] on button at bounding box center [326, 122] width 18 height 18
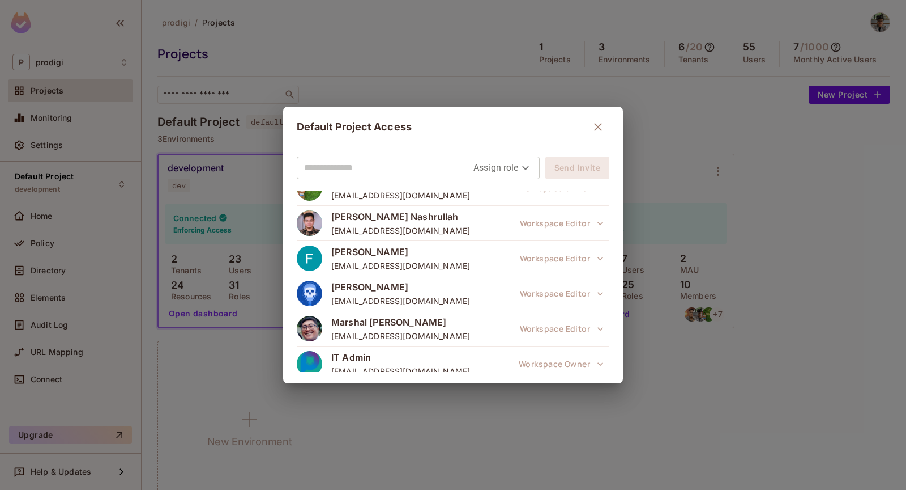
scroll to position [137, 0]
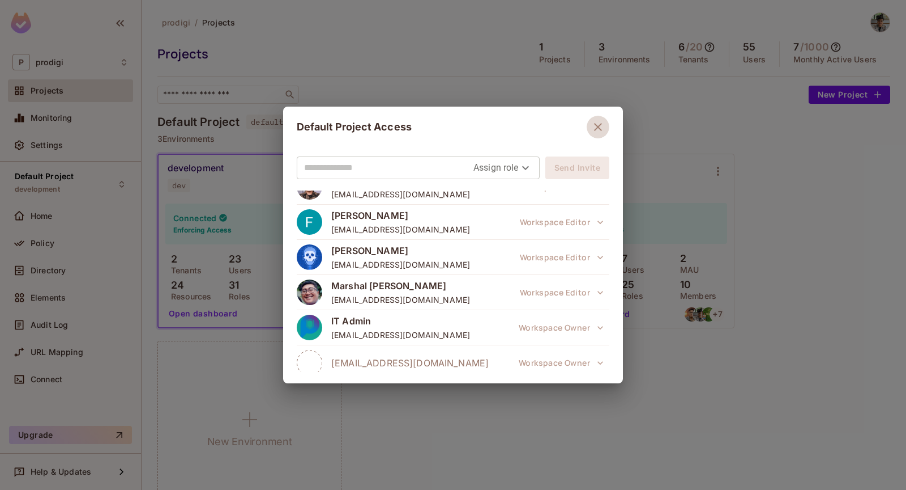
click at [591, 131] on icon "button" at bounding box center [598, 127] width 14 height 14
